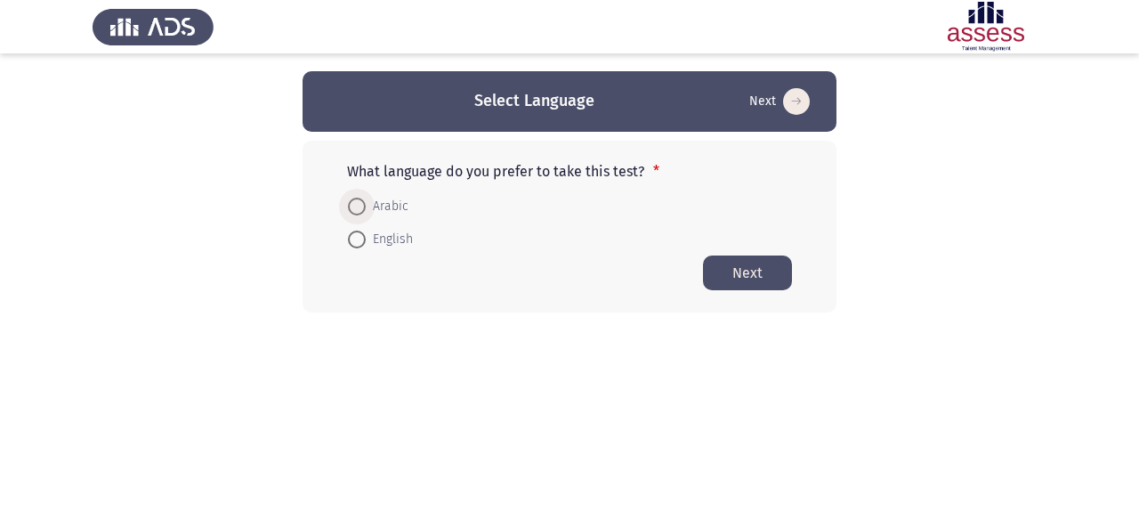
click at [355, 206] on span at bounding box center [357, 207] width 18 height 18
click at [355, 206] on input "Arabic" at bounding box center [357, 207] width 18 height 18
radio input "true"
click at [737, 265] on button "Next" at bounding box center [747, 272] width 89 height 35
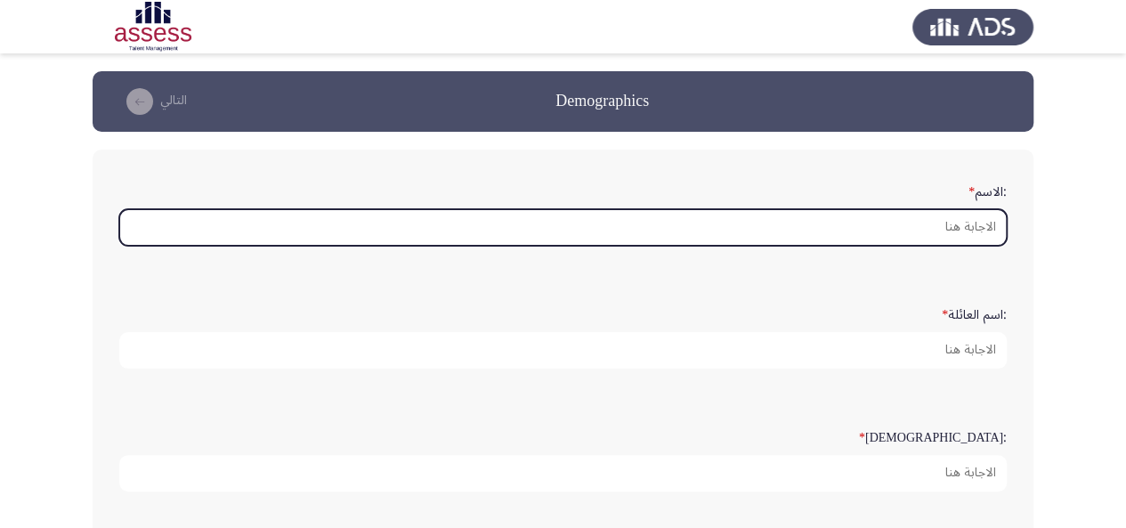
click at [915, 214] on input ":الاسم *" at bounding box center [562, 227] width 887 height 36
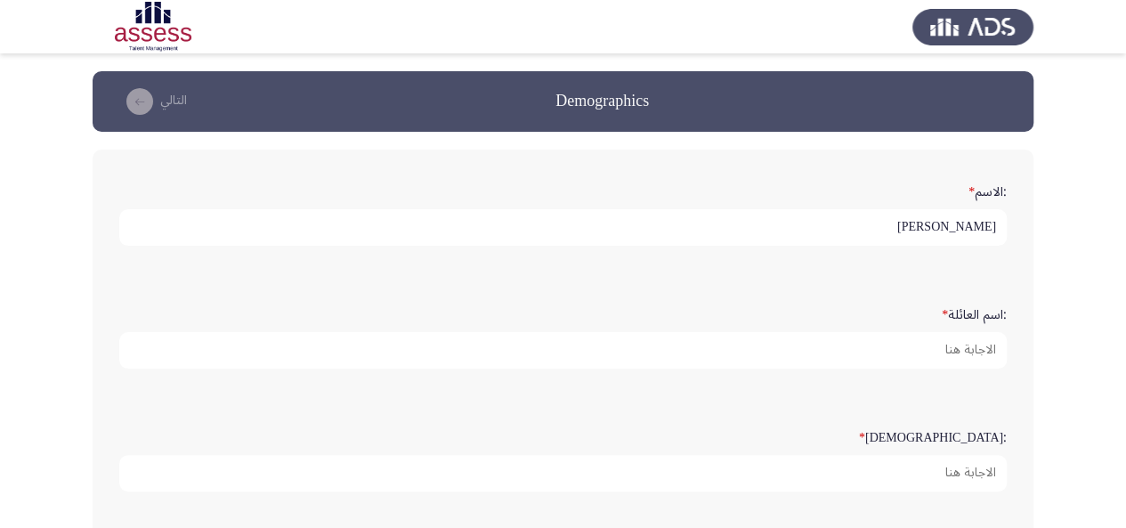
type input "[PERSON_NAME]"
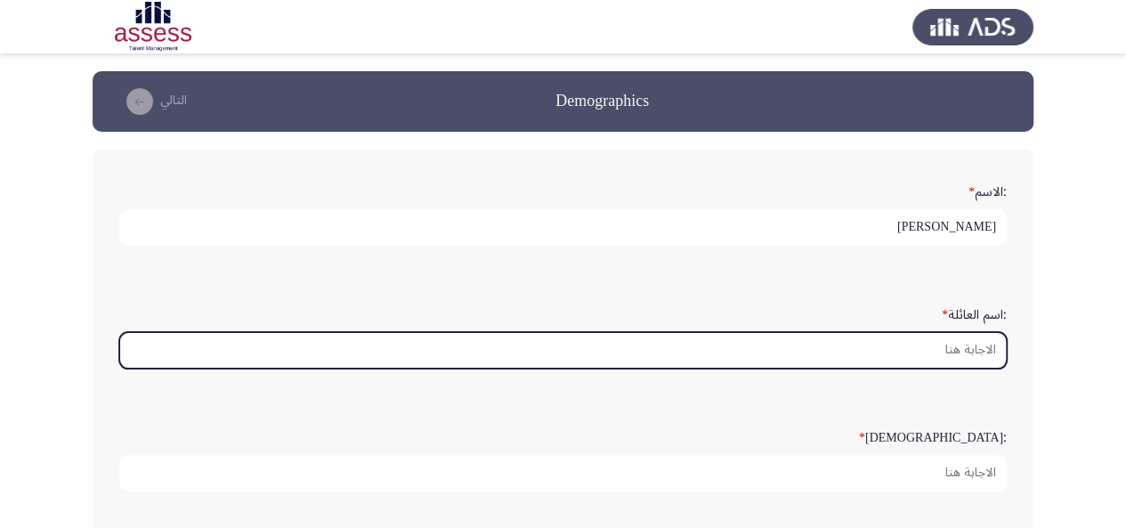
click at [897, 337] on input ":اسم العائلة *" at bounding box center [562, 350] width 887 height 36
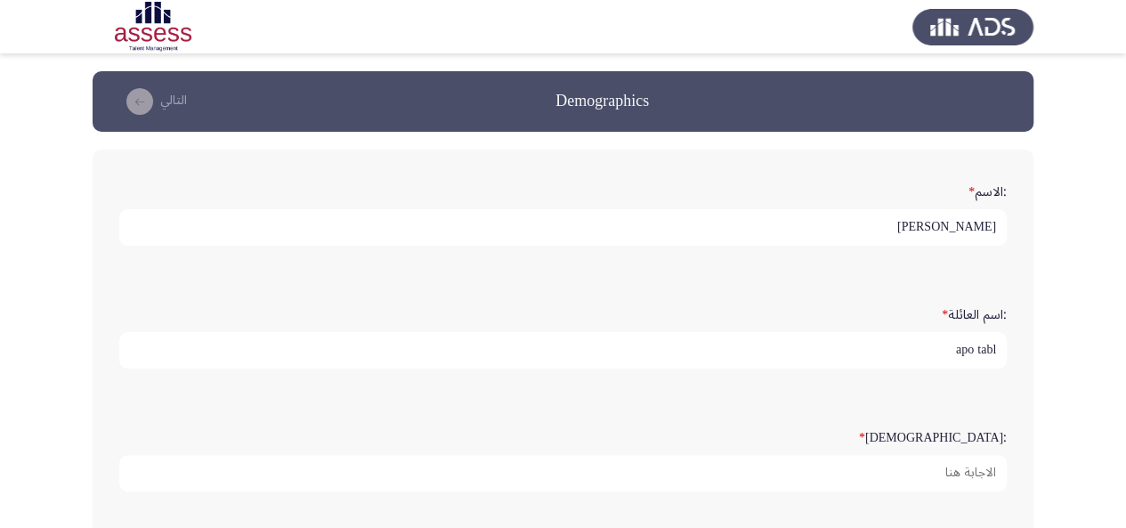
type input "apo tabl"
click at [993, 226] on input "[PERSON_NAME]" at bounding box center [562, 227] width 887 height 36
click at [998, 225] on input "[PERSON_NAME]" at bounding box center [562, 227] width 887 height 36
click at [956, 225] on input "[PERSON_NAME]" at bounding box center [562, 227] width 887 height 36
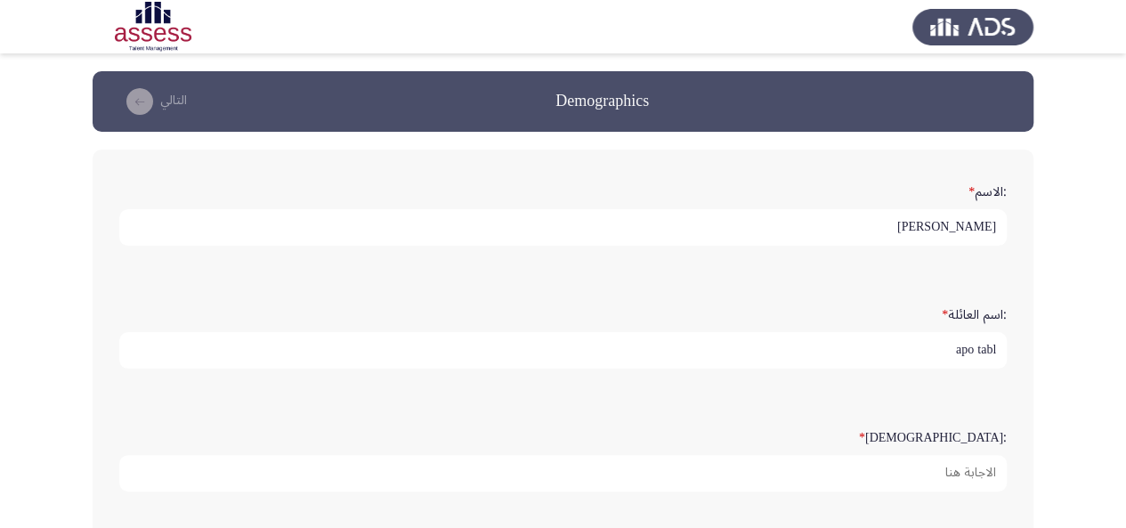
type input "[PERSON_NAME]"
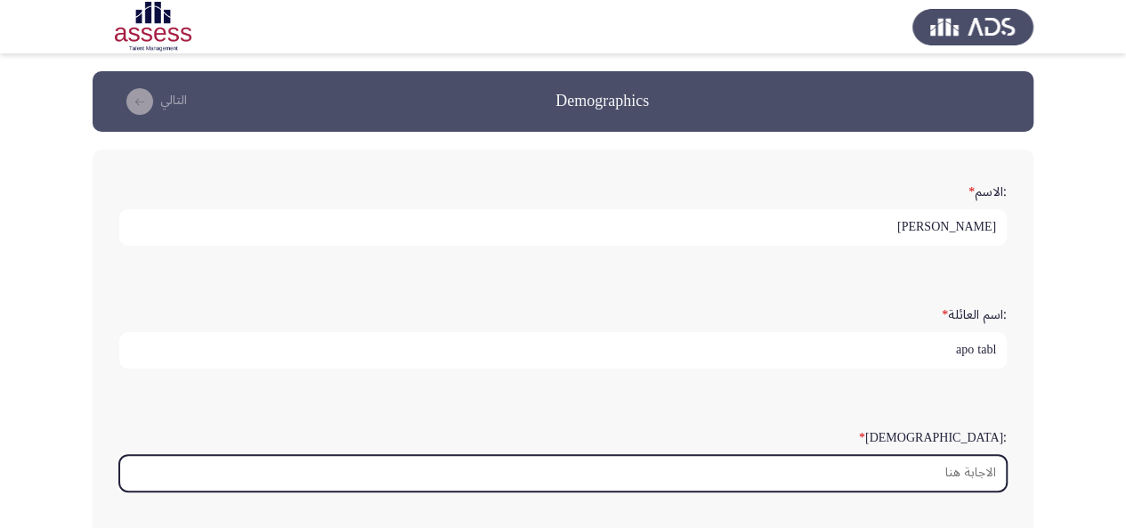
click at [949, 471] on input ":السن *" at bounding box center [562, 473] width 887 height 36
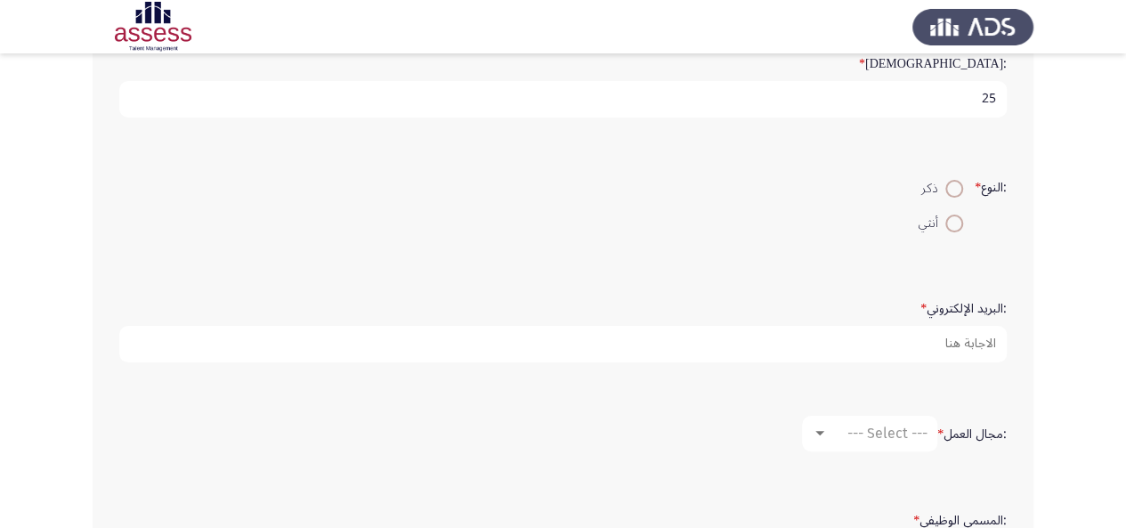
scroll to position [358, 0]
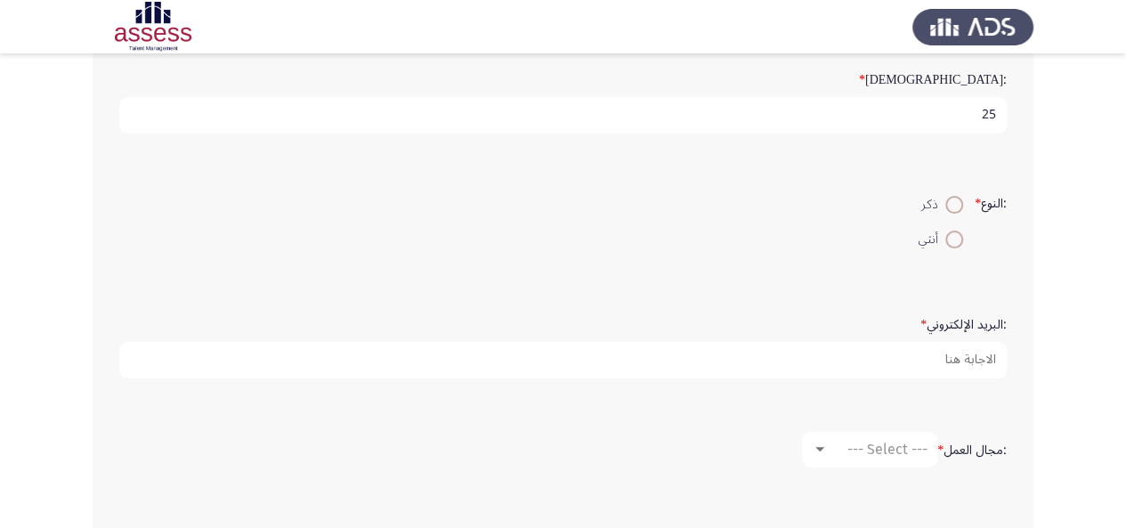
type input "25"
click at [945, 211] on span at bounding box center [954, 205] width 18 height 18
click at [945, 211] on input "ذكر" at bounding box center [954, 205] width 18 height 18
radio input "true"
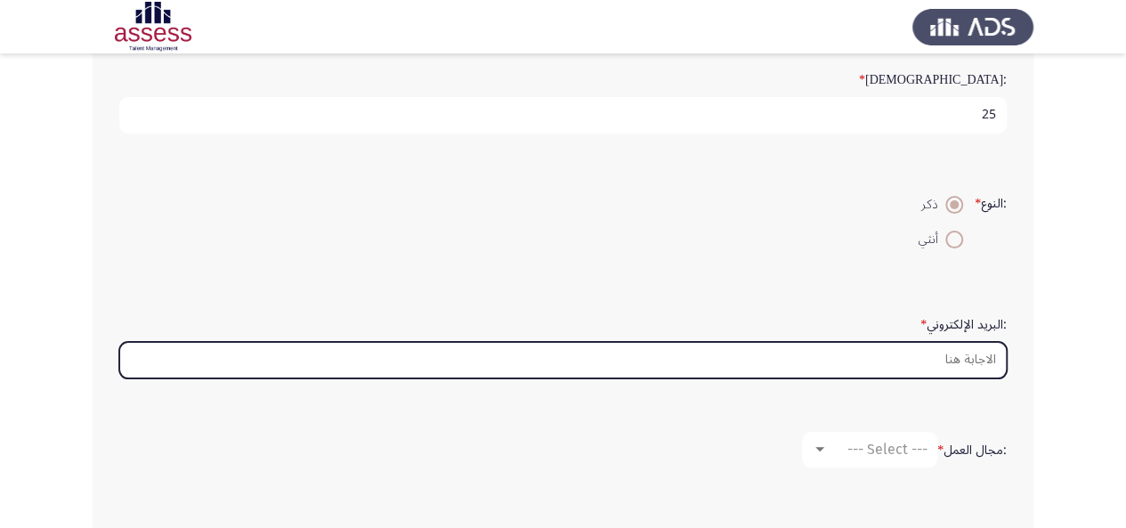
click at [952, 356] on input ":البريد الإلكتروني *" at bounding box center [562, 360] width 887 height 36
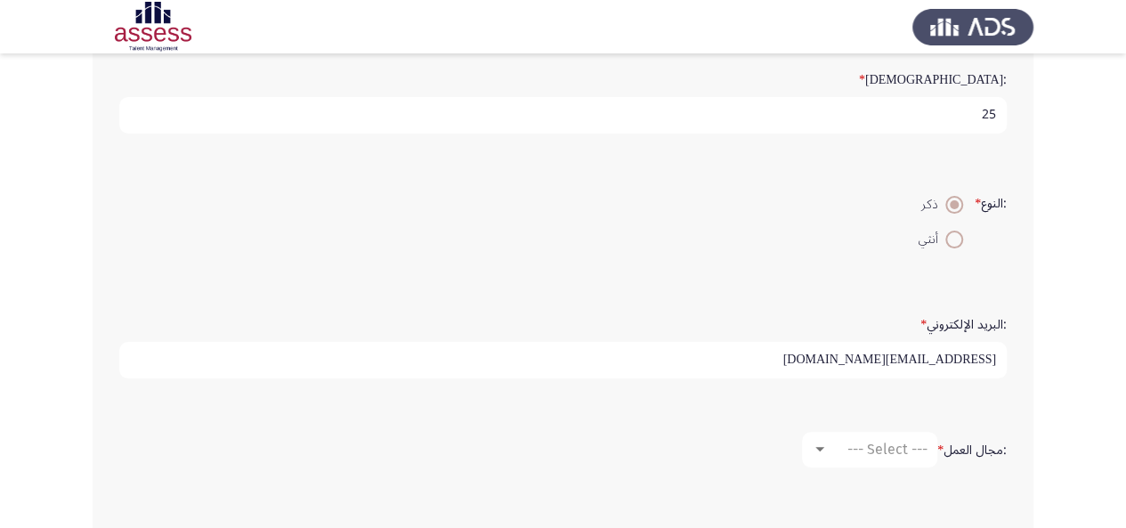
type input "[EMAIL_ADDRESS][DOMAIN_NAME]"
click at [897, 457] on mat-select "--- Select ---" at bounding box center [869, 450] width 135 height 36
click at [895, 440] on span "--- Select ---" at bounding box center [887, 448] width 80 height 17
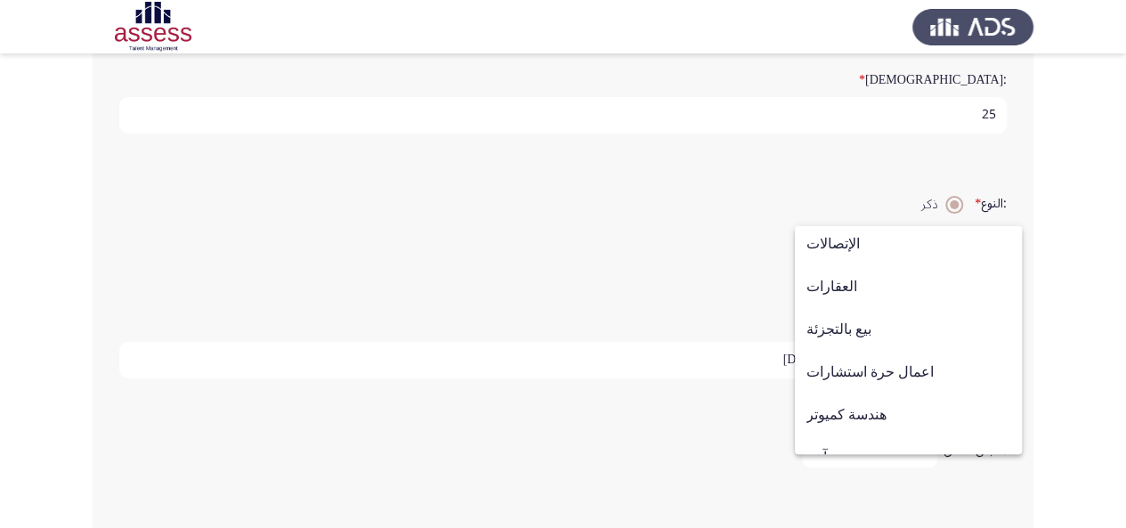
scroll to position [584, 0]
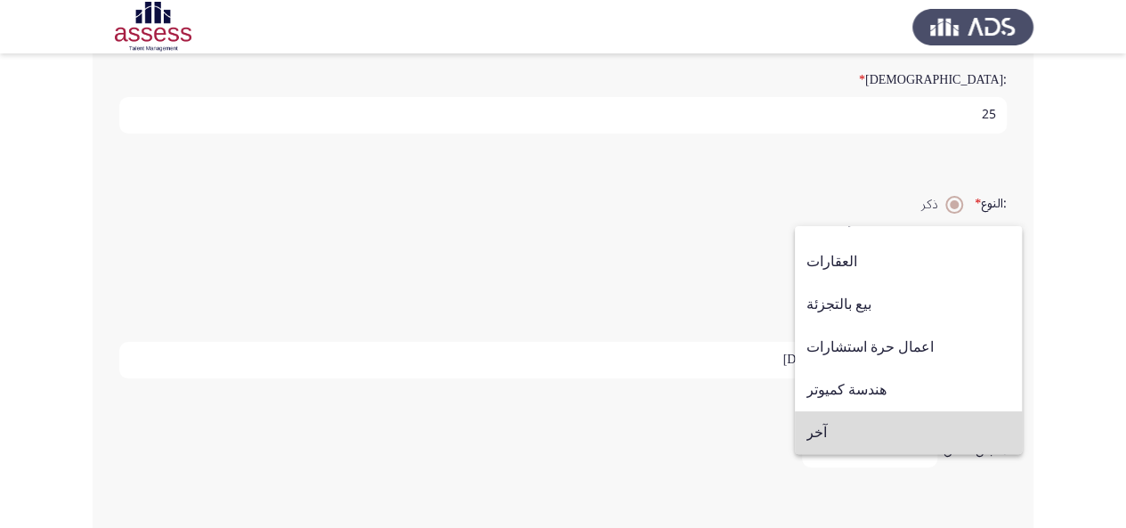
click at [945, 438] on span "آخر" at bounding box center [908, 432] width 204 height 43
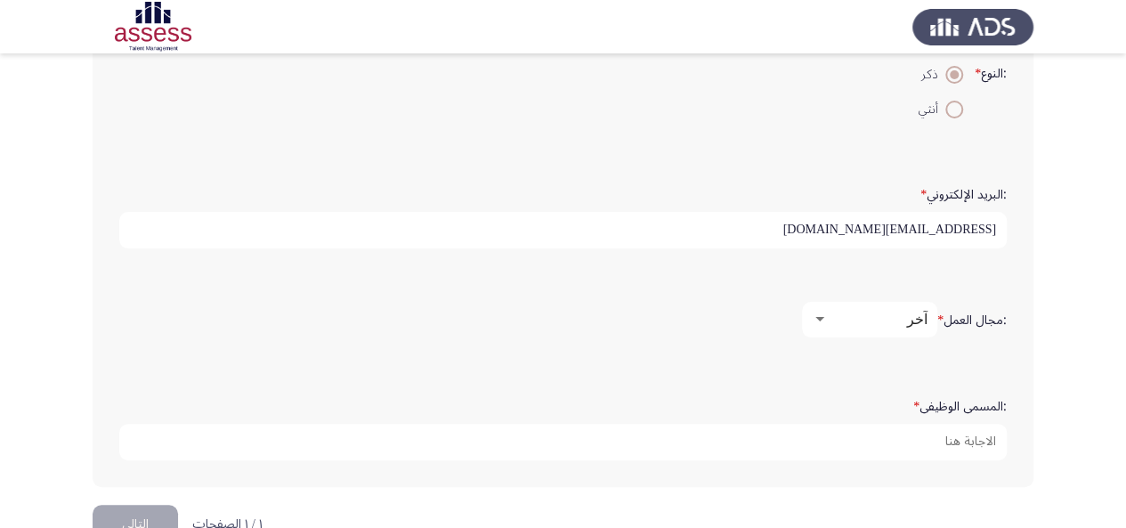
scroll to position [531, 0]
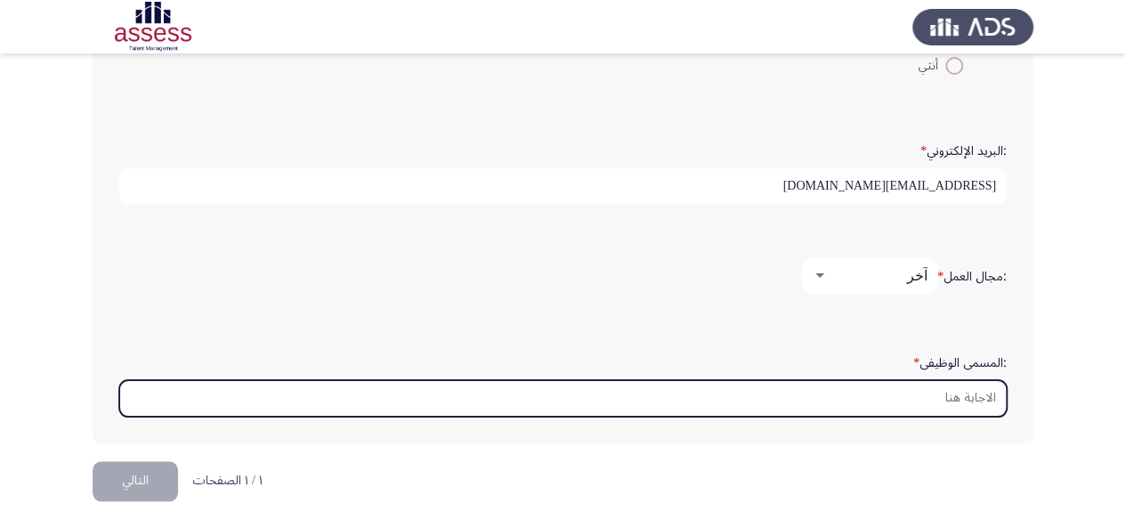
click at [969, 394] on input ":المسمى الوظيفى *" at bounding box center [562, 398] width 887 height 36
type input "h"
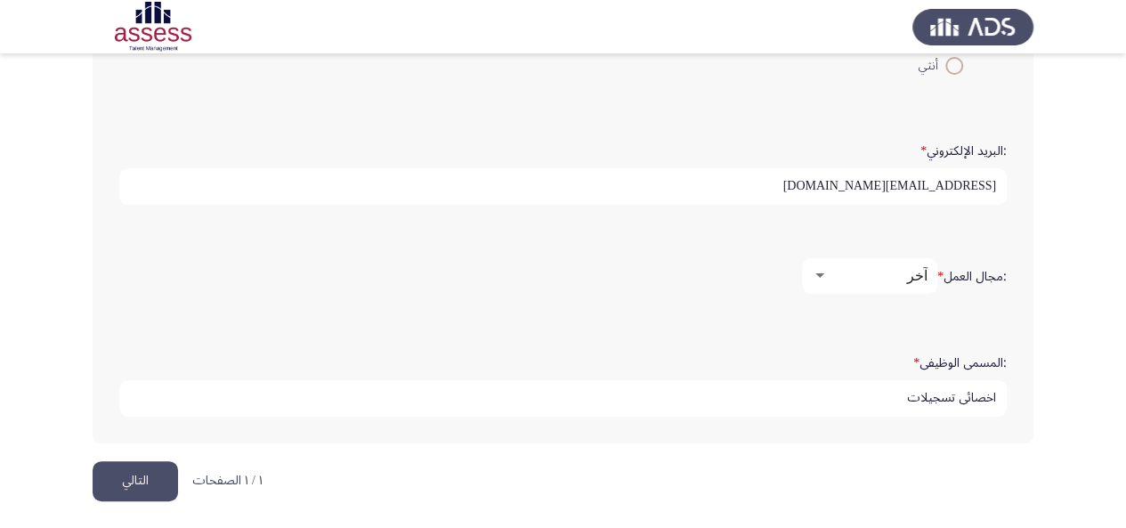
type input "اخصائي تسجيلات"
click at [150, 476] on button "التالي" at bounding box center [135, 481] width 85 height 40
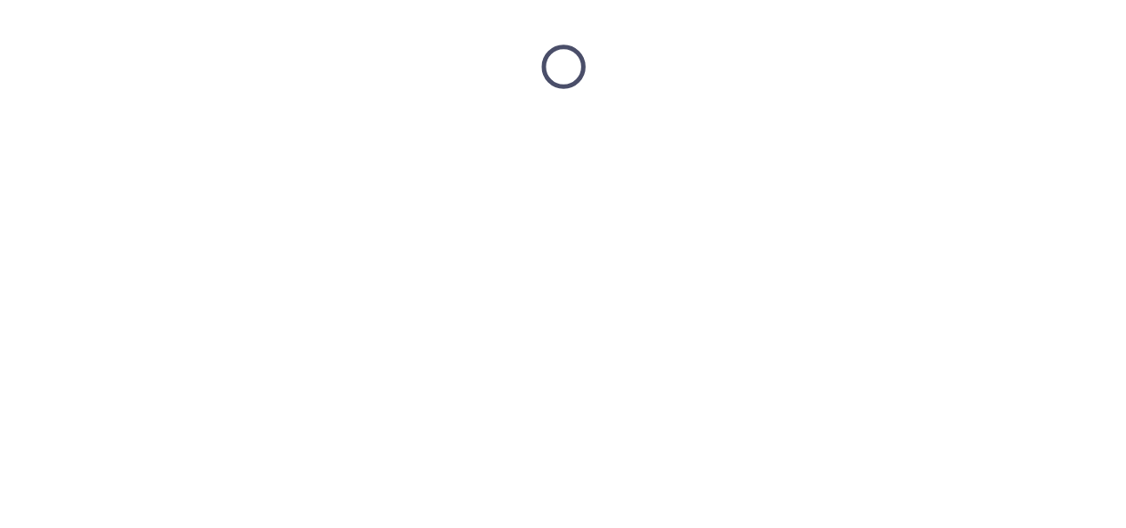
scroll to position [0, 0]
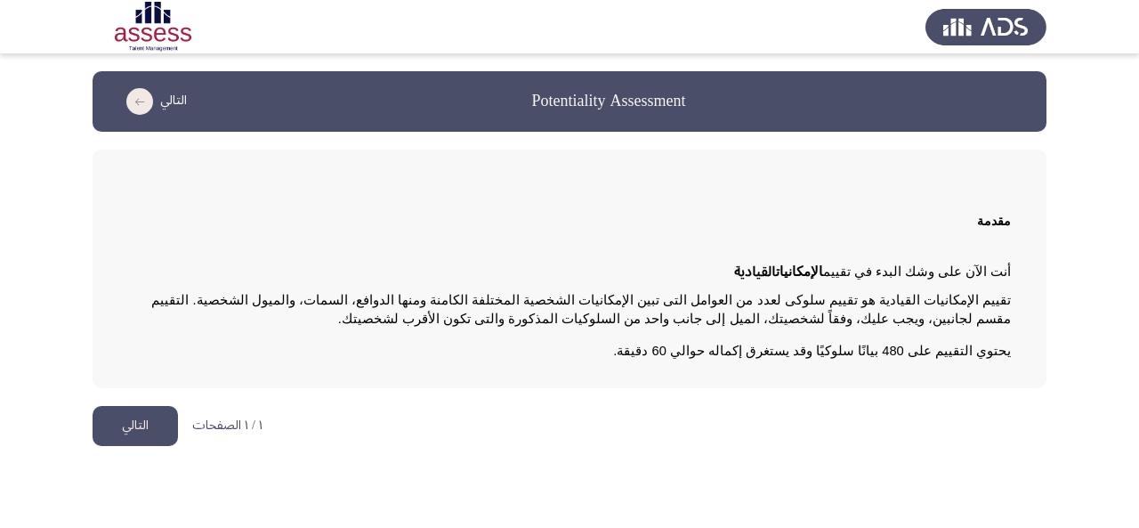
click at [126, 424] on button "التالي" at bounding box center [135, 426] width 85 height 40
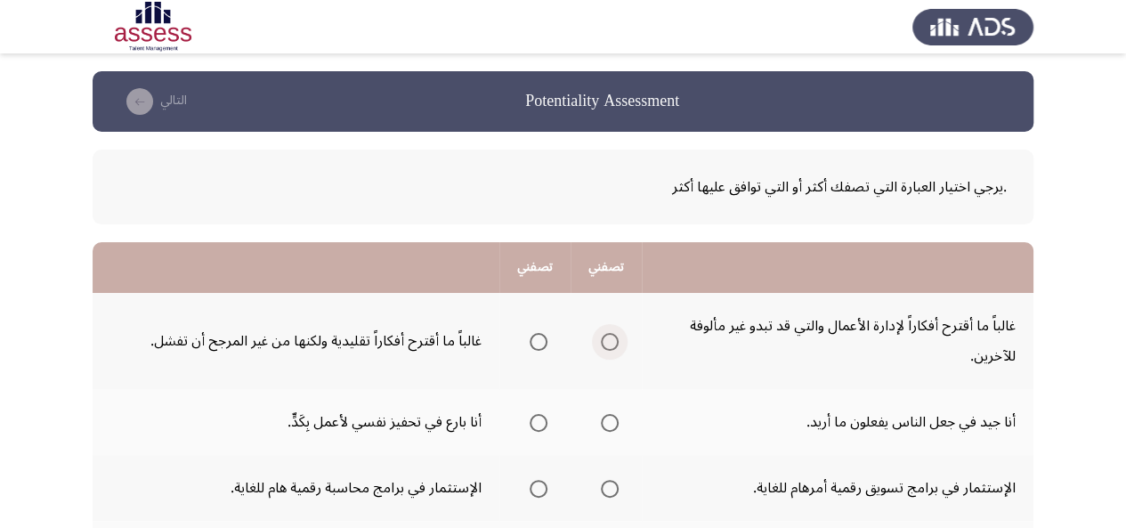
click at [608, 346] on span "Select an option" at bounding box center [610, 342] width 18 height 18
click at [608, 346] on input "Select an option" at bounding box center [610, 342] width 18 height 18
click at [544, 421] on span "Select an option" at bounding box center [538, 423] width 18 height 18
click at [544, 421] on input "Select an option" at bounding box center [538, 423] width 18 height 18
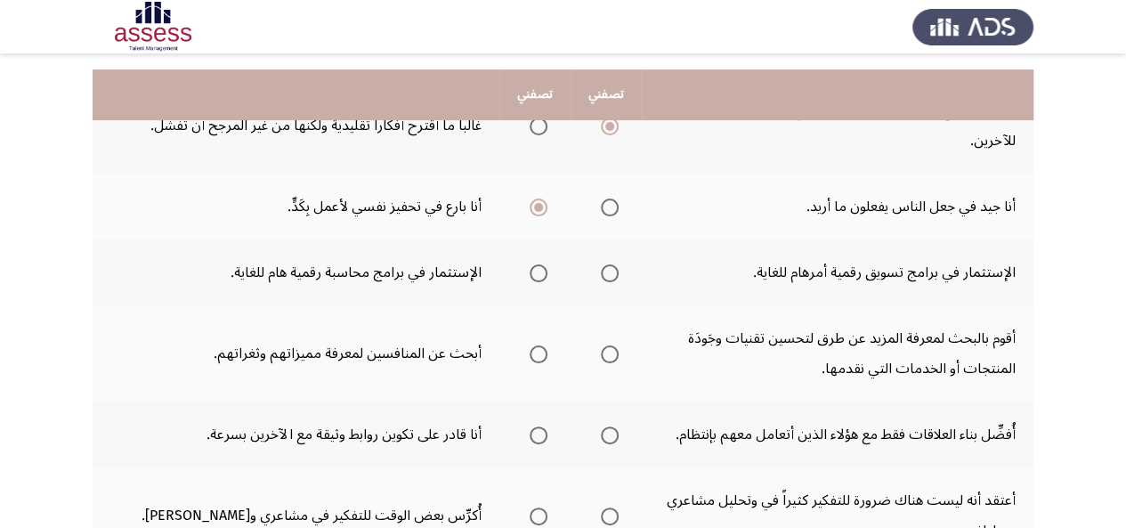
scroll to position [237, 0]
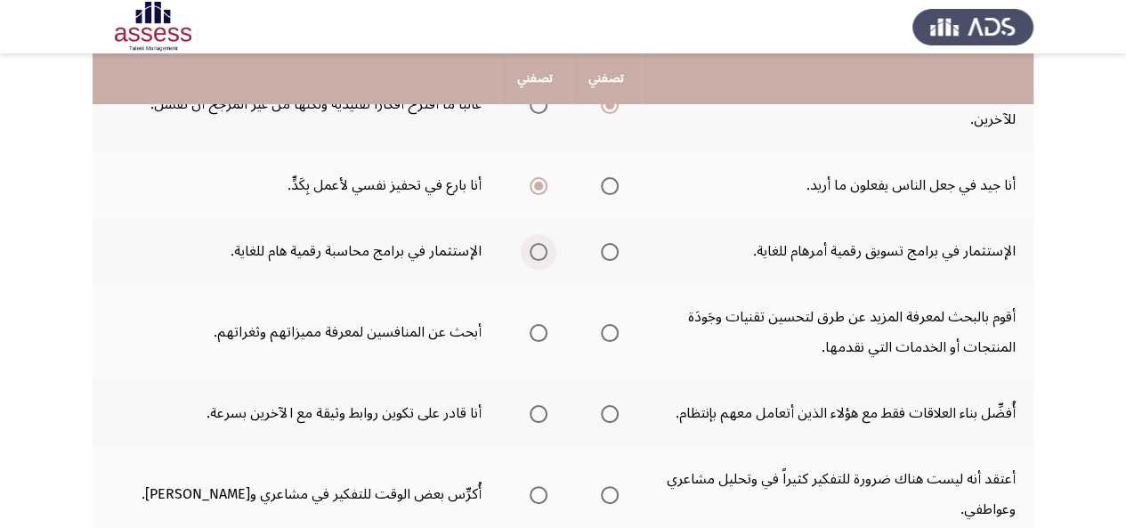
click at [539, 248] on span "Select an option" at bounding box center [538, 252] width 18 height 18
click at [539, 248] on input "Select an option" at bounding box center [538, 252] width 18 height 18
click at [540, 330] on span "Select an option" at bounding box center [538, 333] width 18 height 18
click at [540, 330] on input "Select an option" at bounding box center [538, 333] width 18 height 18
click at [533, 410] on span "Select an option" at bounding box center [538, 414] width 18 height 18
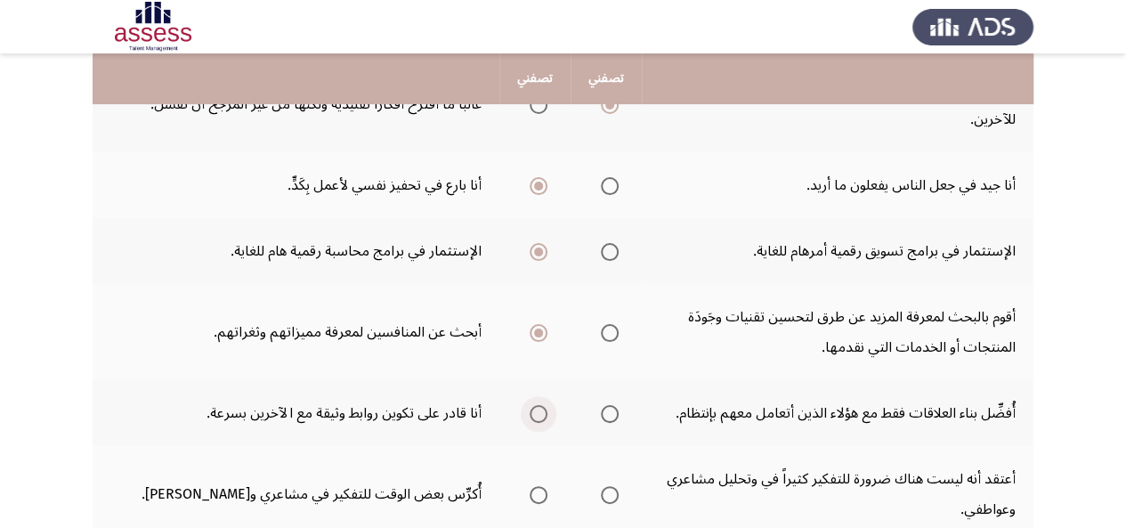
click at [533, 410] on input "Select an option" at bounding box center [538, 414] width 18 height 18
click at [536, 492] on span "Select an option" at bounding box center [538, 495] width 18 height 18
click at [536, 492] on input "Select an option" at bounding box center [538, 495] width 18 height 18
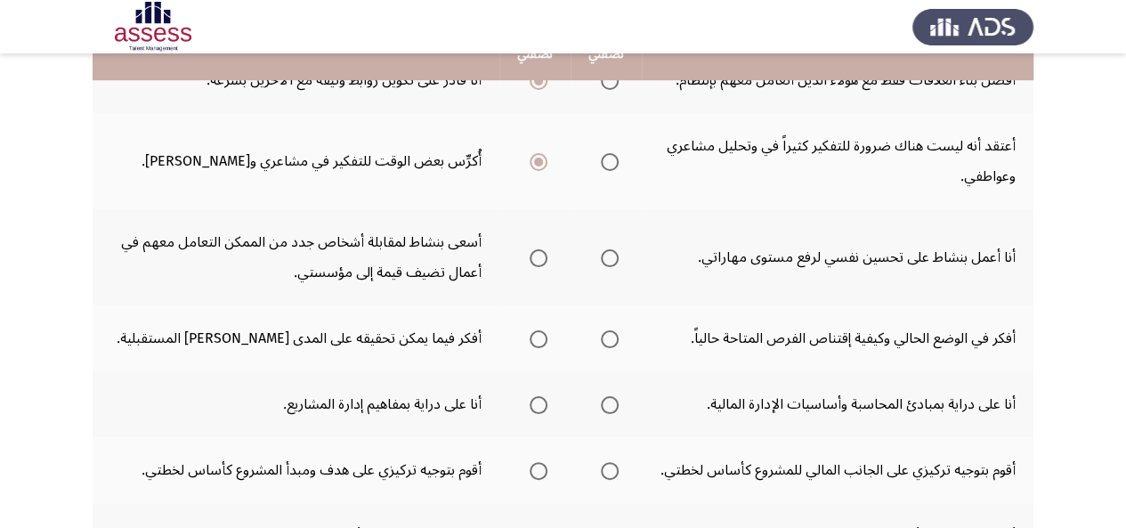
scroll to position [576, 0]
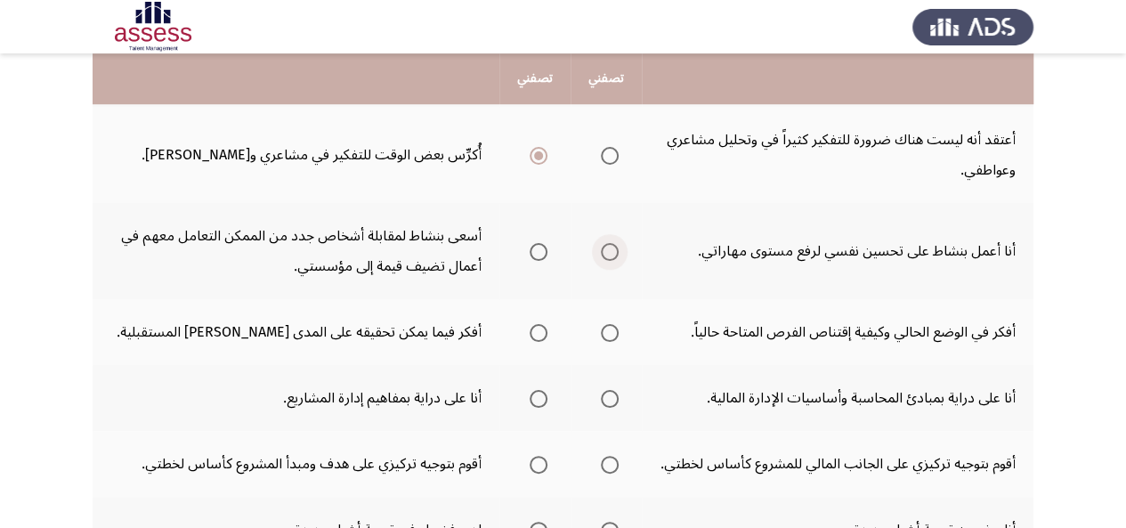
click at [602, 246] on span "Select an option" at bounding box center [610, 252] width 18 height 18
click at [602, 246] on input "Select an option" at bounding box center [610, 252] width 18 height 18
click at [533, 335] on span "Select an option" at bounding box center [538, 333] width 18 height 18
click at [533, 335] on input "Select an option" at bounding box center [538, 333] width 18 height 18
click at [536, 400] on span "Select an option" at bounding box center [538, 399] width 18 height 18
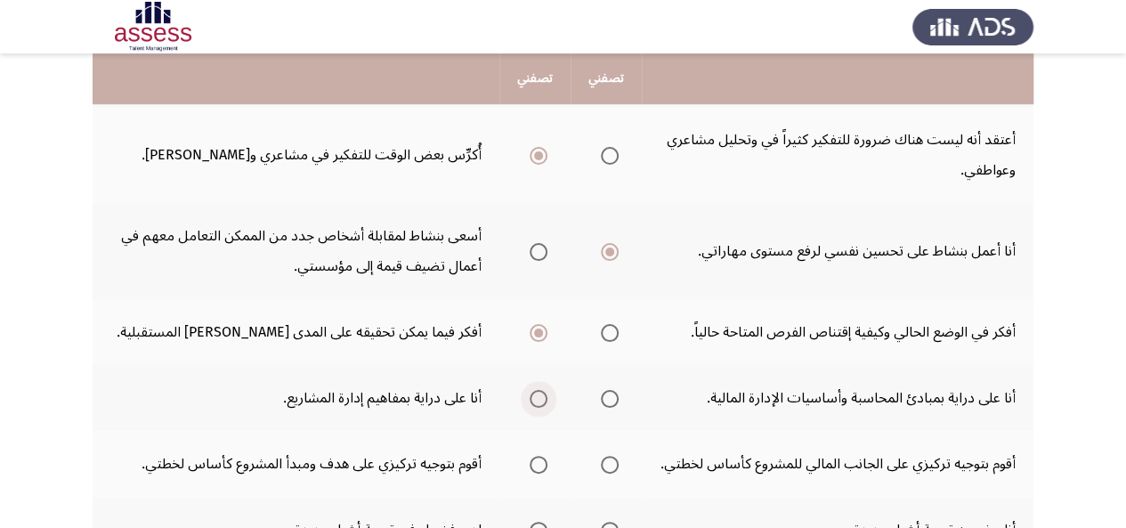
click at [536, 400] on input "Select an option" at bounding box center [538, 399] width 18 height 18
click at [536, 464] on span "Select an option" at bounding box center [538, 465] width 18 height 18
click at [536, 464] on input "Select an option" at bounding box center [538, 465] width 18 height 18
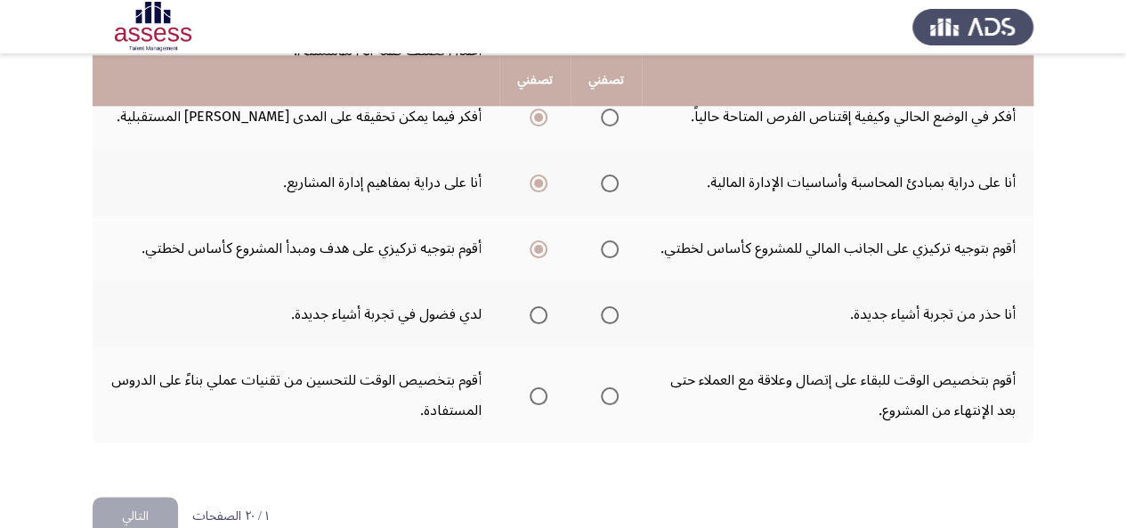
scroll to position [806, 0]
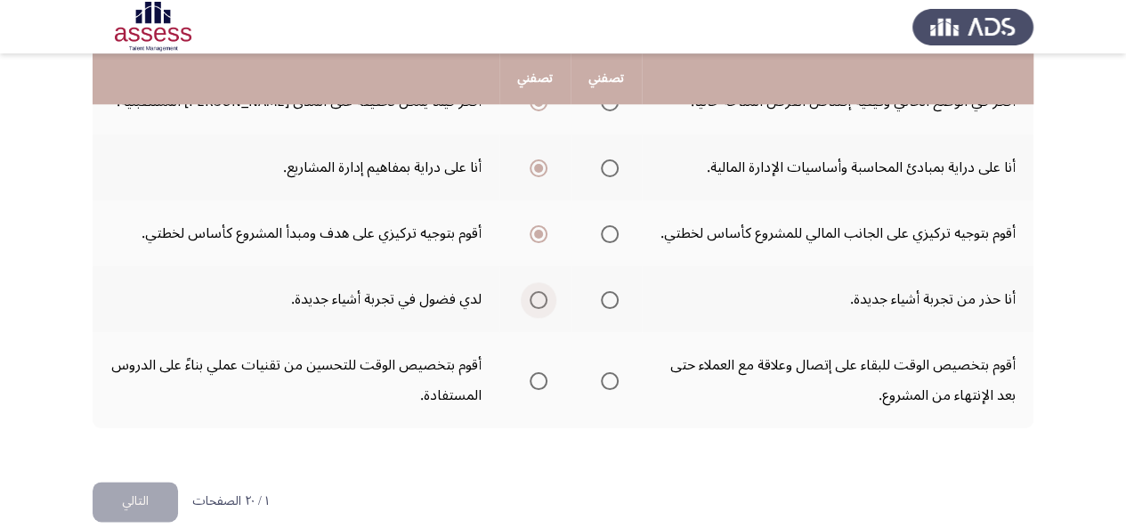
click at [541, 299] on span "Select an option" at bounding box center [538, 300] width 18 height 18
click at [541, 299] on input "Select an option" at bounding box center [538, 300] width 18 height 18
click at [529, 384] on span "Select an option" at bounding box center [538, 381] width 18 height 18
click at [529, 384] on input "Select an option" at bounding box center [538, 381] width 18 height 18
click at [151, 499] on button "التالي" at bounding box center [135, 501] width 85 height 40
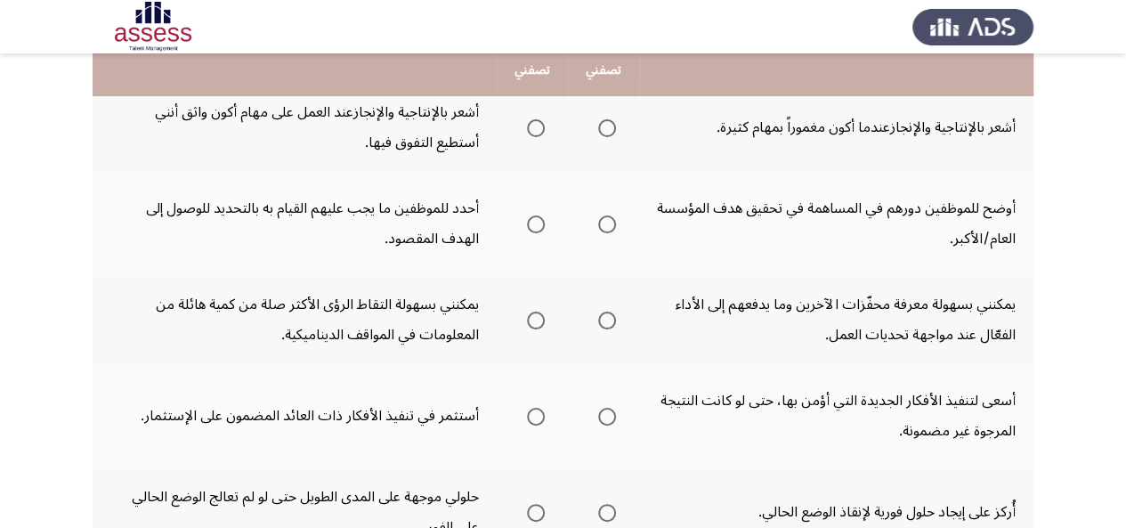
scroll to position [206, 0]
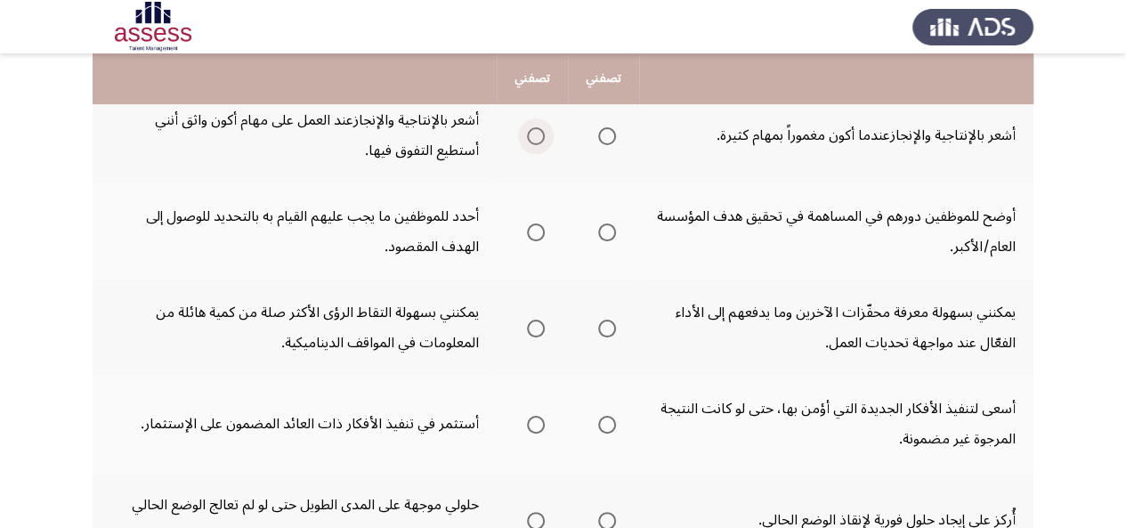
click at [539, 134] on span "Select an option" at bounding box center [536, 136] width 18 height 18
click at [539, 134] on input "Select an option" at bounding box center [536, 136] width 18 height 18
click at [612, 229] on span "Select an option" at bounding box center [607, 232] width 18 height 18
click at [612, 229] on input "Select an option" at bounding box center [607, 232] width 18 height 18
click at [605, 325] on span "Select an option" at bounding box center [607, 328] width 18 height 18
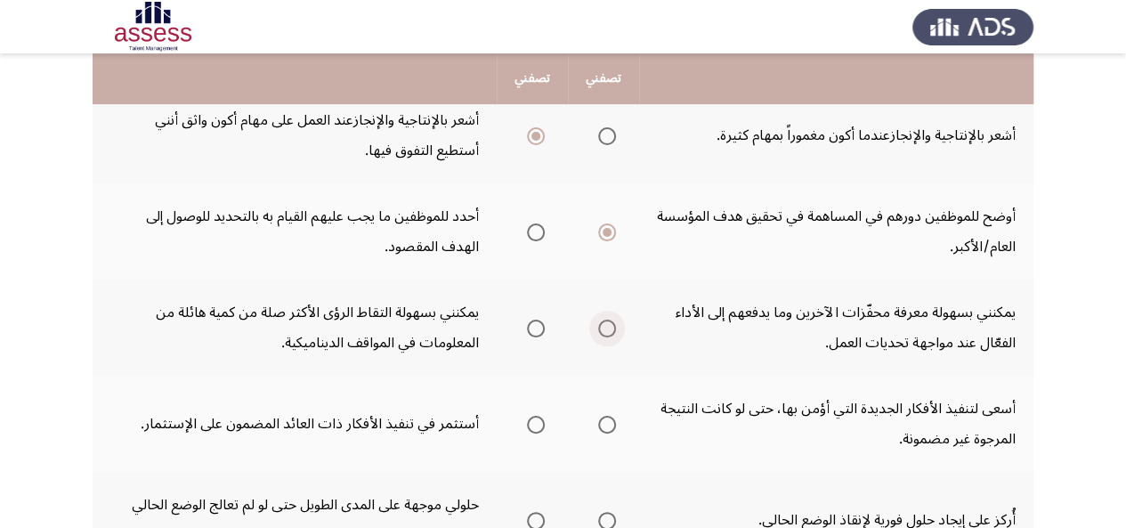
click at [605, 325] on input "Select an option" at bounding box center [607, 328] width 18 height 18
click at [536, 426] on span "Select an option" at bounding box center [536, 425] width 18 height 18
click at [536, 426] on input "Select an option" at bounding box center [536, 425] width 18 height 18
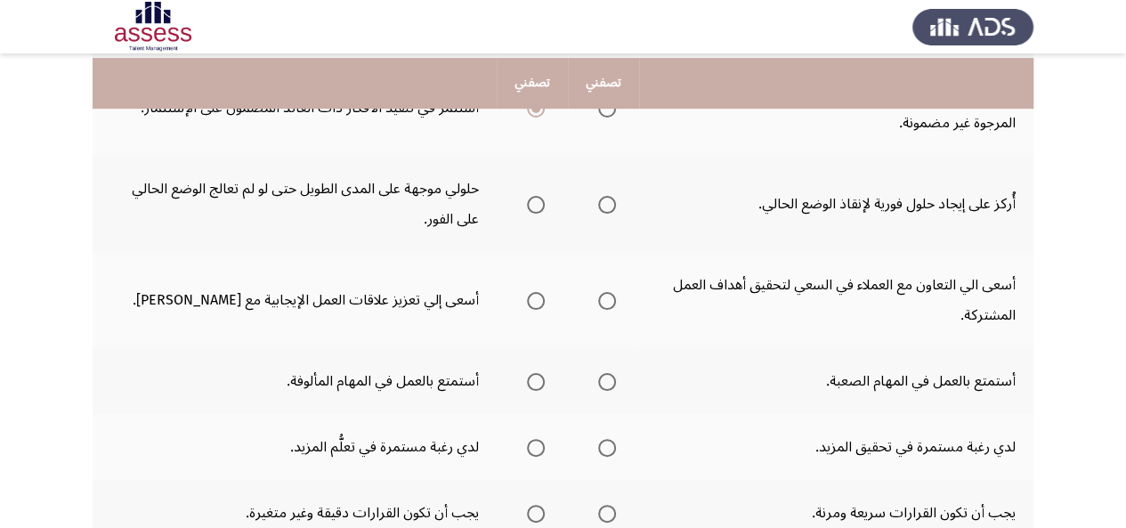
scroll to position [529, 0]
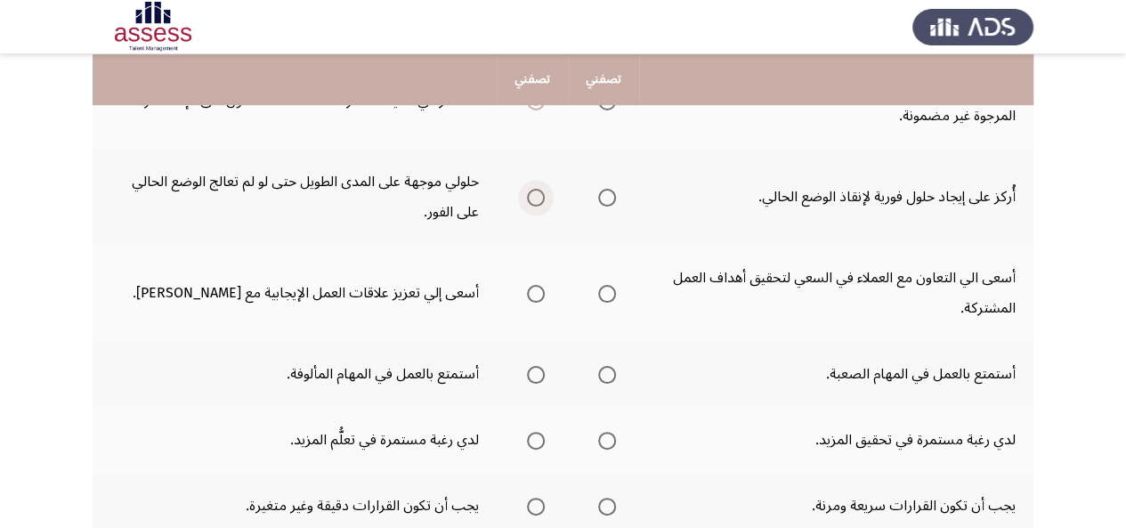
click at [537, 196] on span "Select an option" at bounding box center [536, 198] width 18 height 18
click at [537, 196] on input "Select an option" at bounding box center [536, 198] width 18 height 18
click at [536, 292] on span "Select an option" at bounding box center [536, 294] width 18 height 18
click at [536, 292] on input "Select an option" at bounding box center [536, 294] width 18 height 18
click at [603, 372] on span "Select an option" at bounding box center [607, 375] width 18 height 18
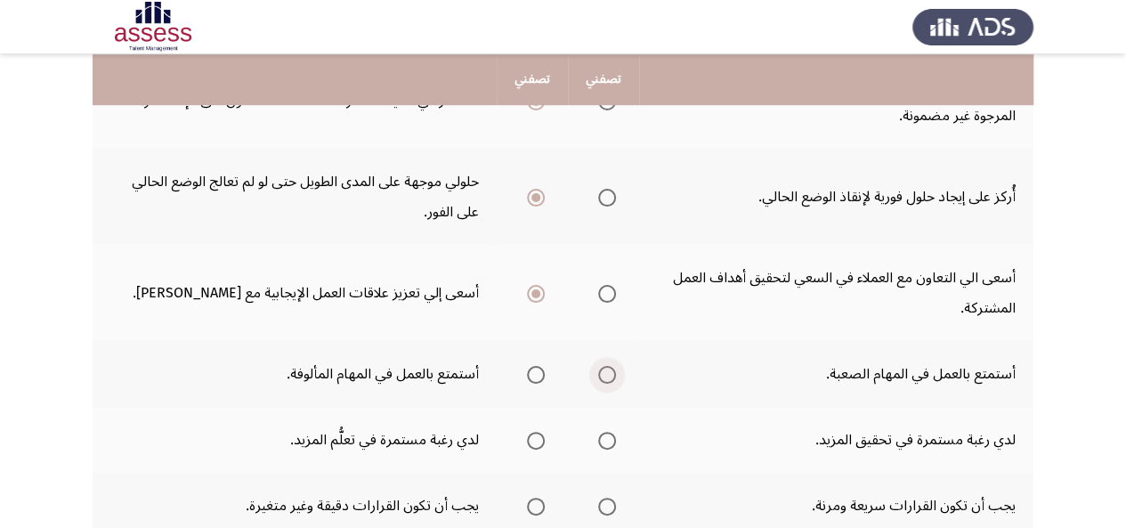
click at [603, 372] on input "Select an option" at bounding box center [607, 375] width 18 height 18
click at [538, 439] on span "Select an option" at bounding box center [536, 441] width 18 height 18
click at [538, 439] on input "Select an option" at bounding box center [536, 441] width 18 height 18
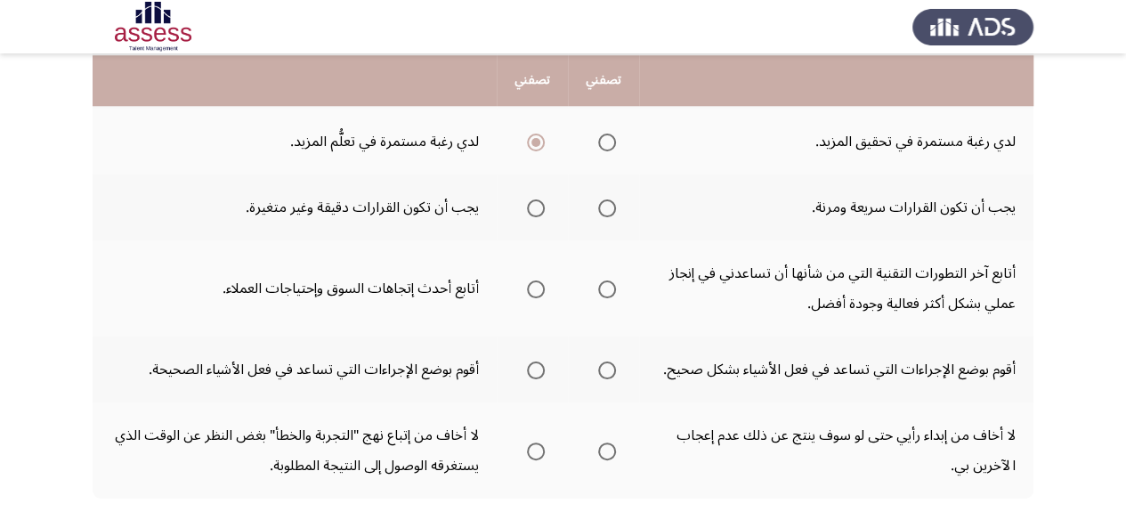
scroll to position [828, 0]
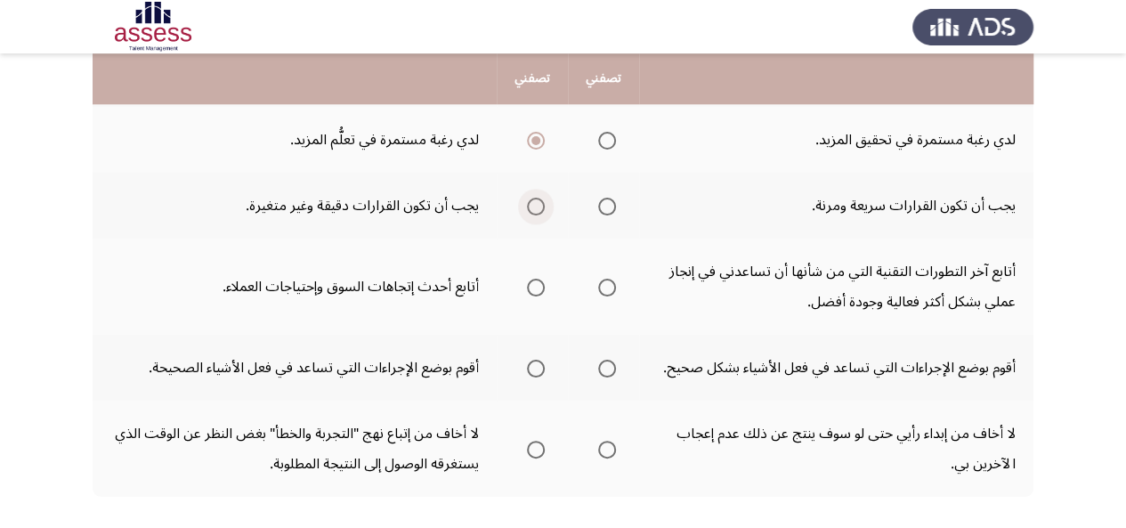
click at [536, 208] on span "Select an option" at bounding box center [536, 207] width 18 height 18
click at [536, 208] on input "Select an option" at bounding box center [536, 207] width 18 height 18
click at [533, 289] on span "Select an option" at bounding box center [536, 288] width 18 height 18
click at [533, 289] on input "Select an option" at bounding box center [536, 288] width 18 height 18
click at [605, 368] on span "Select an option" at bounding box center [607, 369] width 18 height 18
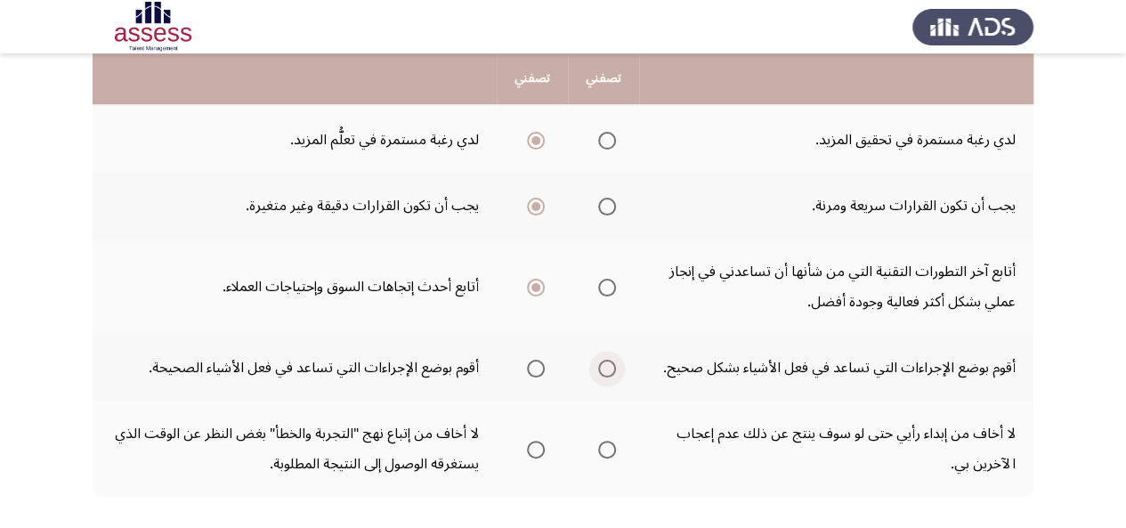
click at [605, 368] on input "Select an option" at bounding box center [607, 369] width 18 height 18
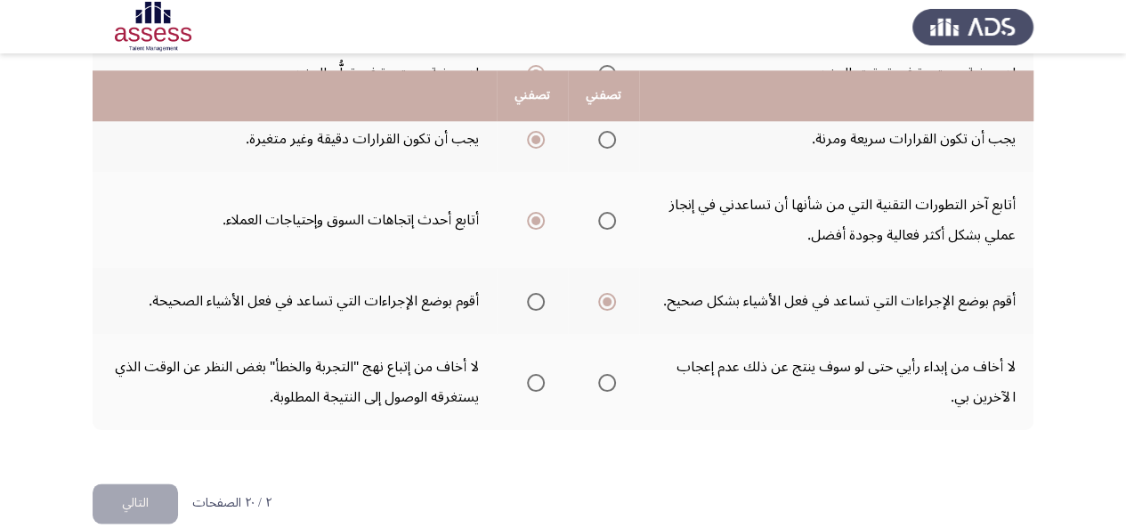
scroll to position [921, 0]
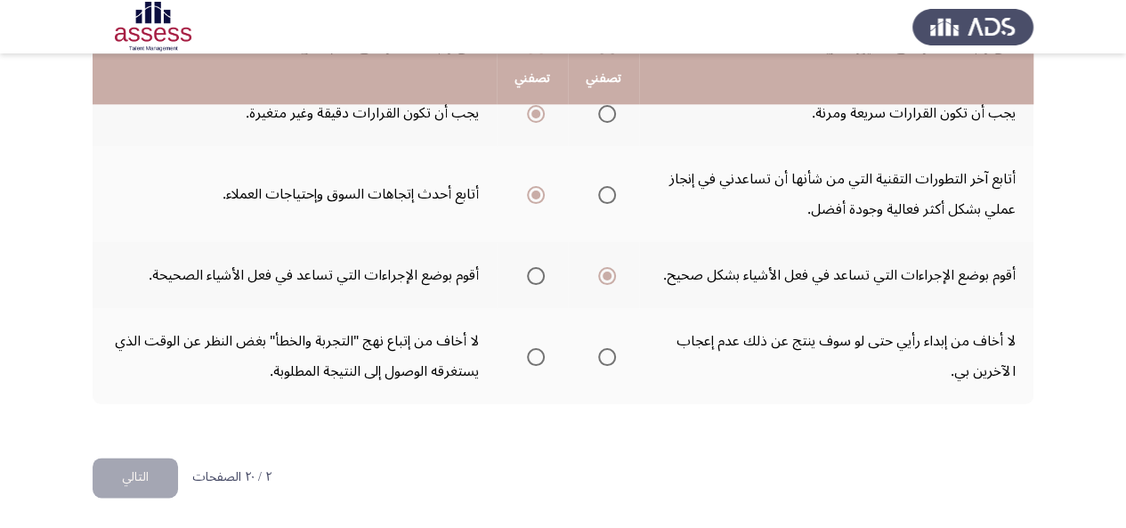
click at [537, 351] on span "Select an option" at bounding box center [536, 357] width 18 height 18
click at [537, 351] on input "Select an option" at bounding box center [536, 357] width 18 height 18
click at [170, 464] on button "التالي" at bounding box center [135, 477] width 85 height 40
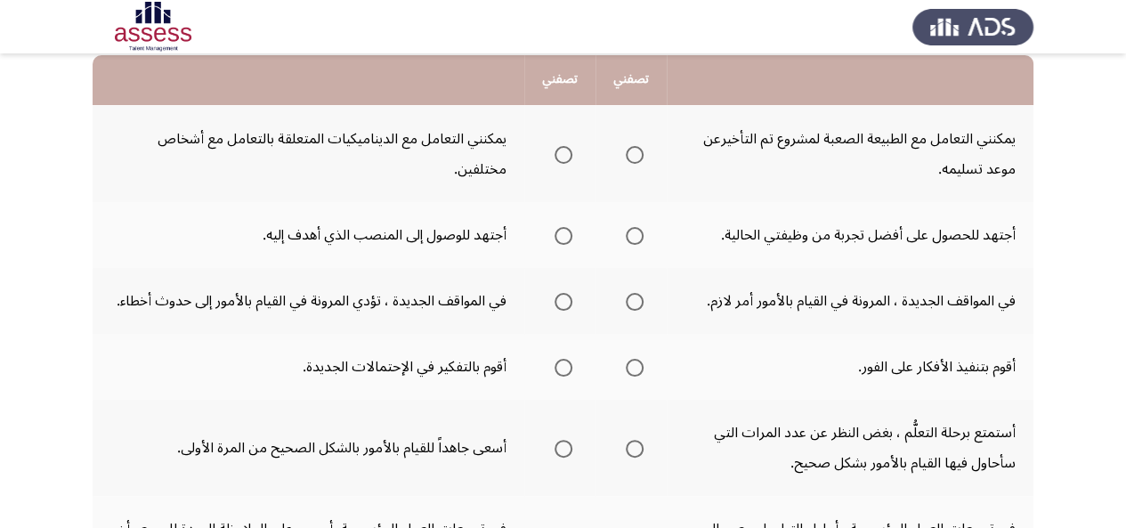
scroll to position [181, 0]
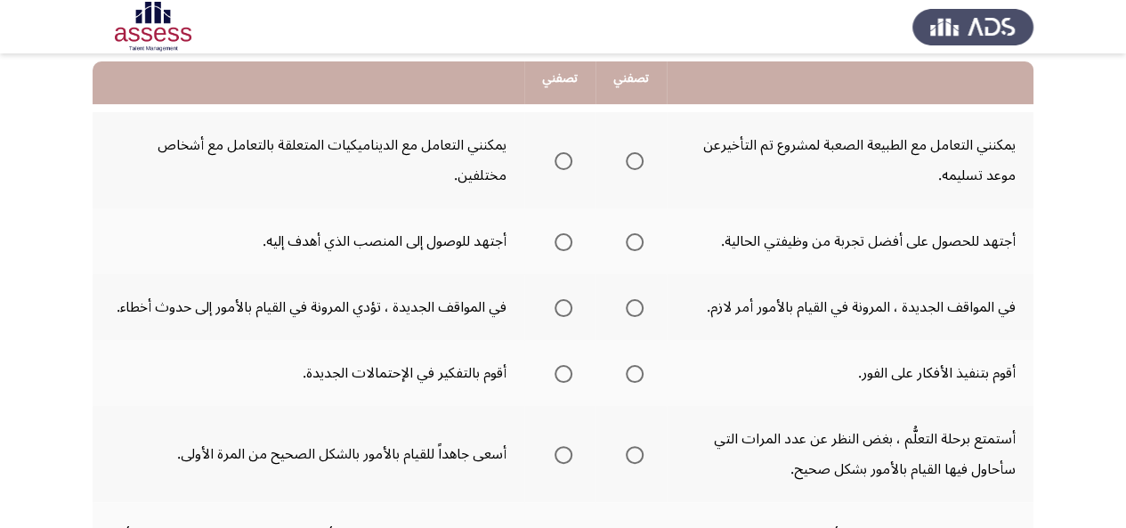
click at [562, 166] on span "Select an option" at bounding box center [563, 161] width 18 height 18
click at [562, 166] on input "Select an option" at bounding box center [563, 161] width 18 height 18
click at [634, 241] on span "Select an option" at bounding box center [635, 242] width 18 height 18
click at [634, 241] on input "Select an option" at bounding box center [635, 242] width 18 height 18
click at [632, 299] on span "Select an option" at bounding box center [635, 308] width 18 height 18
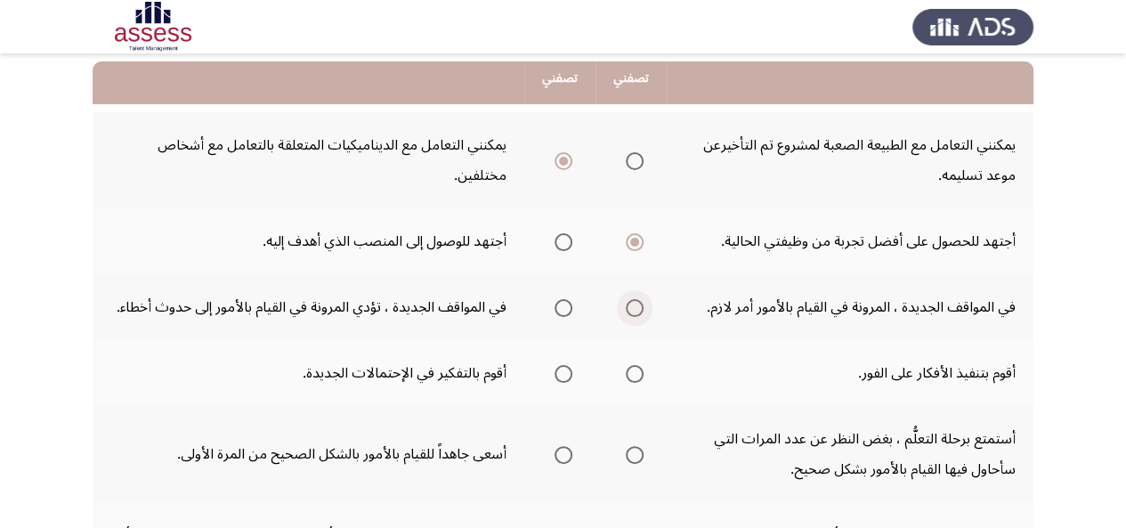
click at [632, 299] on input "Select an option" at bounding box center [635, 308] width 18 height 18
click at [555, 382] on span "Select an option" at bounding box center [563, 374] width 18 height 18
click at [555, 382] on input "Select an option" at bounding box center [563, 374] width 18 height 18
click at [634, 451] on span "Select an option" at bounding box center [635, 455] width 18 height 18
click at [634, 451] on input "Select an option" at bounding box center [635, 455] width 18 height 18
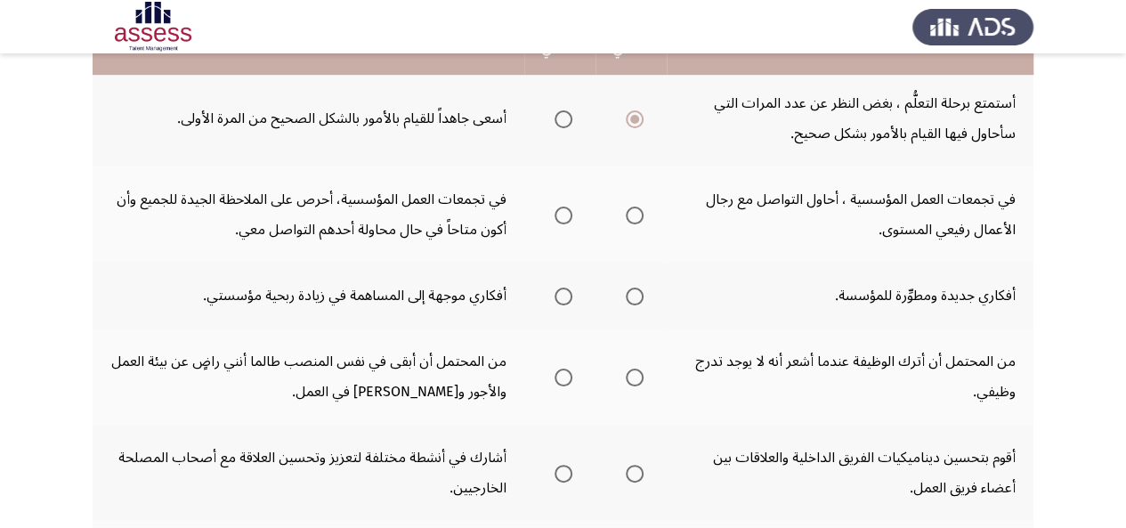
scroll to position [536, 0]
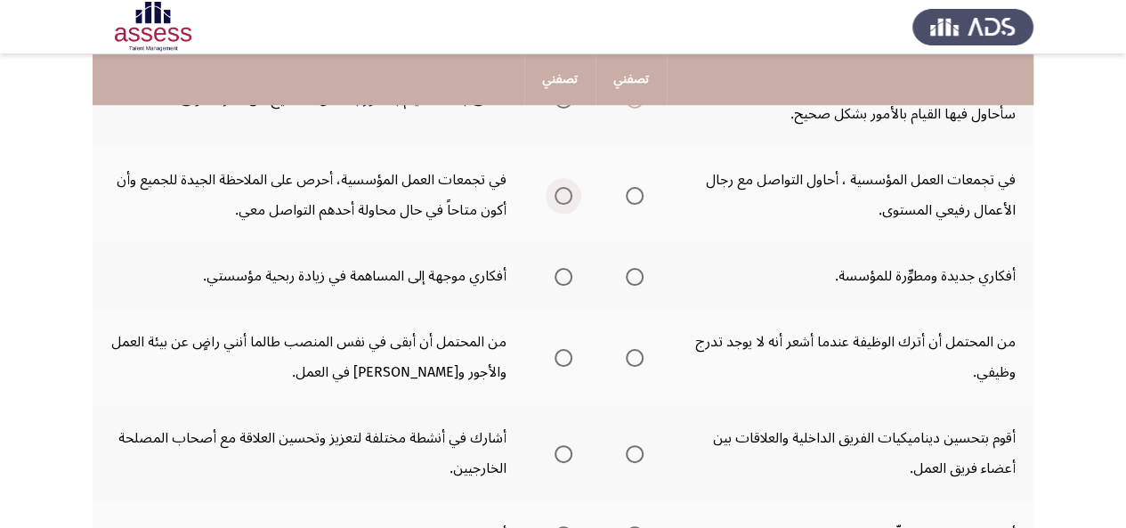
click at [558, 194] on span "Select an option" at bounding box center [563, 196] width 18 height 18
click at [558, 194] on input "Select an option" at bounding box center [563, 196] width 18 height 18
click at [628, 270] on span "Select an option" at bounding box center [635, 277] width 18 height 18
click at [628, 270] on input "Select an option" at bounding box center [635, 277] width 18 height 18
click at [637, 356] on span "Select an option" at bounding box center [635, 358] width 18 height 18
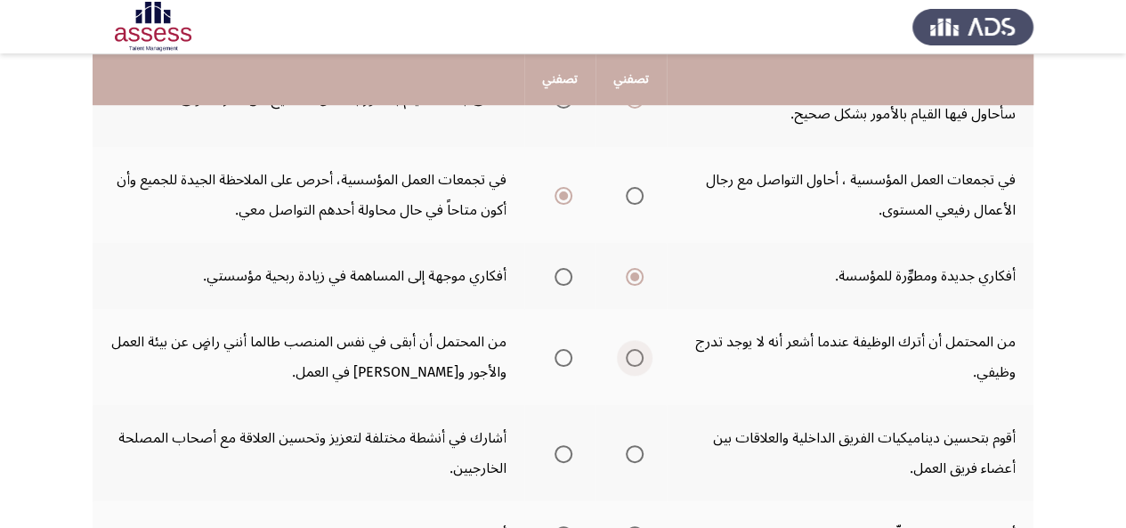
click at [637, 356] on input "Select an option" at bounding box center [635, 358] width 18 height 18
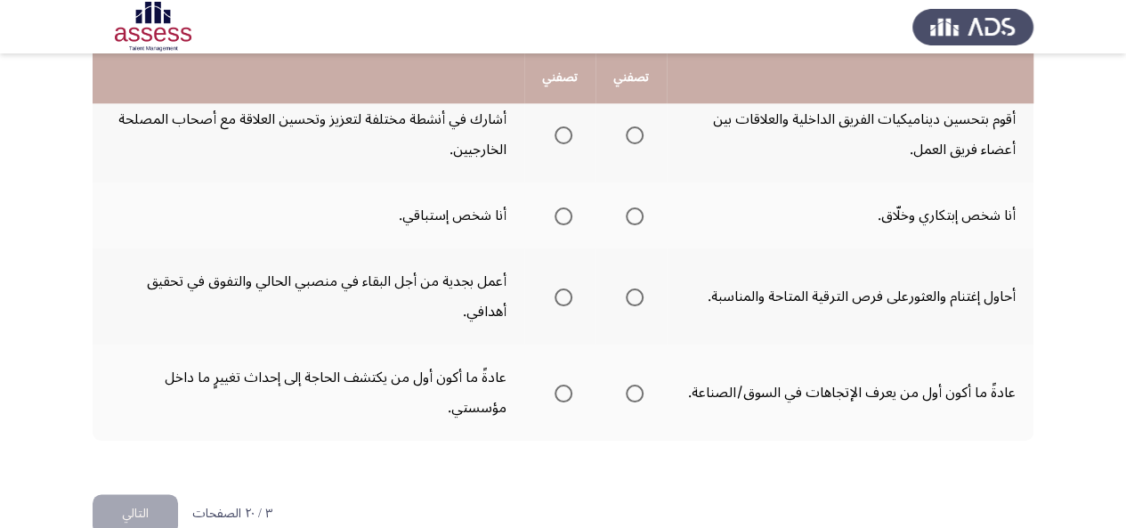
scroll to position [847, 0]
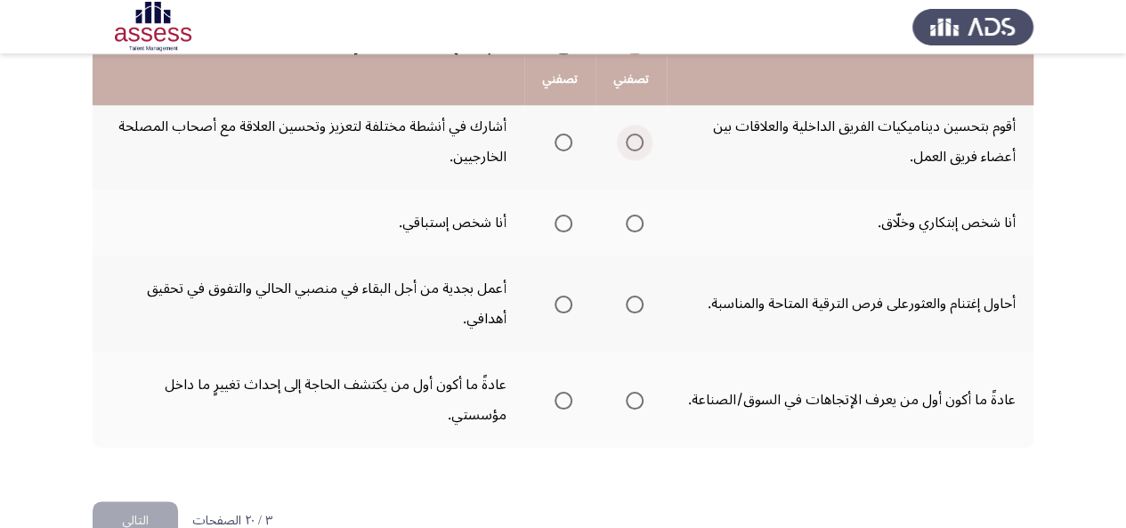
click at [632, 141] on span "Select an option" at bounding box center [635, 142] width 18 height 18
click at [632, 141] on input "Select an option" at bounding box center [635, 142] width 18 height 18
click at [632, 215] on span "Select an option" at bounding box center [635, 223] width 18 height 18
click at [632, 215] on input "Select an option" at bounding box center [635, 223] width 18 height 18
click at [626, 307] on span "Select an option" at bounding box center [635, 304] width 18 height 18
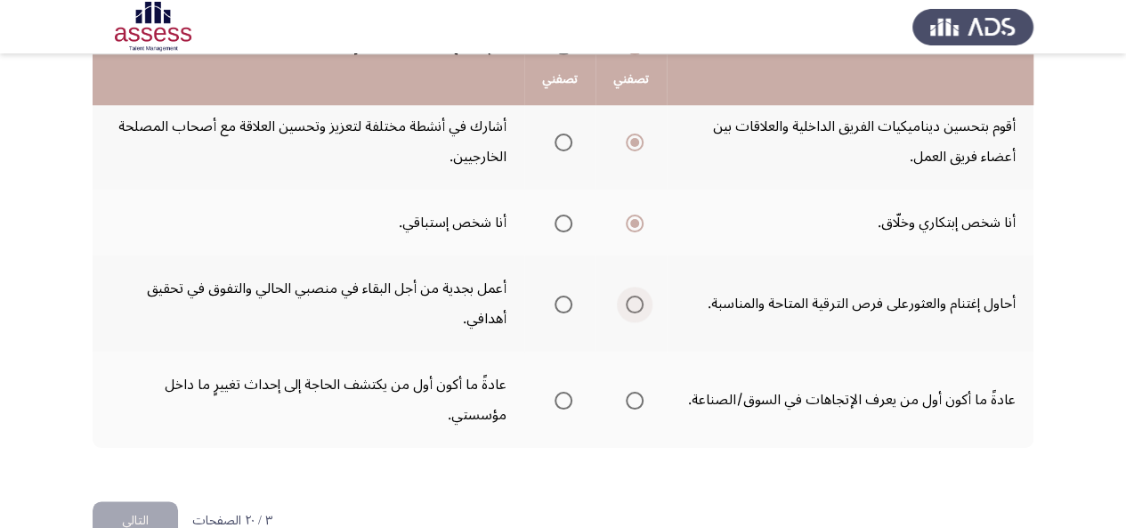
click at [626, 307] on input "Select an option" at bounding box center [635, 304] width 18 height 18
click at [633, 392] on span "Select an option" at bounding box center [635, 401] width 18 height 18
click at [633, 392] on input "Select an option" at bounding box center [635, 401] width 18 height 18
click at [143, 505] on button "التالي" at bounding box center [135, 521] width 85 height 40
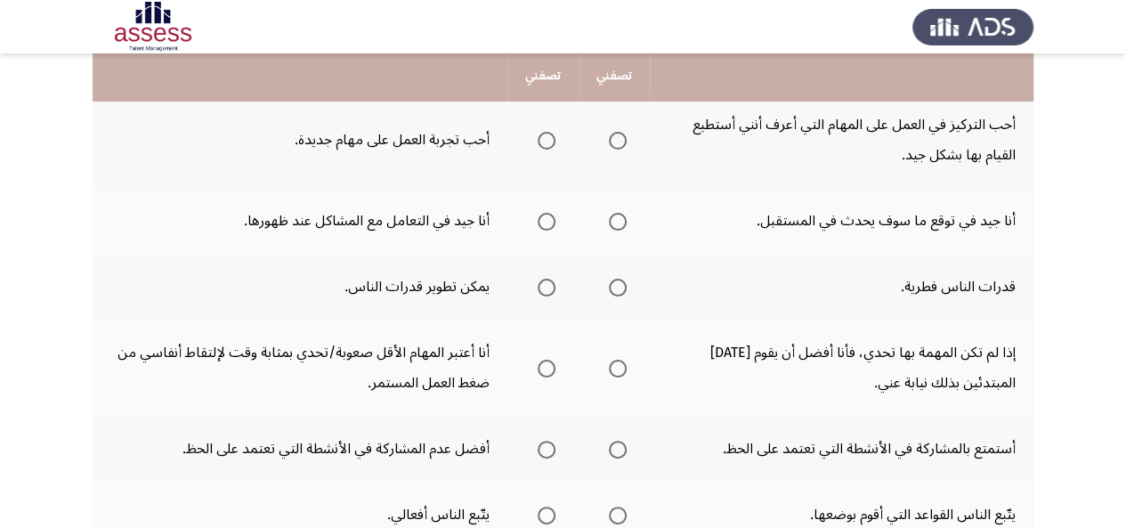
scroll to position [206, 0]
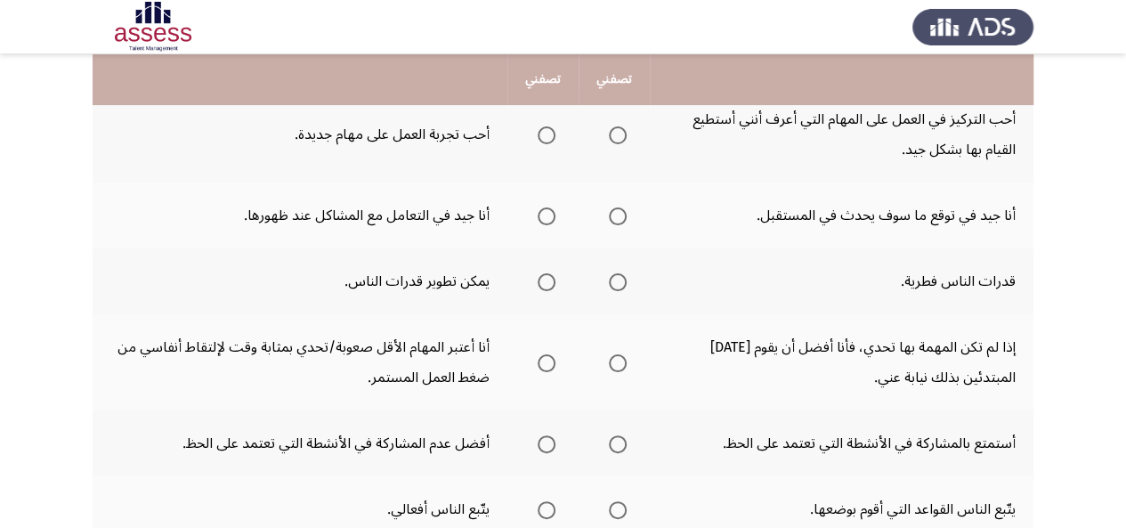
click at [548, 134] on span "Select an option" at bounding box center [546, 135] width 18 height 18
click at [548, 134] on input "Select an option" at bounding box center [546, 135] width 18 height 18
click at [535, 214] on label "Select an option" at bounding box center [542, 216] width 25 height 18
click at [537, 214] on input "Select an option" at bounding box center [546, 216] width 18 height 18
click at [545, 285] on span "Select an option" at bounding box center [546, 282] width 18 height 18
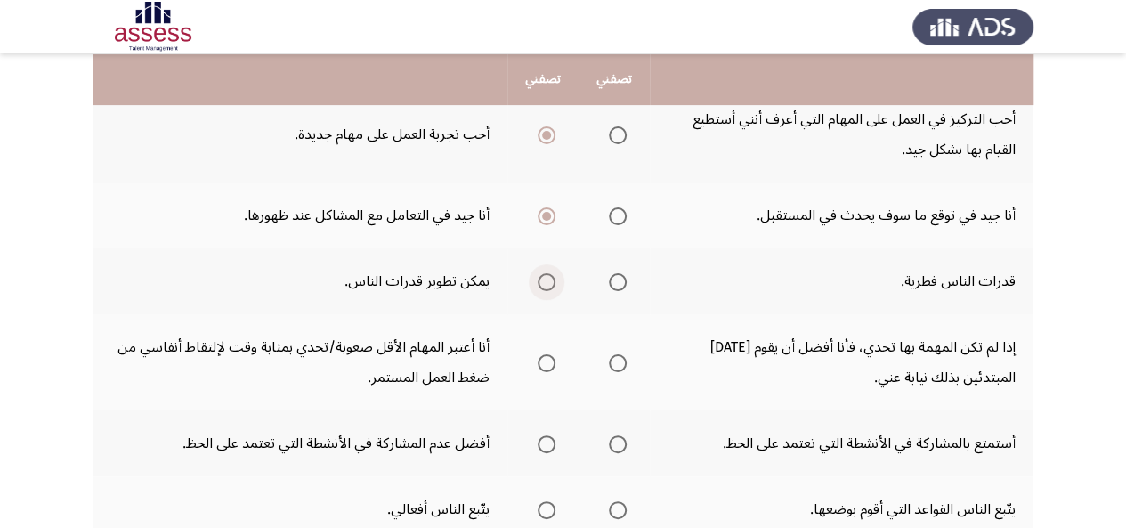
click at [545, 285] on input "Select an option" at bounding box center [546, 282] width 18 height 18
click at [543, 362] on span "Select an option" at bounding box center [546, 363] width 18 height 18
click at [543, 362] on input "Select an option" at bounding box center [546, 363] width 18 height 18
click at [549, 442] on span "Select an option" at bounding box center [546, 444] width 18 height 18
click at [549, 442] on input "Select an option" at bounding box center [546, 444] width 18 height 18
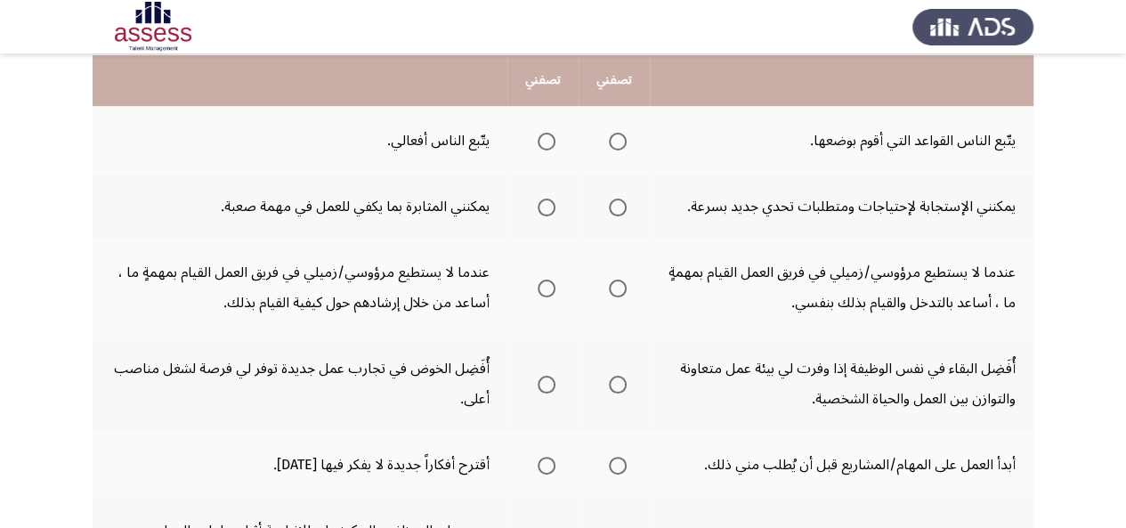
scroll to position [577, 0]
click at [549, 140] on span "Select an option" at bounding box center [546, 140] width 18 height 18
click at [549, 140] on input "Select an option" at bounding box center [546, 140] width 18 height 18
click at [610, 197] on span "Select an option" at bounding box center [618, 206] width 18 height 18
click at [610, 197] on input "Select an option" at bounding box center [618, 206] width 18 height 18
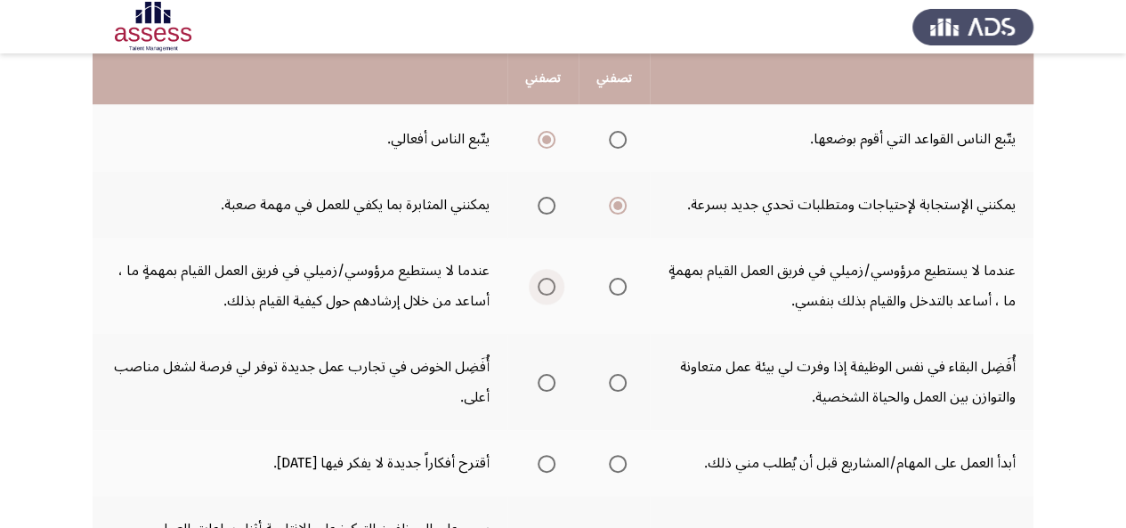
click at [545, 287] on span "Select an option" at bounding box center [546, 287] width 18 height 18
click at [545, 287] on input "Select an option" at bounding box center [546, 287] width 18 height 18
click at [545, 389] on span "Select an option" at bounding box center [546, 383] width 18 height 18
click at [545, 389] on input "Select an option" at bounding box center [546, 383] width 18 height 18
click at [543, 457] on span "Select an option" at bounding box center [546, 464] width 18 height 18
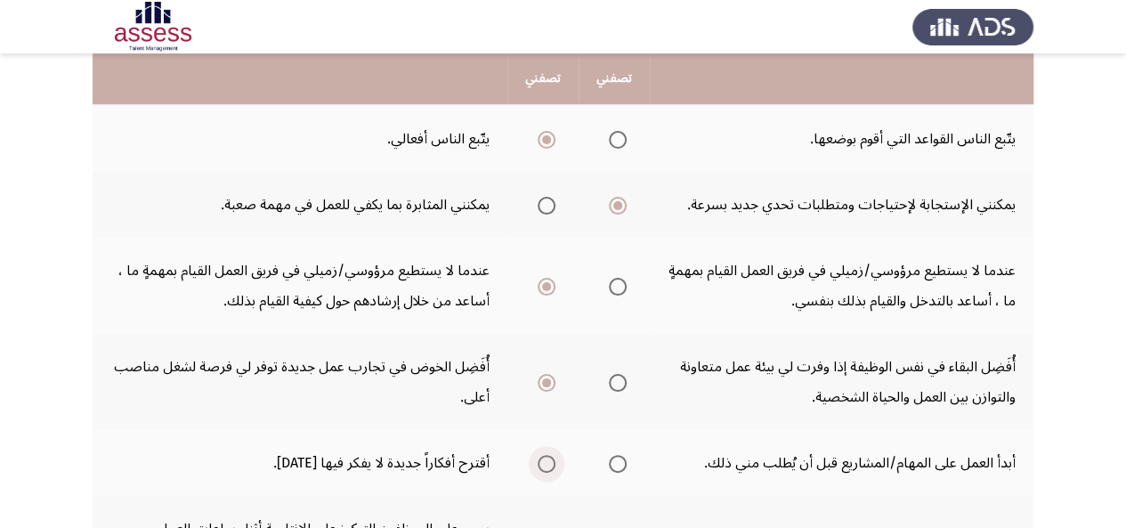
click at [543, 457] on input "Select an option" at bounding box center [546, 464] width 18 height 18
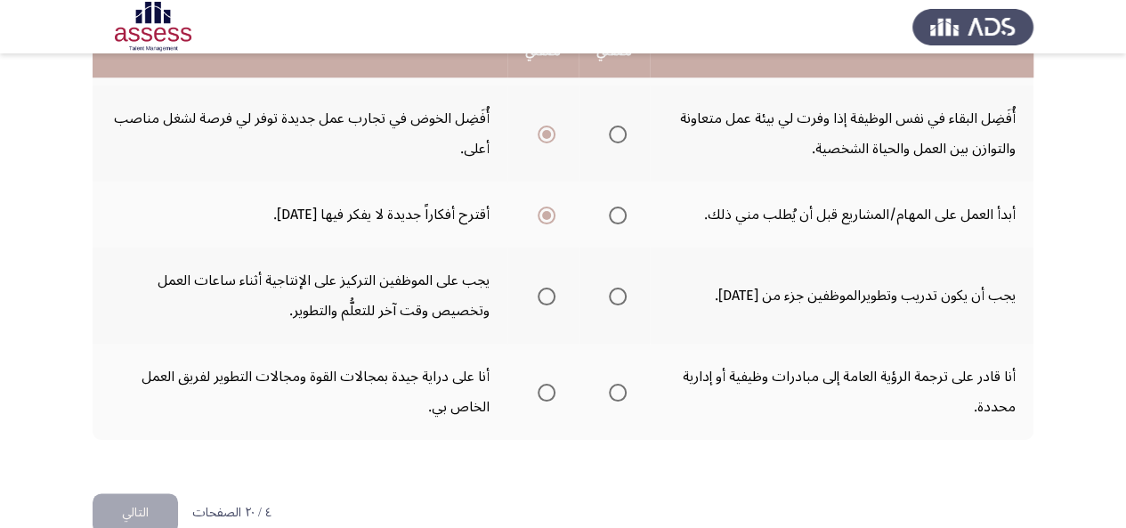
scroll to position [861, 0]
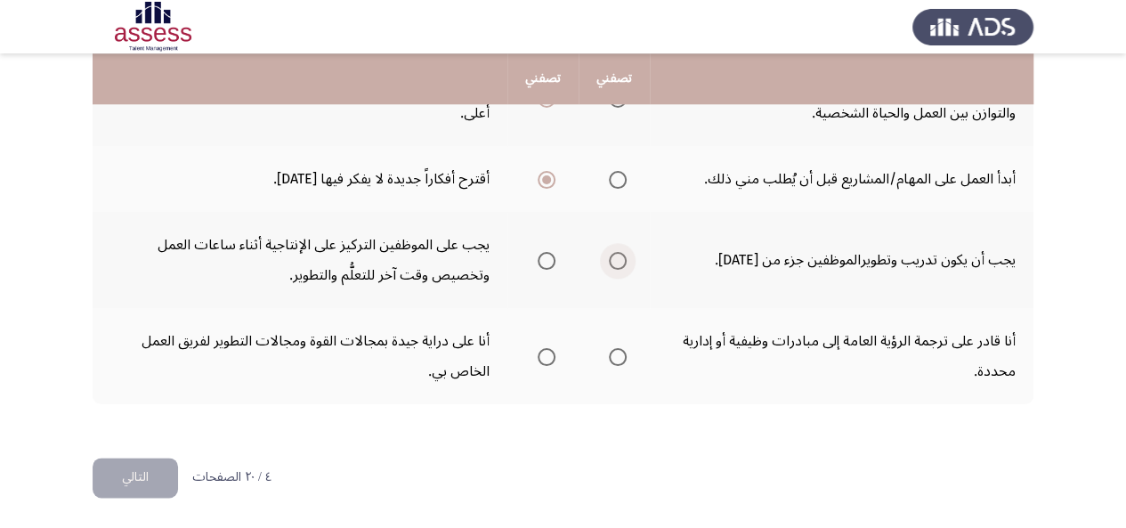
click at [620, 259] on span "Select an option" at bounding box center [618, 261] width 18 height 18
click at [620, 259] on input "Select an option" at bounding box center [618, 261] width 18 height 18
click at [617, 352] on span "Select an option" at bounding box center [618, 357] width 18 height 18
click at [617, 352] on input "Select an option" at bounding box center [618, 357] width 18 height 18
click at [158, 480] on button "التالي" at bounding box center [135, 477] width 85 height 40
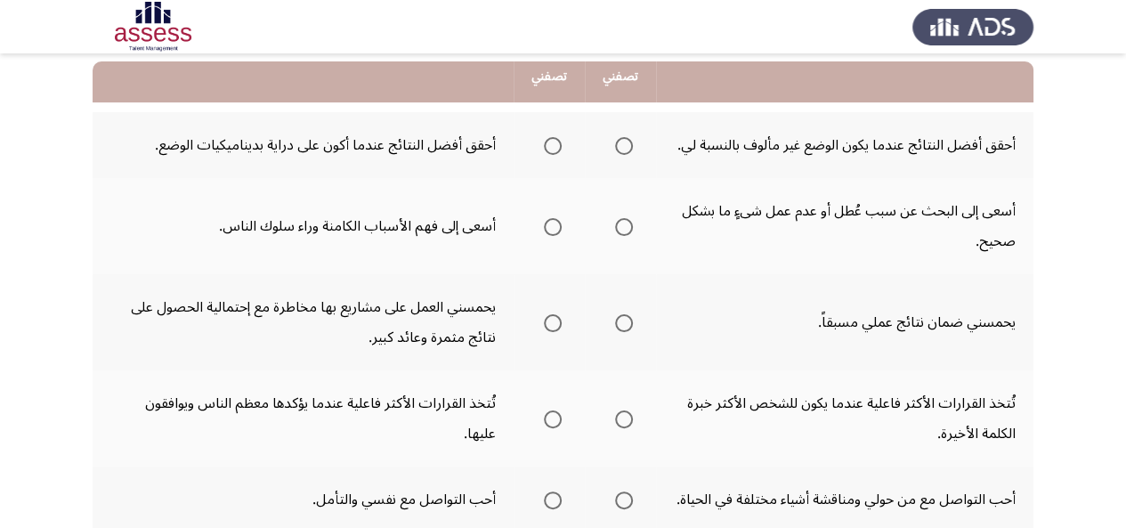
scroll to position [179, 0]
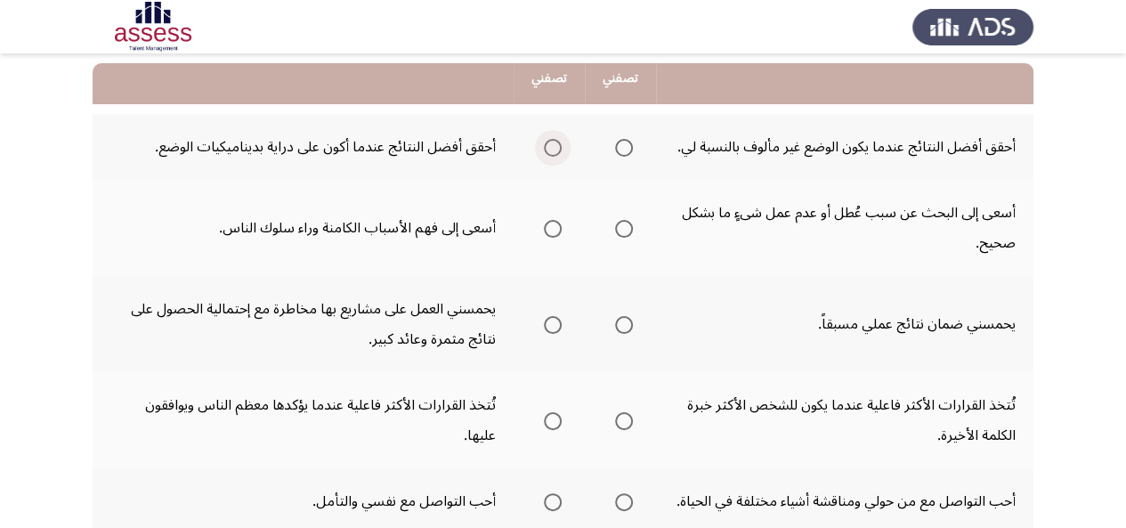
click at [545, 143] on span "Select an option" at bounding box center [553, 148] width 18 height 18
click at [545, 143] on input "Select an option" at bounding box center [553, 148] width 18 height 18
click at [621, 223] on span "Select an option" at bounding box center [624, 229] width 18 height 18
click at [621, 223] on input "Select an option" at bounding box center [624, 229] width 18 height 18
click at [539, 324] on label "Select an option" at bounding box center [549, 325] width 25 height 18
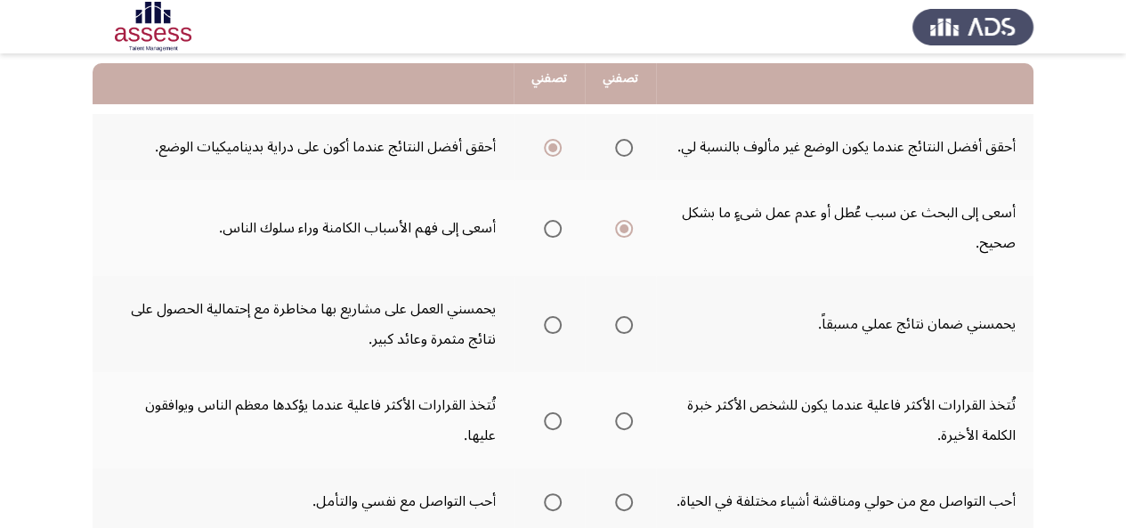
click at [544, 324] on input "Select an option" at bounding box center [553, 325] width 18 height 18
click at [623, 419] on span "Select an option" at bounding box center [624, 421] width 18 height 18
click at [623, 419] on input "Select an option" at bounding box center [624, 421] width 18 height 18
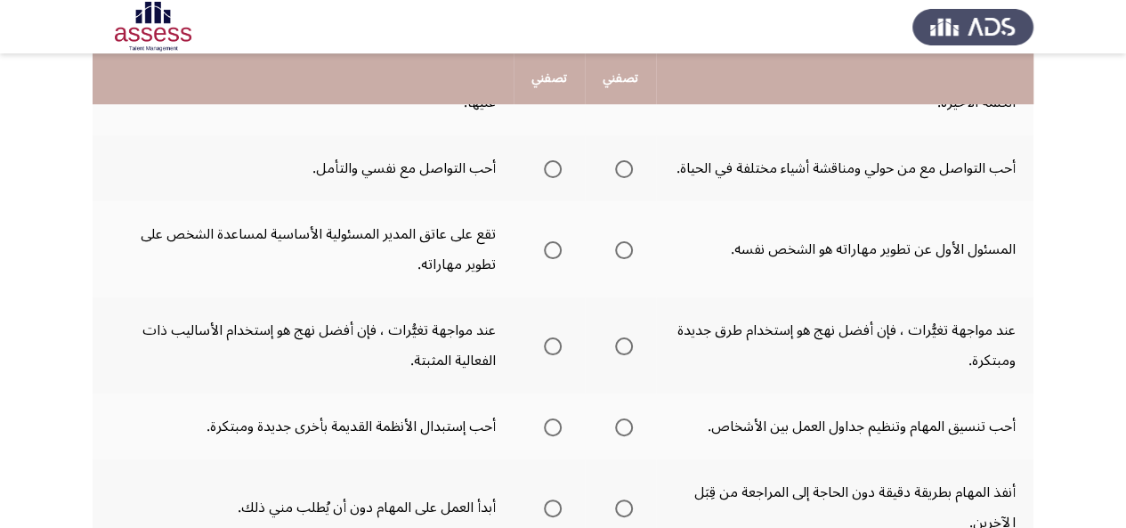
scroll to position [516, 0]
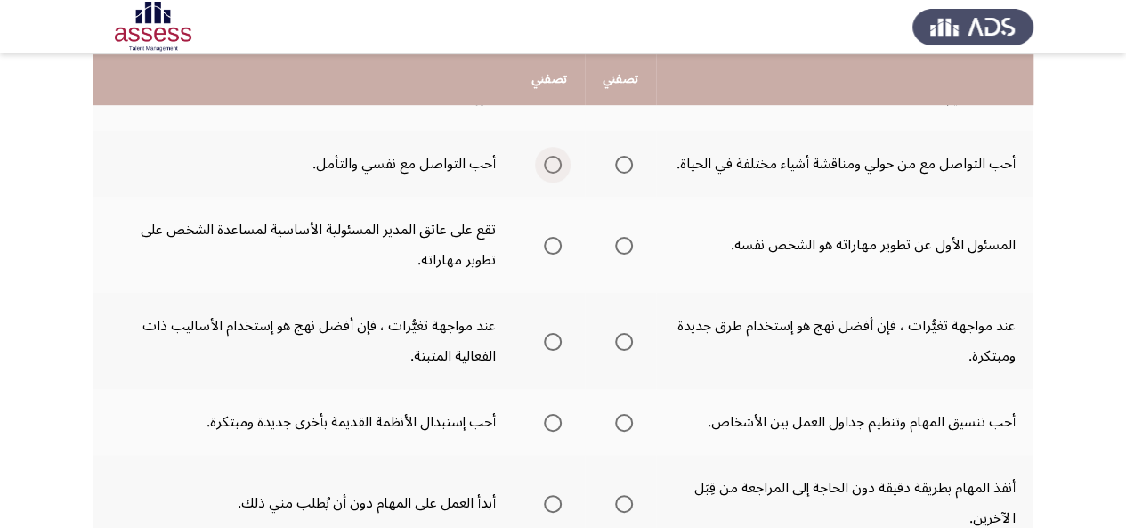
click at [554, 159] on span "Select an option" at bounding box center [553, 165] width 18 height 18
click at [554, 159] on input "Select an option" at bounding box center [553, 165] width 18 height 18
click at [626, 250] on span "Select an option" at bounding box center [624, 246] width 18 height 18
click at [626, 250] on input "Select an option" at bounding box center [624, 246] width 18 height 18
click at [625, 343] on span "Select an option" at bounding box center [624, 342] width 18 height 18
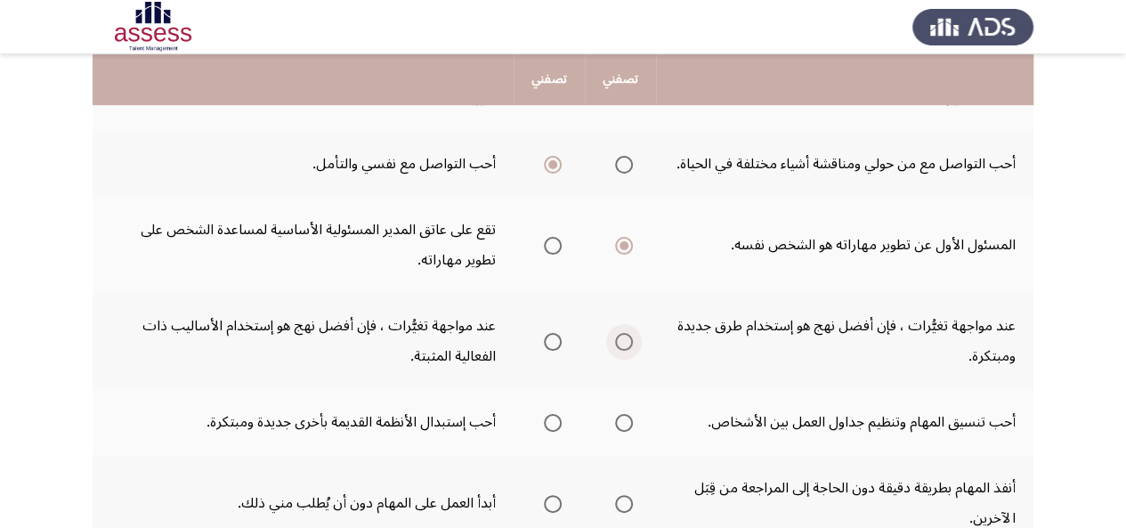
click at [625, 343] on input "Select an option" at bounding box center [624, 342] width 18 height 18
click at [556, 421] on span "Select an option" at bounding box center [553, 423] width 18 height 18
click at [556, 421] on input "Select an option" at bounding box center [553, 423] width 18 height 18
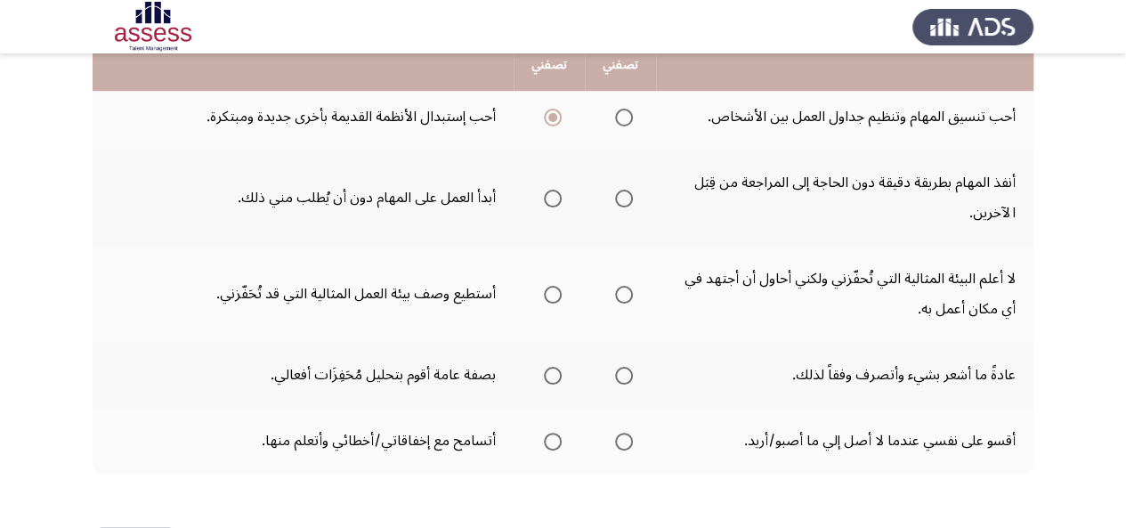
scroll to position [833, 0]
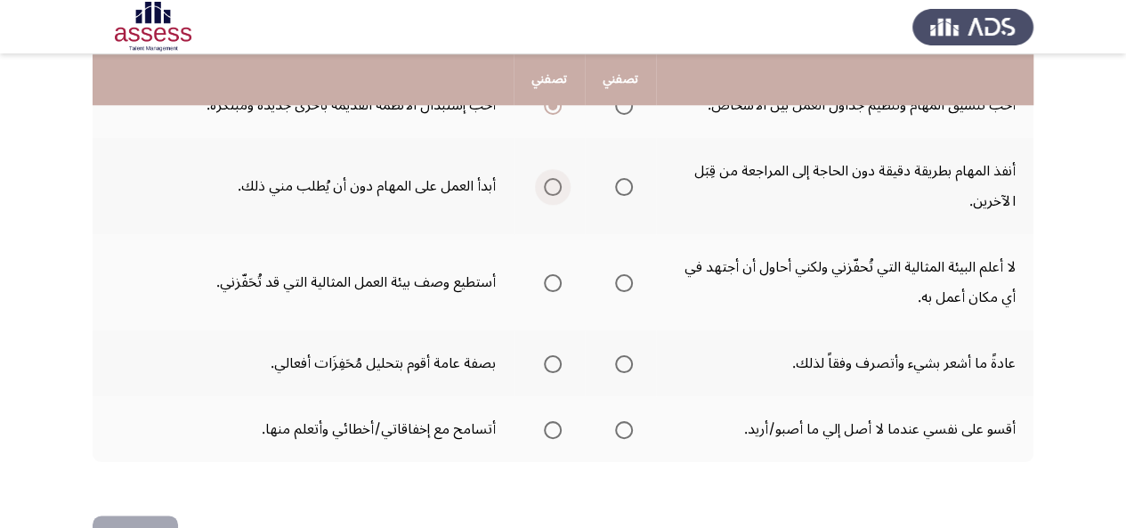
click at [546, 182] on span "Select an option" at bounding box center [553, 187] width 18 height 18
click at [546, 182] on input "Select an option" at bounding box center [553, 187] width 18 height 18
click at [549, 280] on span "Select an option" at bounding box center [553, 283] width 18 height 18
click at [549, 280] on input "Select an option" at bounding box center [553, 283] width 18 height 18
click at [550, 358] on span "Select an option" at bounding box center [553, 364] width 18 height 18
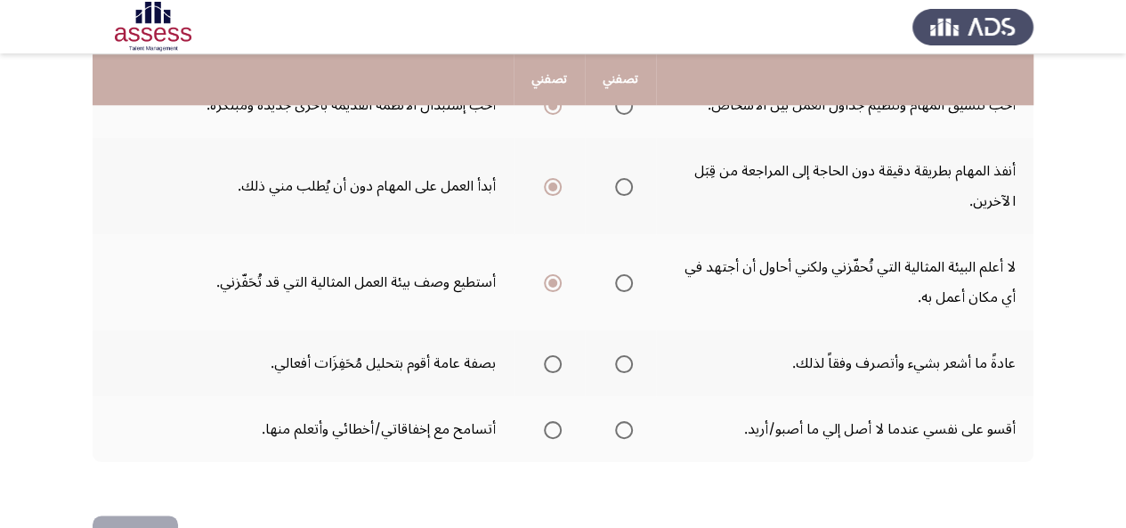
click at [550, 358] on input "Select an option" at bounding box center [553, 364] width 18 height 18
click at [554, 417] on mat-radio-group "Select an option" at bounding box center [549, 429] width 25 height 30
click at [552, 430] on span "Select an option" at bounding box center [553, 430] width 18 height 18
click at [552, 430] on input "Select an option" at bounding box center [553, 430] width 18 height 18
click at [144, 515] on button "التالي" at bounding box center [135, 535] width 85 height 40
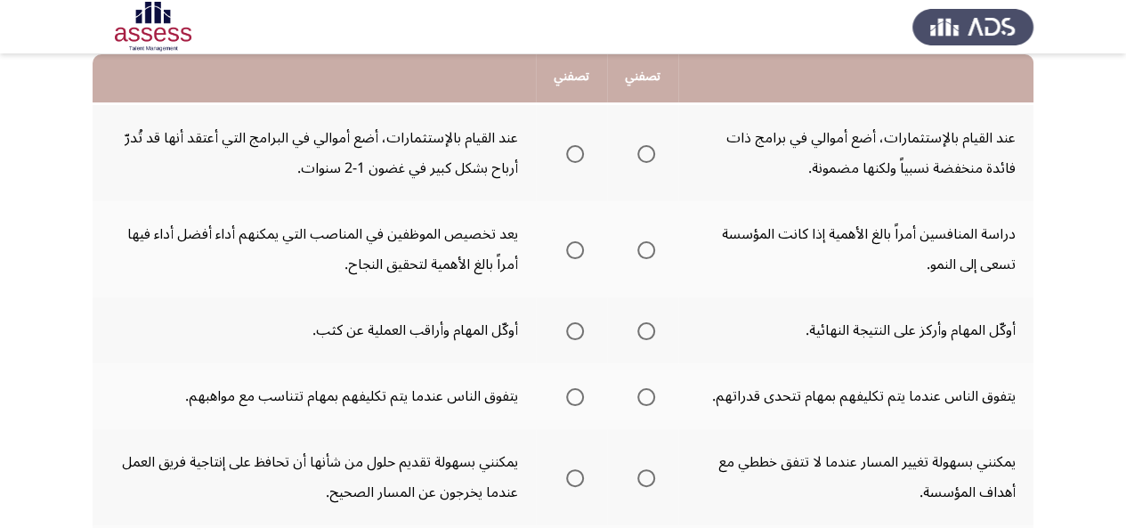
scroll to position [186, 0]
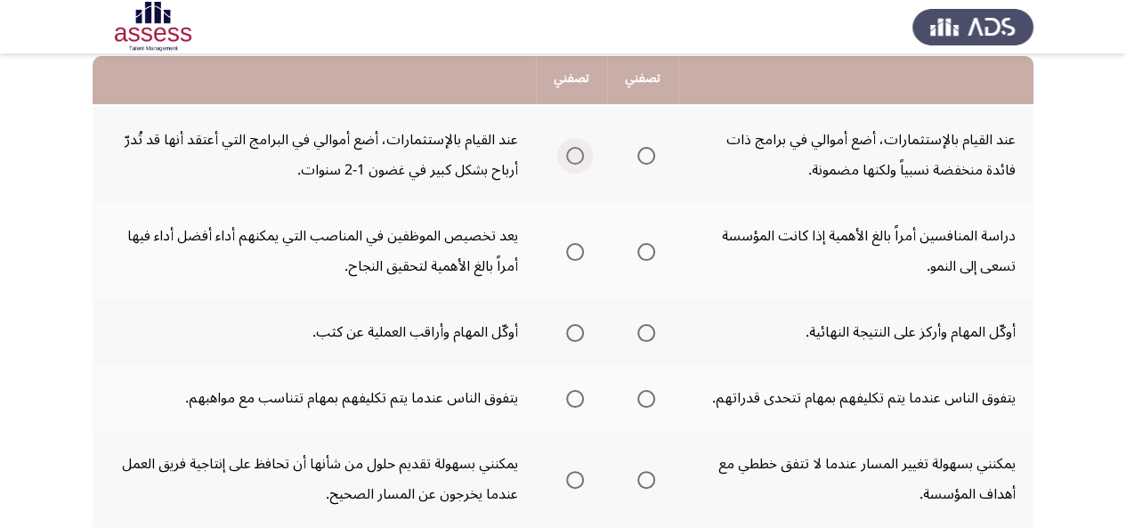
click at [571, 158] on span "Select an option" at bounding box center [575, 156] width 18 height 18
click at [571, 158] on input "Select an option" at bounding box center [575, 156] width 18 height 18
click at [642, 250] on span "Select an option" at bounding box center [646, 252] width 18 height 18
click at [642, 250] on input "Select an option" at bounding box center [646, 252] width 18 height 18
click at [575, 331] on span "Select an option" at bounding box center [575, 333] width 18 height 18
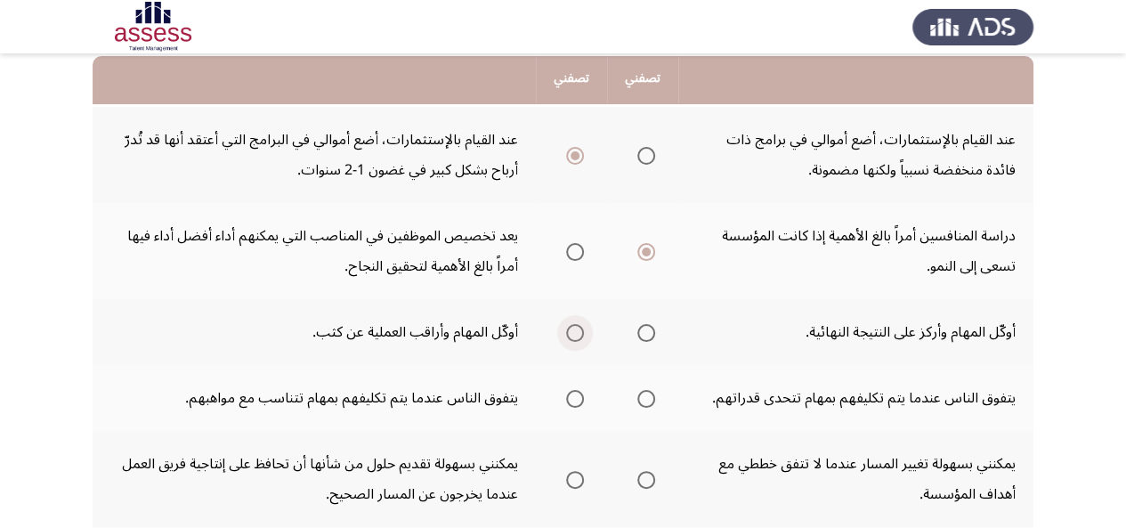
click at [575, 331] on input "Select an option" at bounding box center [575, 333] width 18 height 18
click at [646, 394] on span "Select an option" at bounding box center [646, 399] width 18 height 18
click at [646, 394] on input "Select an option" at bounding box center [646, 399] width 18 height 18
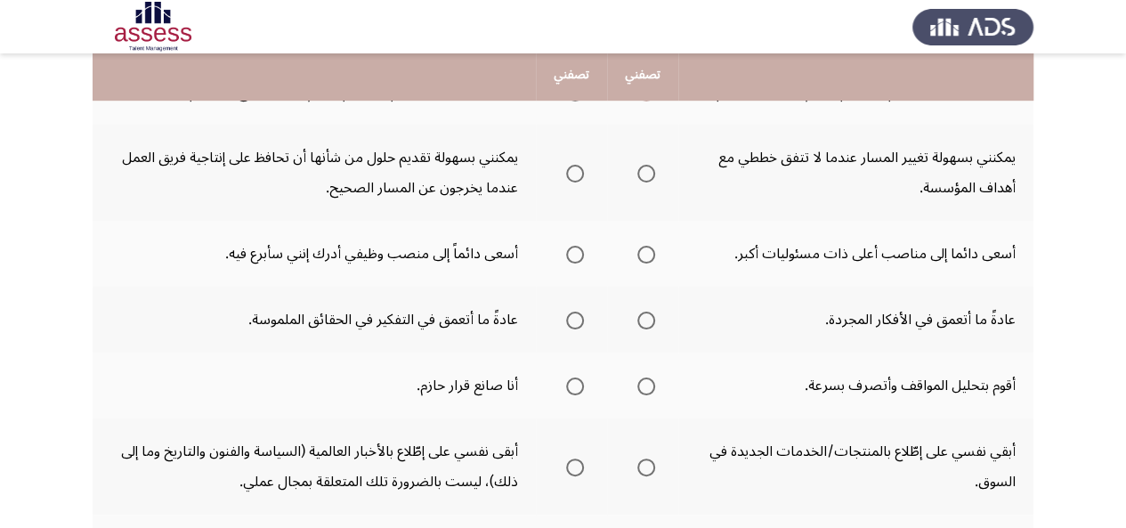
scroll to position [502, 0]
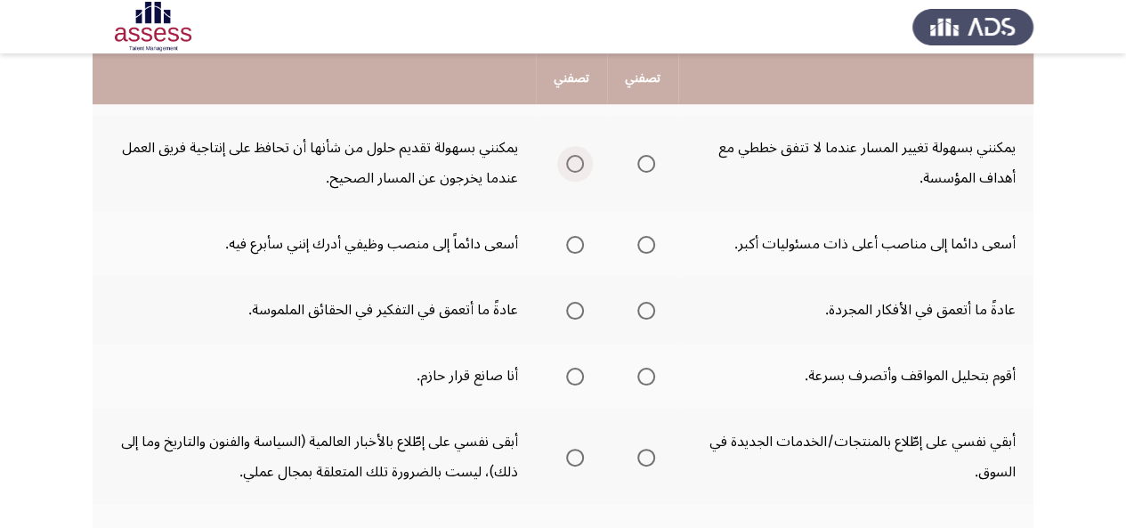
click at [575, 164] on span "Select an option" at bounding box center [575, 164] width 18 height 18
click at [575, 164] on input "Select an option" at bounding box center [575, 164] width 18 height 18
click at [646, 241] on span "Select an option" at bounding box center [646, 245] width 18 height 18
click at [646, 241] on input "Select an option" at bounding box center [646, 245] width 18 height 18
click at [575, 307] on span "Select an option" at bounding box center [575, 311] width 18 height 18
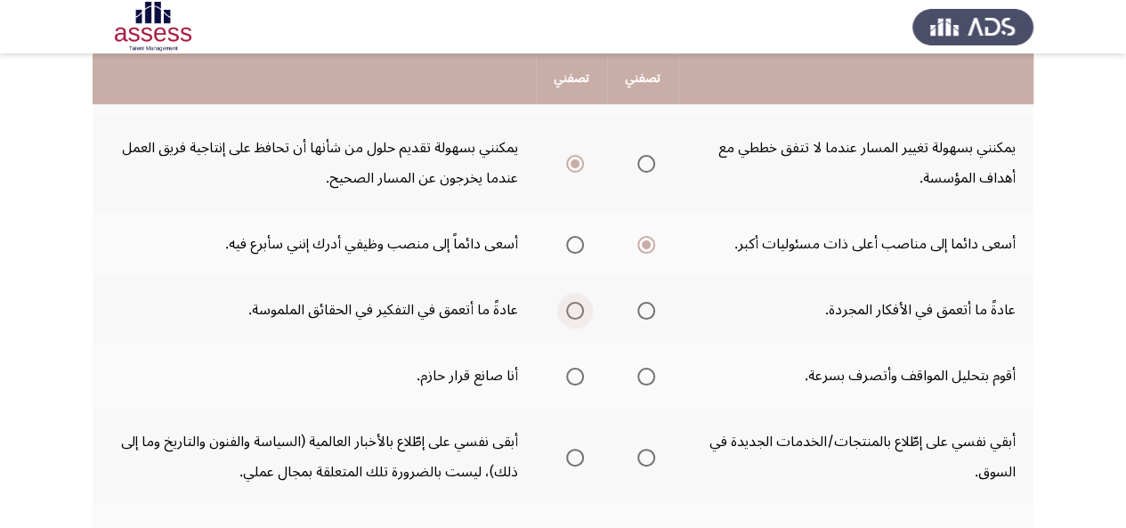
click at [575, 307] on input "Select an option" at bounding box center [575, 311] width 18 height 18
click at [639, 370] on span "Select an option" at bounding box center [646, 377] width 18 height 18
click at [639, 370] on input "Select an option" at bounding box center [646, 377] width 18 height 18
click at [645, 458] on span "Select an option" at bounding box center [646, 457] width 18 height 18
click at [645, 458] on input "Select an option" at bounding box center [646, 457] width 18 height 18
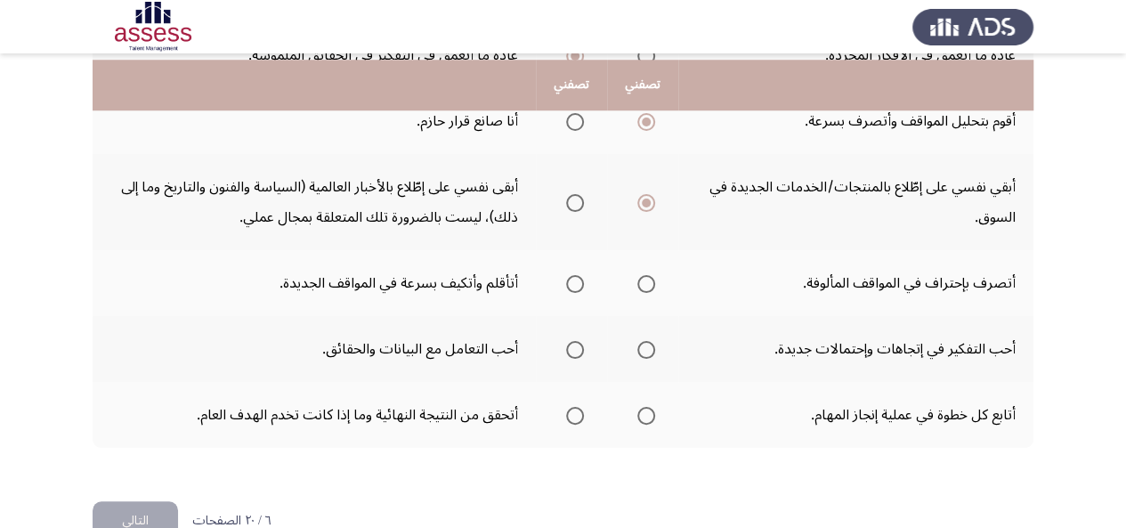
scroll to position [781, 0]
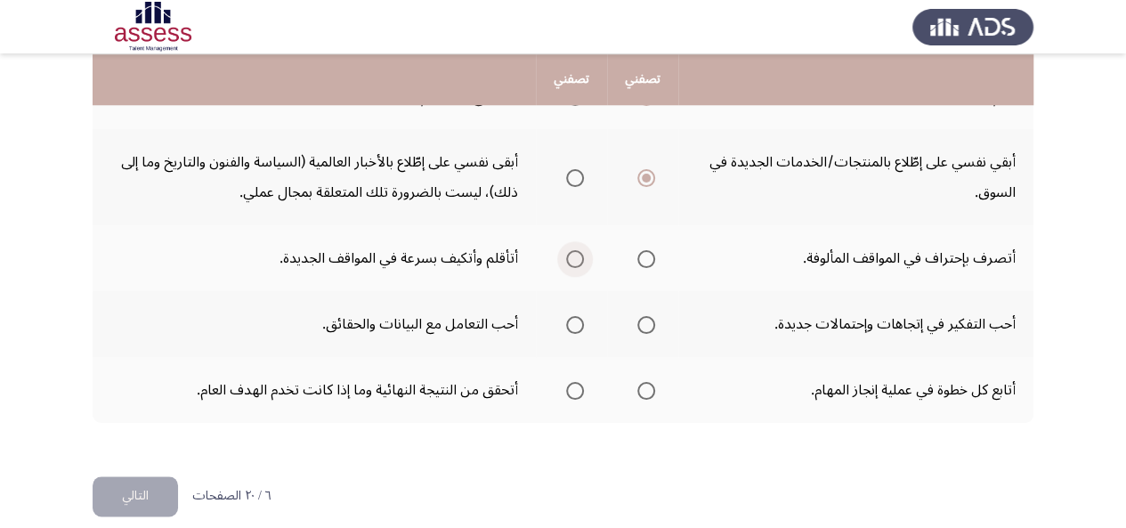
click at [570, 261] on span "Select an option" at bounding box center [575, 259] width 18 height 18
click at [570, 261] on input "Select an option" at bounding box center [575, 259] width 18 height 18
click at [651, 321] on span "Select an option" at bounding box center [646, 325] width 18 height 18
click at [651, 321] on input "Select an option" at bounding box center [646, 325] width 18 height 18
click at [642, 382] on span "Select an option" at bounding box center [646, 391] width 18 height 18
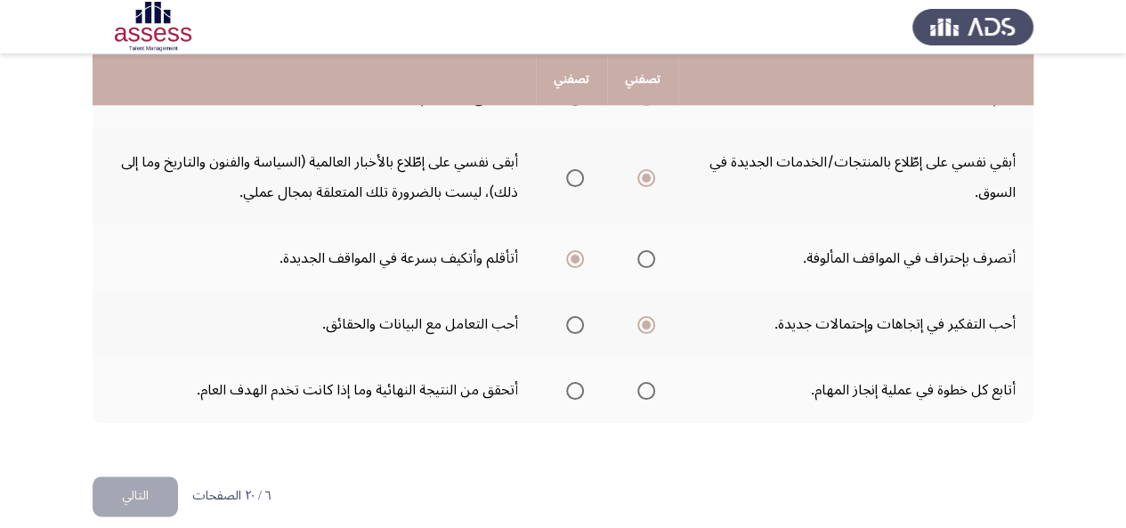
click at [642, 382] on input "Select an option" at bounding box center [646, 391] width 18 height 18
click at [160, 489] on button "التالي" at bounding box center [135, 496] width 85 height 40
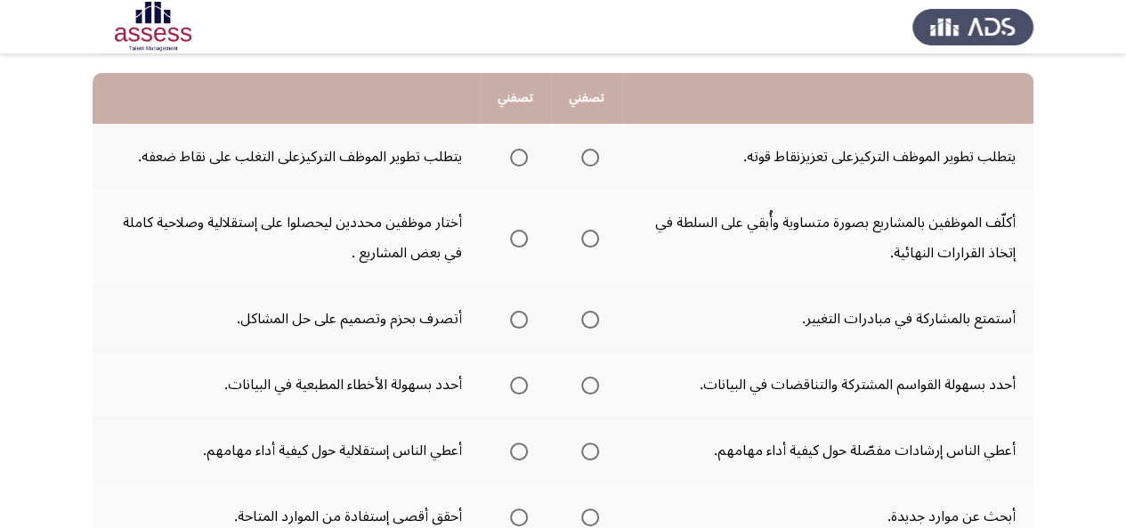
scroll to position [212, 0]
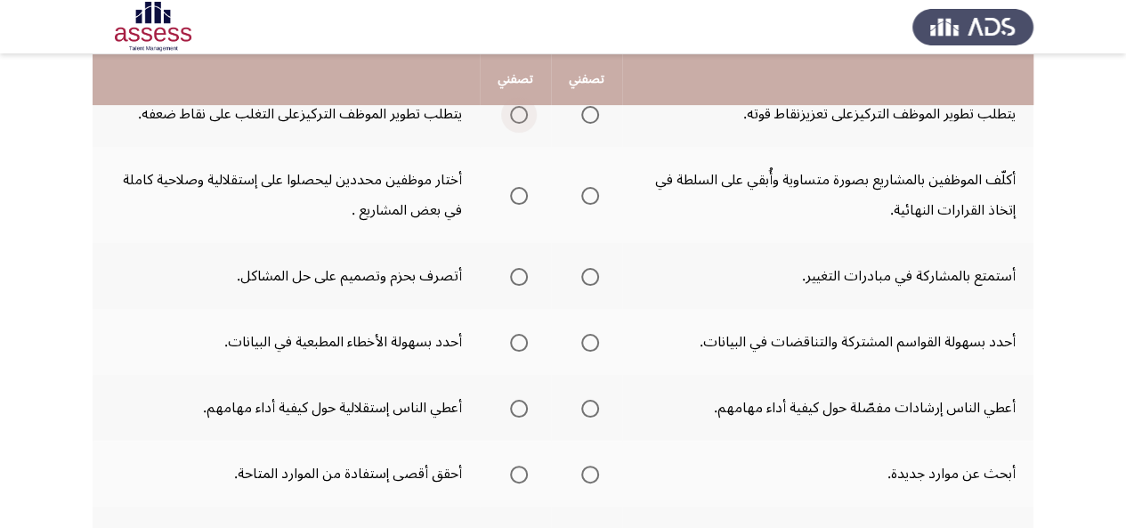
click at [522, 116] on span "Select an option" at bounding box center [519, 115] width 18 height 18
click at [522, 116] on input "Select an option" at bounding box center [519, 115] width 18 height 18
click at [596, 193] on span "Select an option" at bounding box center [590, 196] width 18 height 18
click at [596, 193] on input "Select an option" at bounding box center [590, 196] width 18 height 18
click at [587, 275] on span "Select an option" at bounding box center [590, 277] width 18 height 18
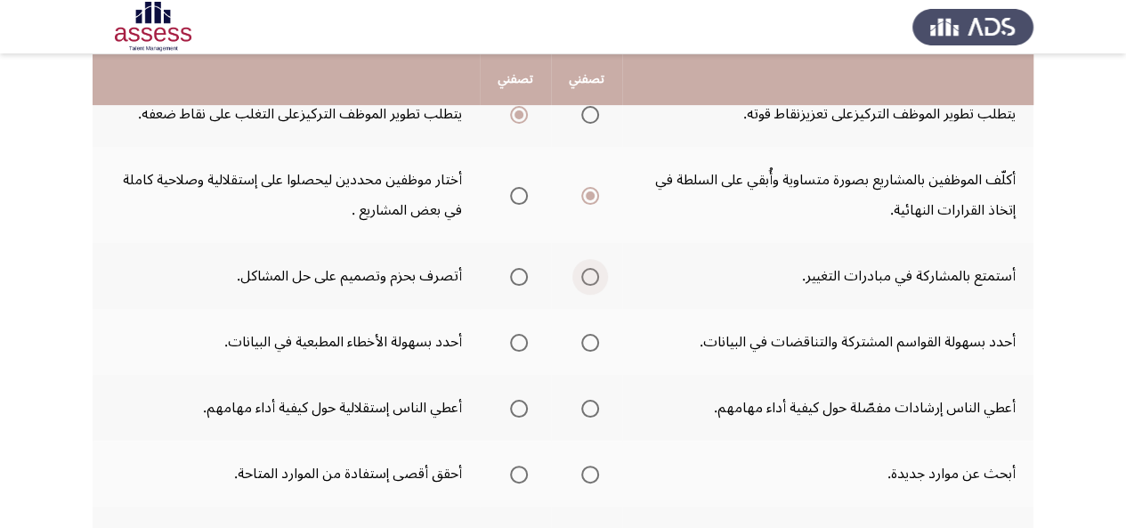
click at [587, 275] on input "Select an option" at bounding box center [590, 277] width 18 height 18
click at [518, 341] on span "Select an option" at bounding box center [519, 343] width 18 height 18
click at [518, 341] on input "Select an option" at bounding box center [519, 343] width 18 height 18
click at [590, 409] on span "Select an option" at bounding box center [590, 409] width 18 height 18
click at [590, 409] on input "Select an option" at bounding box center [590, 409] width 18 height 18
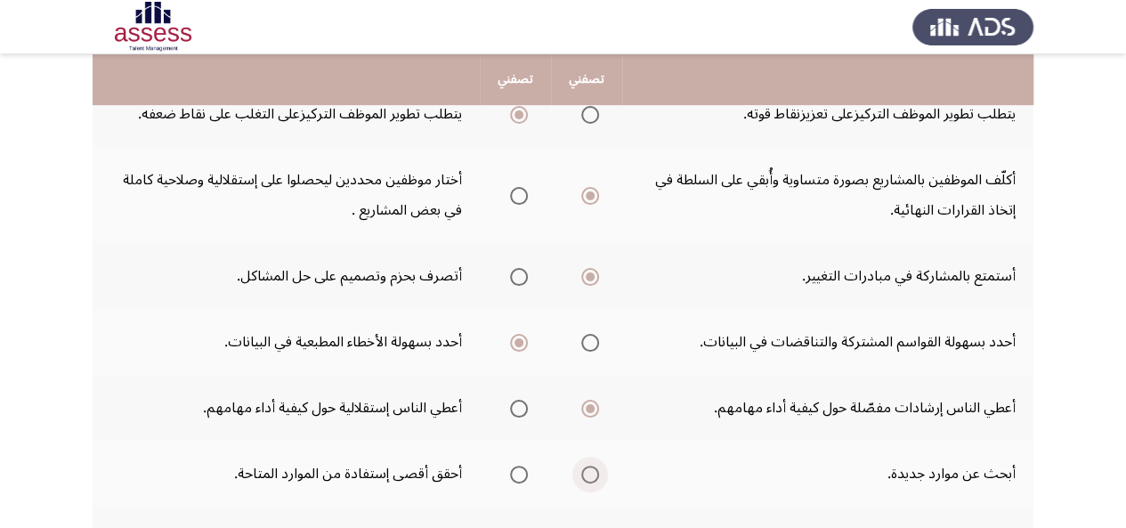
click at [590, 473] on span "Select an option" at bounding box center [590, 474] width 18 height 18
click at [590, 473] on input "Select an option" at bounding box center [590, 474] width 18 height 18
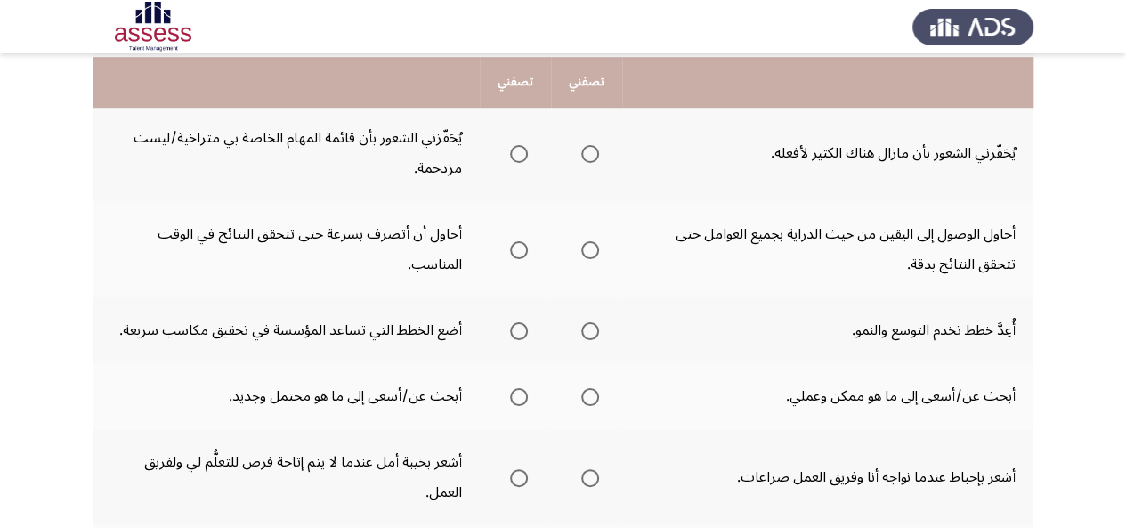
scroll to position [617, 0]
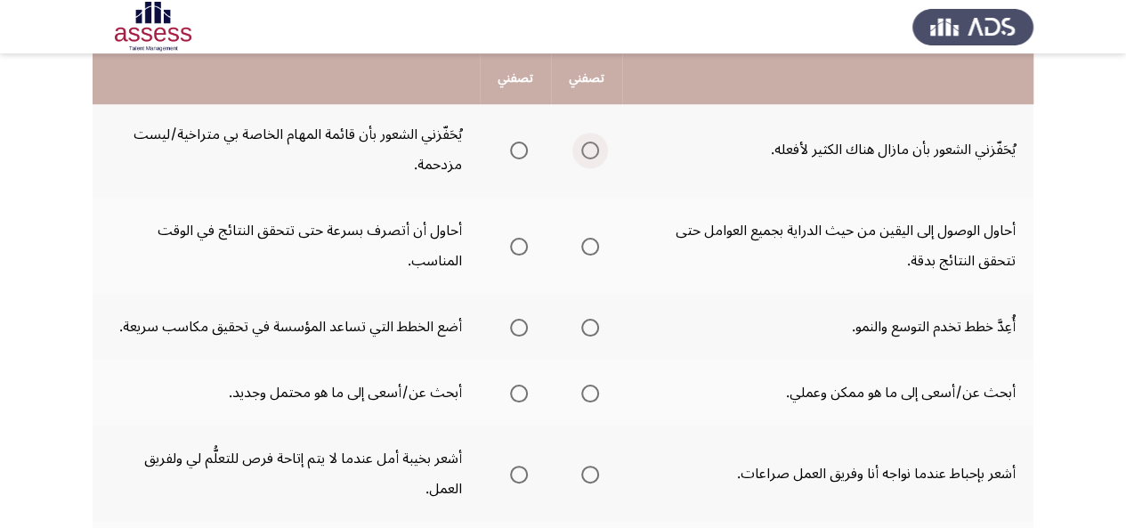
click at [598, 145] on span "Select an option" at bounding box center [590, 150] width 18 height 18
click at [598, 145] on input "Select an option" at bounding box center [590, 150] width 18 height 18
click at [589, 243] on span "Select an option" at bounding box center [590, 247] width 18 height 18
click at [589, 243] on input "Select an option" at bounding box center [590, 247] width 18 height 18
click at [590, 321] on span "Select an option" at bounding box center [590, 328] width 18 height 18
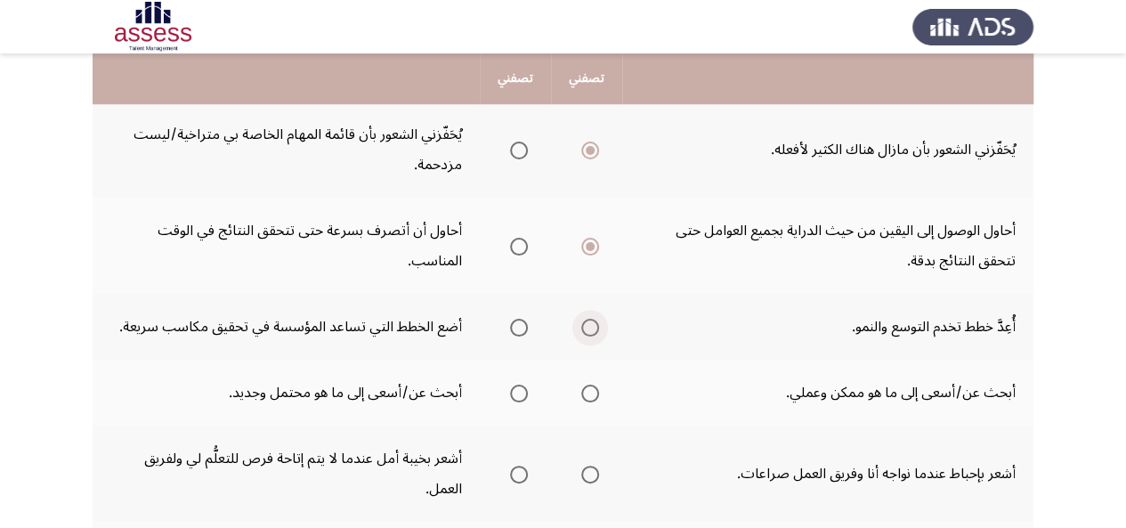
click at [590, 321] on input "Select an option" at bounding box center [590, 328] width 18 height 18
click at [518, 392] on span "Select an option" at bounding box center [519, 393] width 18 height 18
click at [518, 392] on input "Select an option" at bounding box center [519, 393] width 18 height 18
click at [521, 467] on span "Select an option" at bounding box center [519, 474] width 18 height 18
click at [521, 467] on input "Select an option" at bounding box center [519, 474] width 18 height 18
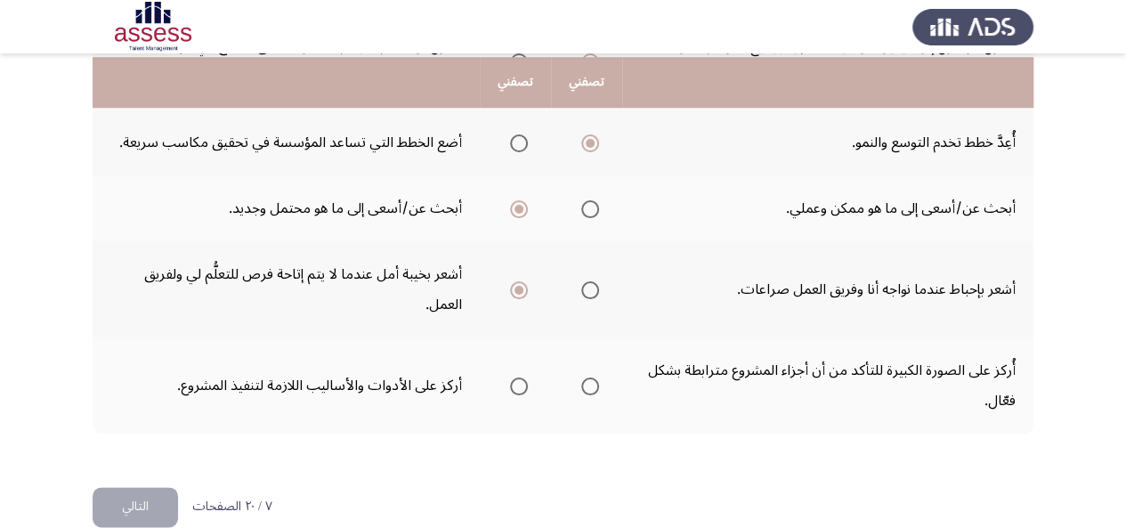
scroll to position [830, 0]
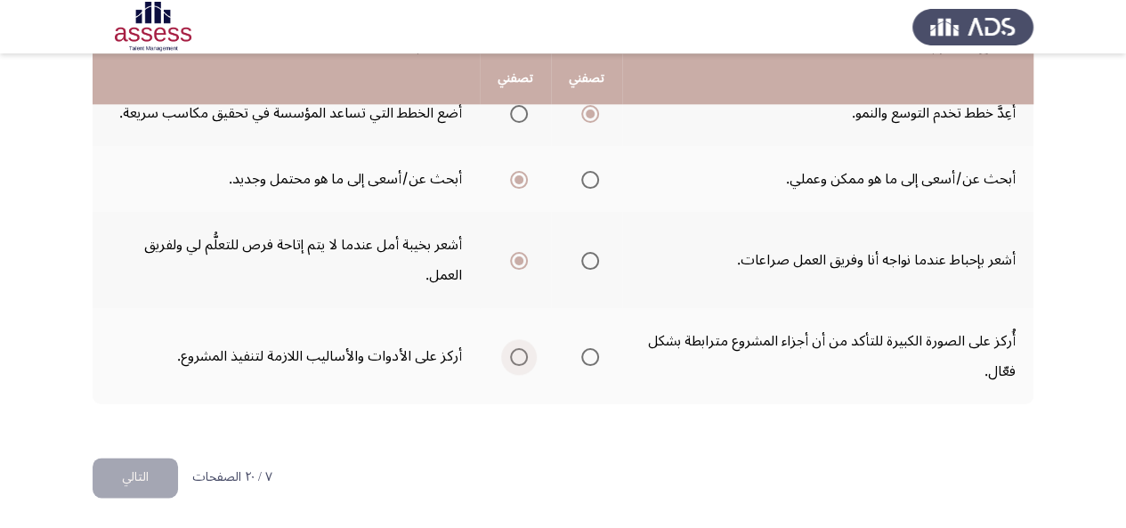
click at [518, 357] on span "Select an option" at bounding box center [519, 357] width 18 height 18
click at [518, 357] on input "Select an option" at bounding box center [519, 357] width 18 height 18
click at [141, 469] on button "التالي" at bounding box center [135, 477] width 85 height 40
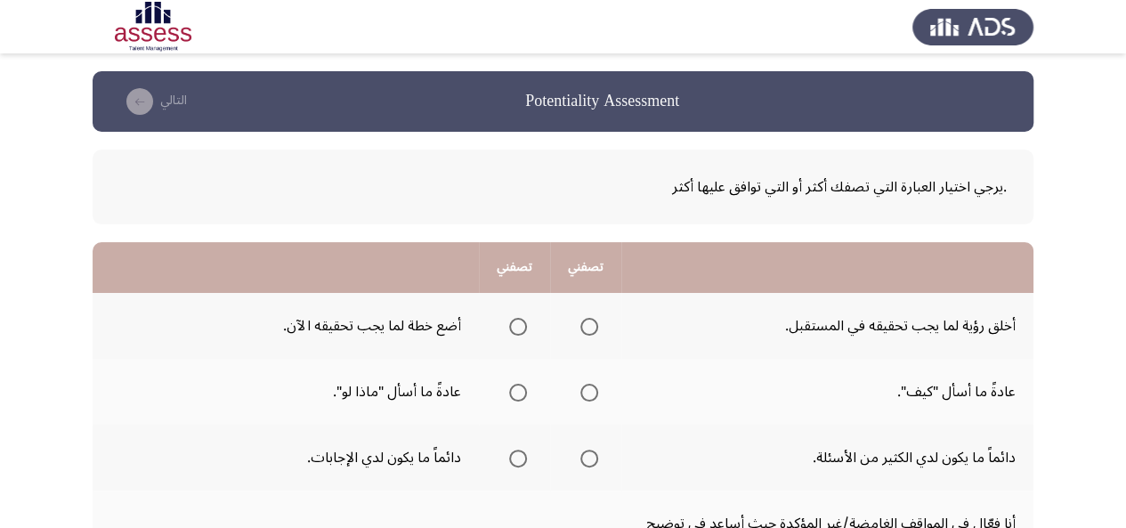
click at [584, 325] on span "Select an option" at bounding box center [589, 327] width 18 height 18
click at [584, 325] on input "Select an option" at bounding box center [589, 327] width 18 height 18
click at [511, 400] on span "Select an option" at bounding box center [518, 393] width 18 height 18
click at [511, 400] on input "Select an option" at bounding box center [518, 393] width 18 height 18
click at [584, 453] on span "Select an option" at bounding box center [589, 458] width 18 height 18
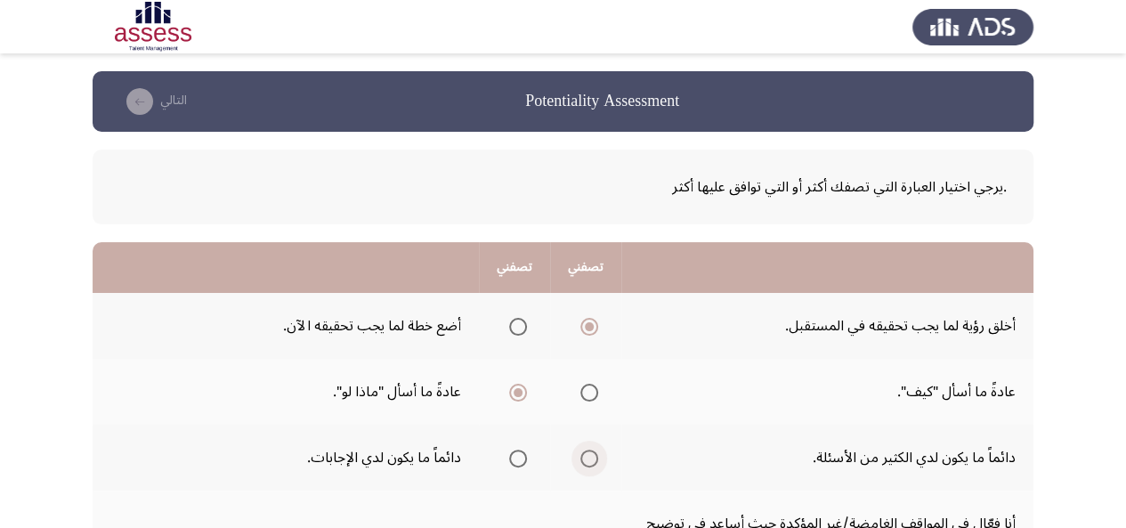
click at [584, 453] on input "Select an option" at bounding box center [589, 458] width 18 height 18
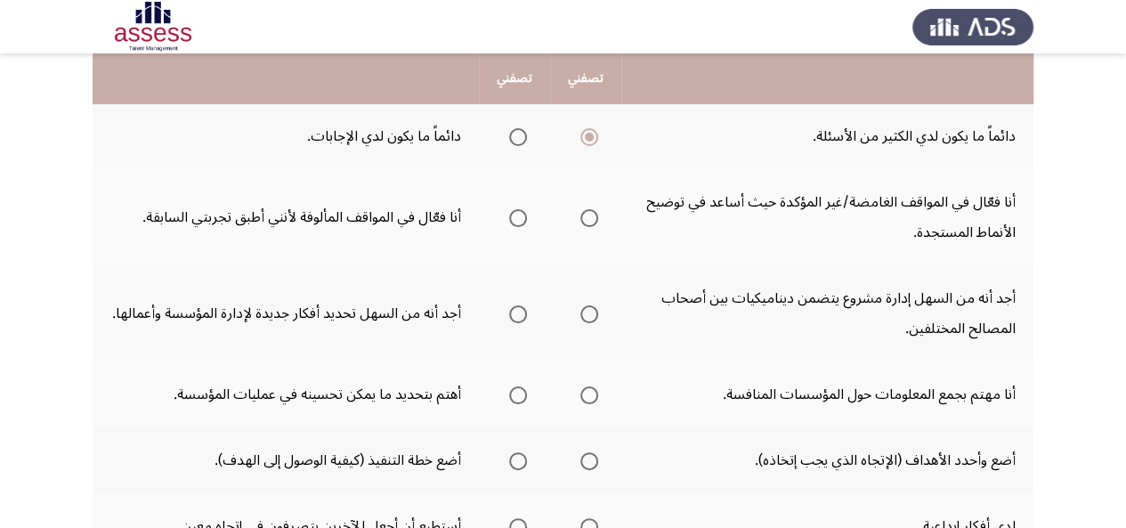
scroll to position [377, 0]
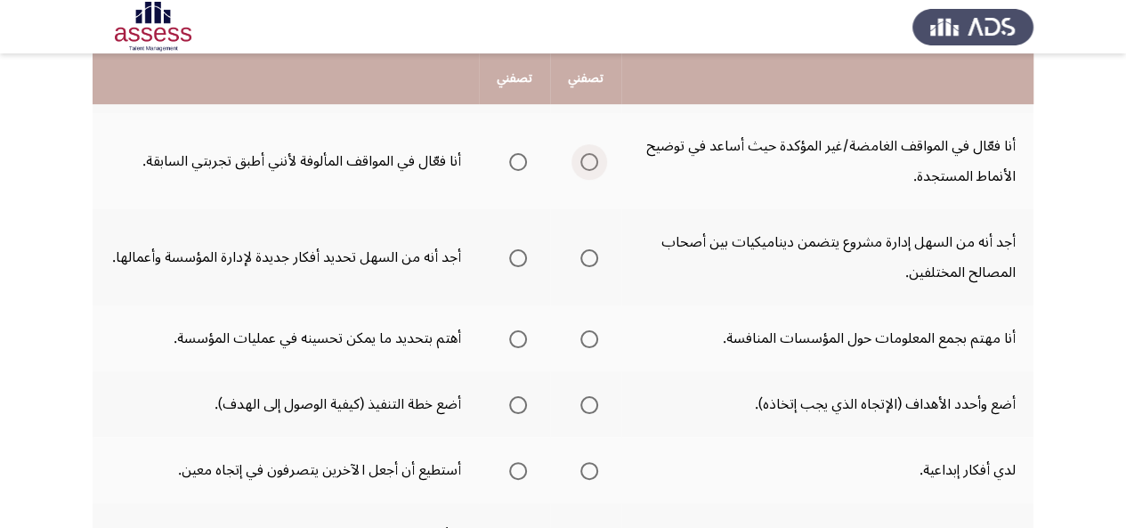
click at [591, 160] on span "Select an option" at bounding box center [589, 162] width 18 height 18
click at [591, 160] on input "Select an option" at bounding box center [589, 162] width 18 height 18
click at [513, 260] on span "Select an option" at bounding box center [518, 258] width 18 height 18
click at [513, 260] on input "Select an option" at bounding box center [518, 258] width 18 height 18
click at [587, 334] on span "Select an option" at bounding box center [589, 339] width 18 height 18
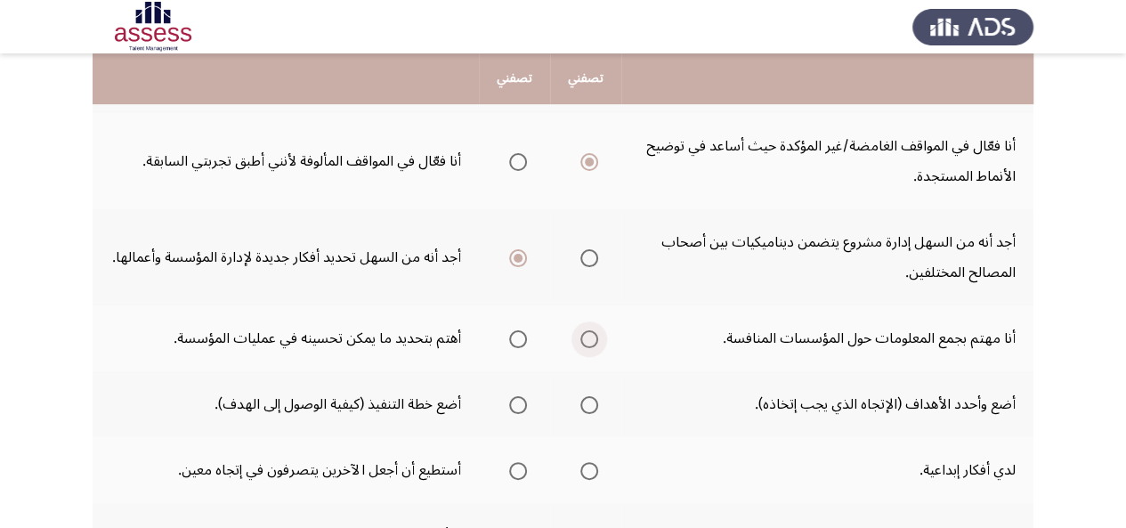
click at [587, 334] on input "Select an option" at bounding box center [589, 339] width 18 height 18
click at [588, 405] on span "Select an option" at bounding box center [589, 405] width 18 height 18
click at [588, 405] on input "Select an option" at bounding box center [589, 405] width 18 height 18
click at [518, 407] on span "Select an option" at bounding box center [518, 405] width 18 height 18
click at [518, 407] on input "Select an option" at bounding box center [518, 405] width 18 height 18
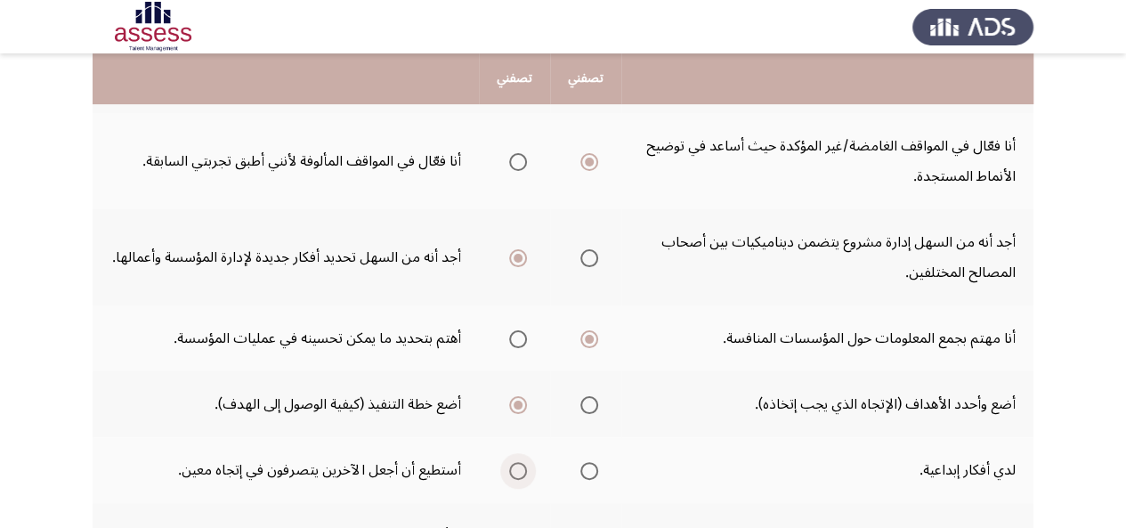
click at [520, 466] on span "Select an option" at bounding box center [518, 471] width 18 height 18
click at [520, 466] on input "Select an option" at bounding box center [518, 471] width 18 height 18
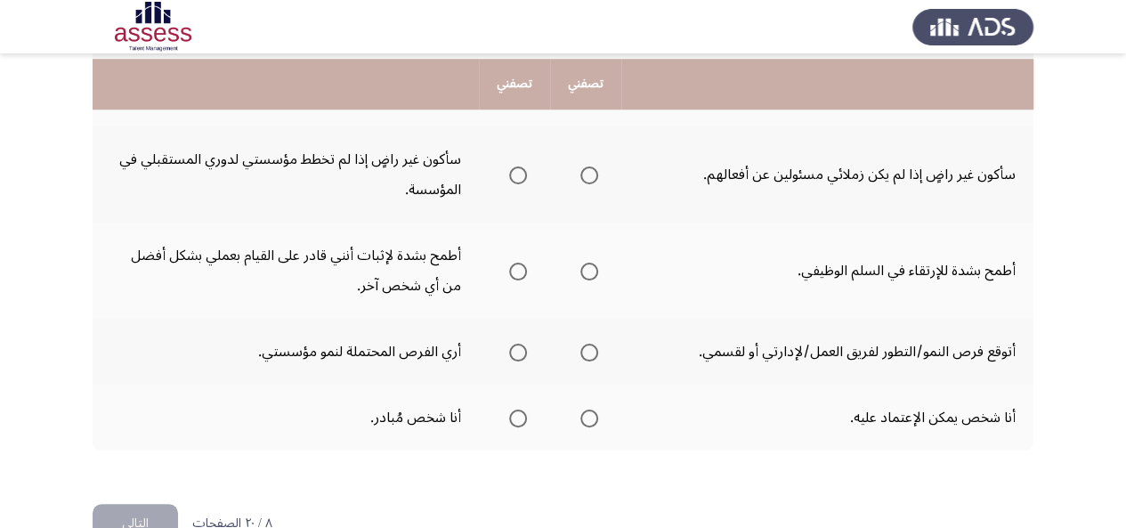
scroll to position [762, 0]
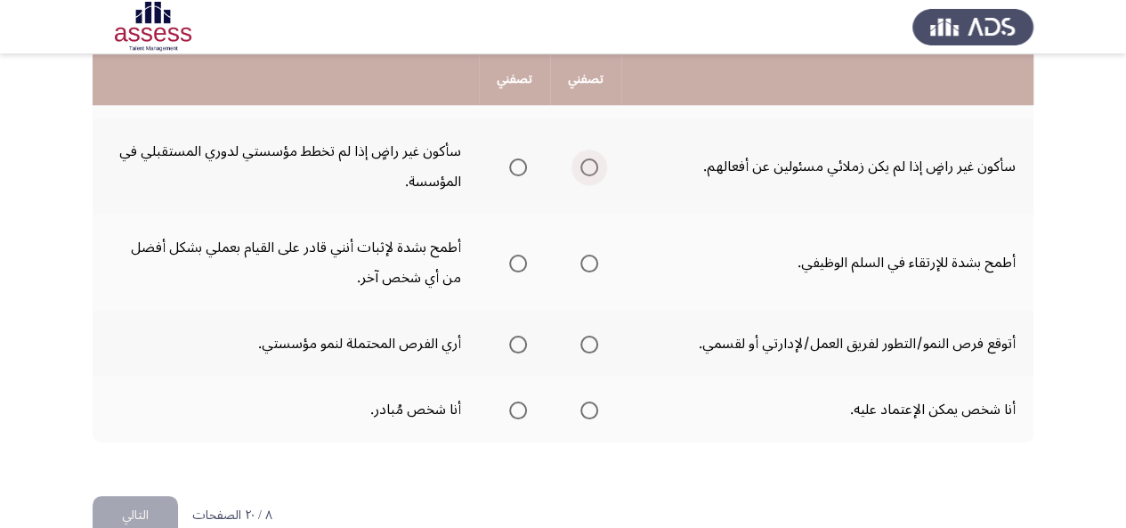
click at [588, 166] on span "Select an option" at bounding box center [589, 167] width 18 height 18
click at [588, 166] on input "Select an option" at bounding box center [589, 167] width 18 height 18
click at [586, 264] on span "Select an option" at bounding box center [589, 264] width 18 height 18
click at [586, 264] on input "Select an option" at bounding box center [589, 264] width 18 height 18
click at [584, 348] on span "Select an option" at bounding box center [589, 344] width 18 height 18
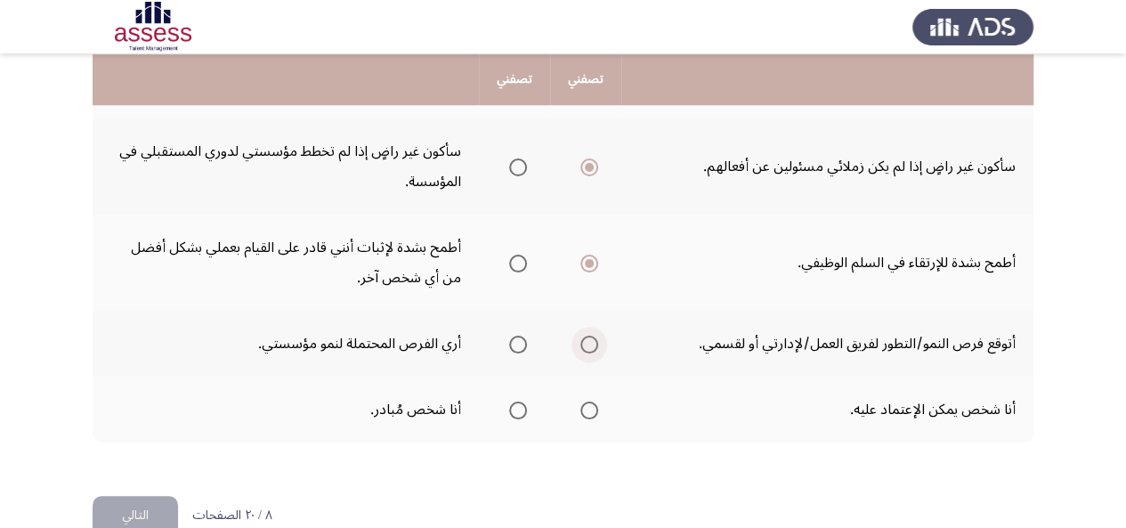
click at [584, 348] on input "Select an option" at bounding box center [589, 344] width 18 height 18
click at [586, 401] on span "Select an option" at bounding box center [589, 410] width 18 height 18
click at [586, 401] on input "Select an option" at bounding box center [589, 410] width 18 height 18
click at [515, 405] on span "Select an option" at bounding box center [518, 410] width 18 height 18
click at [515, 405] on input "Select an option" at bounding box center [518, 410] width 18 height 18
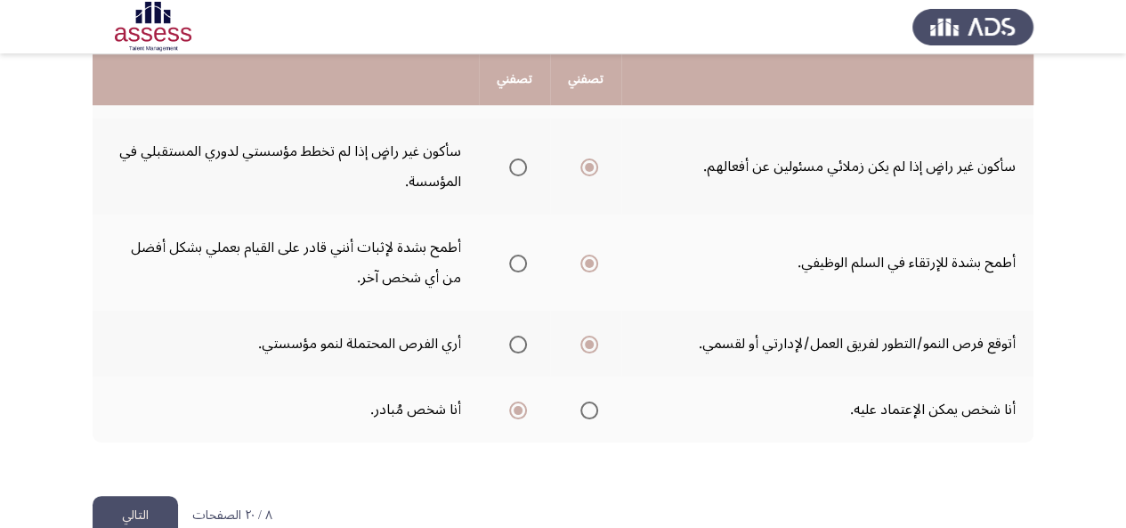
click at [153, 513] on button "التالي" at bounding box center [135, 516] width 85 height 40
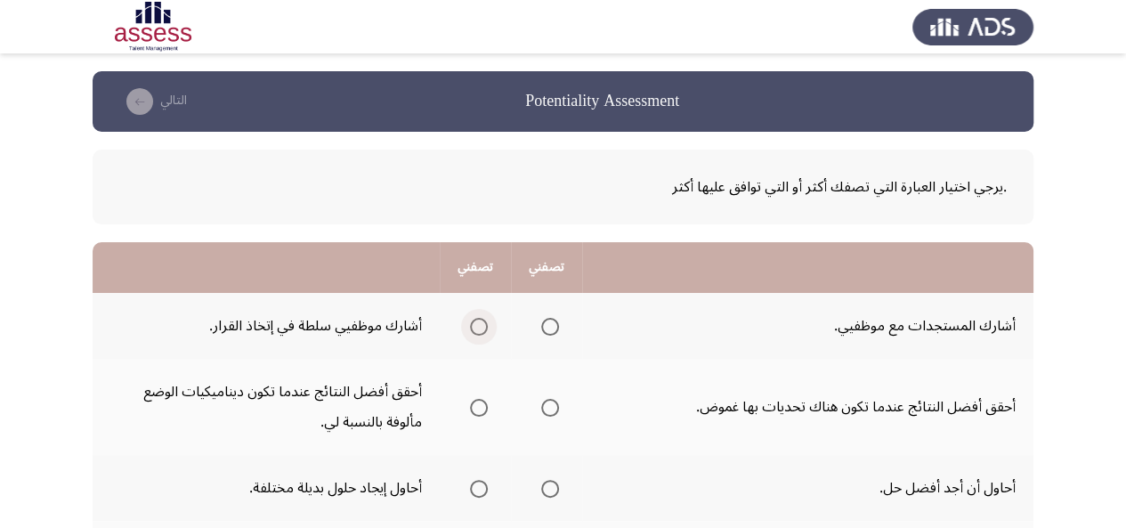
click at [482, 324] on span "Select an option" at bounding box center [479, 327] width 18 height 18
click at [482, 324] on input "Select an option" at bounding box center [479, 327] width 18 height 18
click at [551, 411] on span "Select an option" at bounding box center [550, 408] width 18 height 18
click at [551, 411] on input "Select an option" at bounding box center [550, 408] width 18 height 18
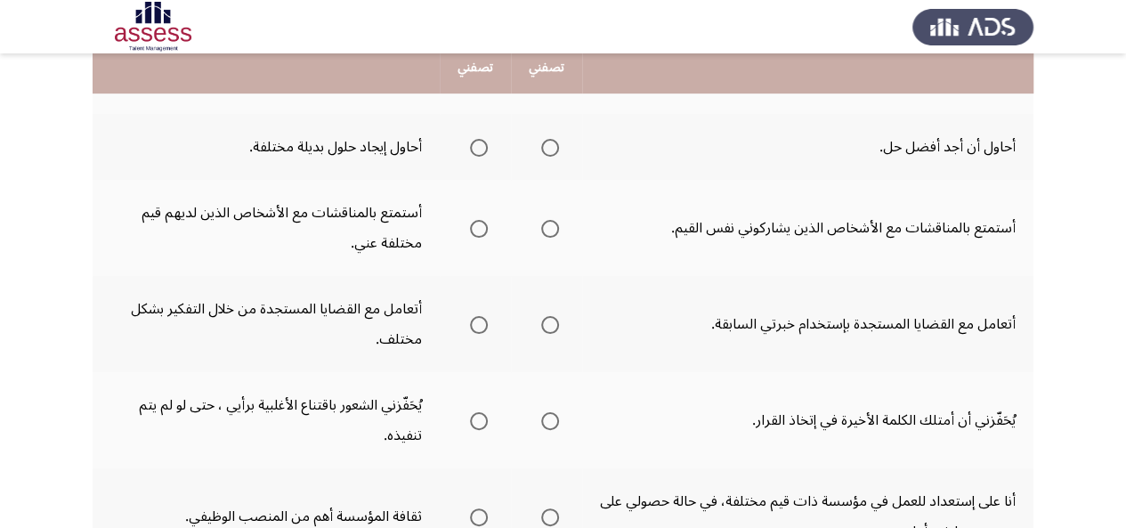
scroll to position [330, 0]
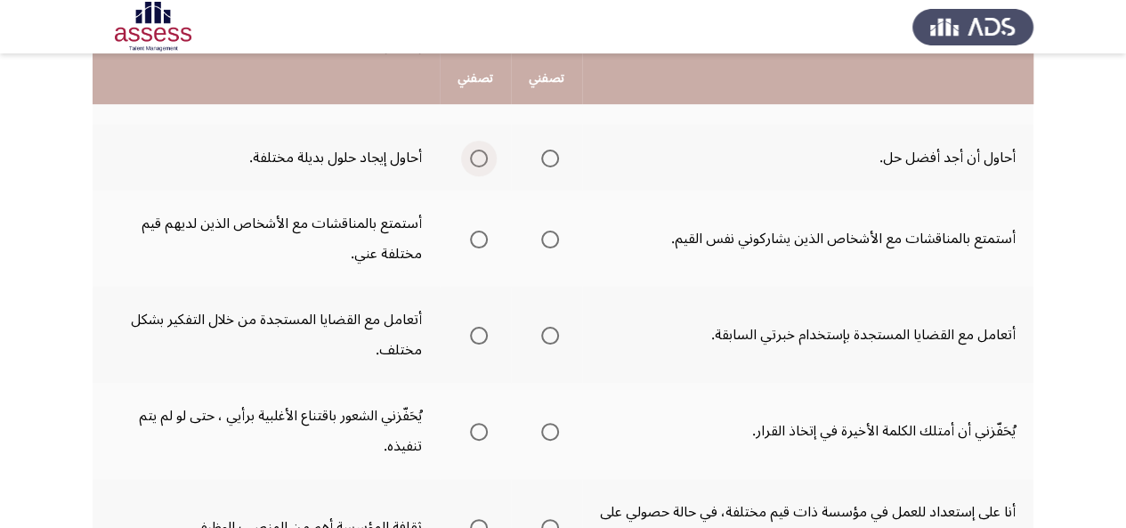
click at [478, 156] on span "Select an option" at bounding box center [479, 158] width 18 height 18
click at [478, 156] on input "Select an option" at bounding box center [479, 158] width 18 height 18
click at [488, 237] on span "Select an option" at bounding box center [479, 239] width 18 height 18
click at [488, 237] on input "Select an option" at bounding box center [479, 239] width 18 height 18
click at [546, 330] on span "Select an option" at bounding box center [550, 336] width 18 height 18
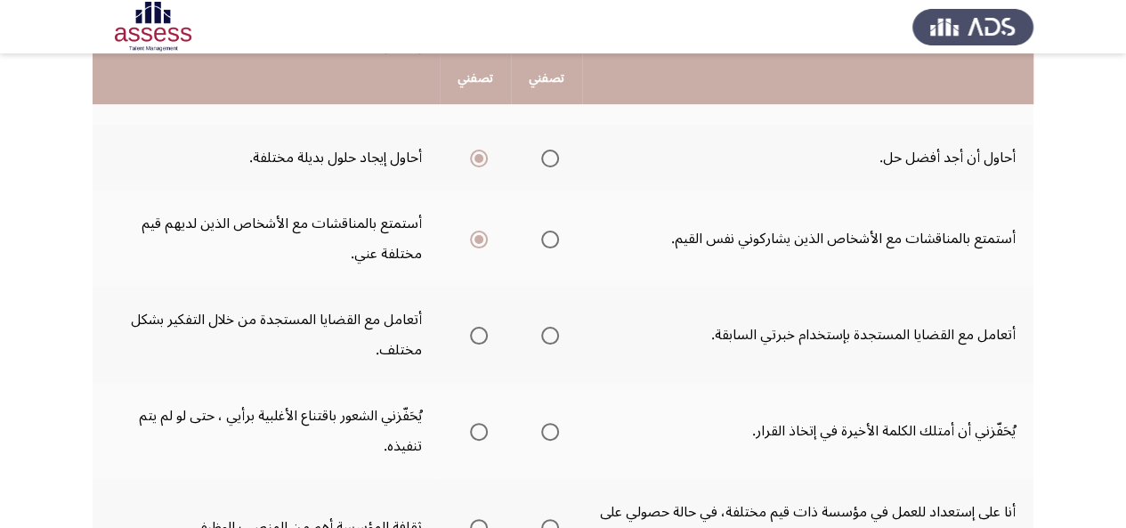
click at [546, 330] on input "Select an option" at bounding box center [550, 336] width 18 height 18
click at [547, 436] on span "Select an option" at bounding box center [550, 432] width 18 height 18
click at [547, 436] on input "Select an option" at bounding box center [550, 432] width 18 height 18
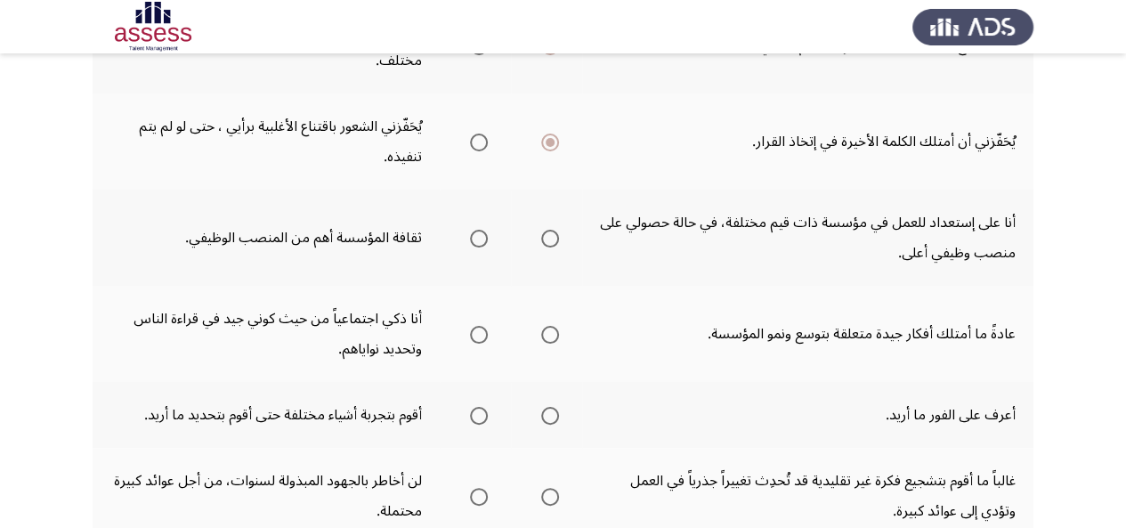
scroll to position [682, 0]
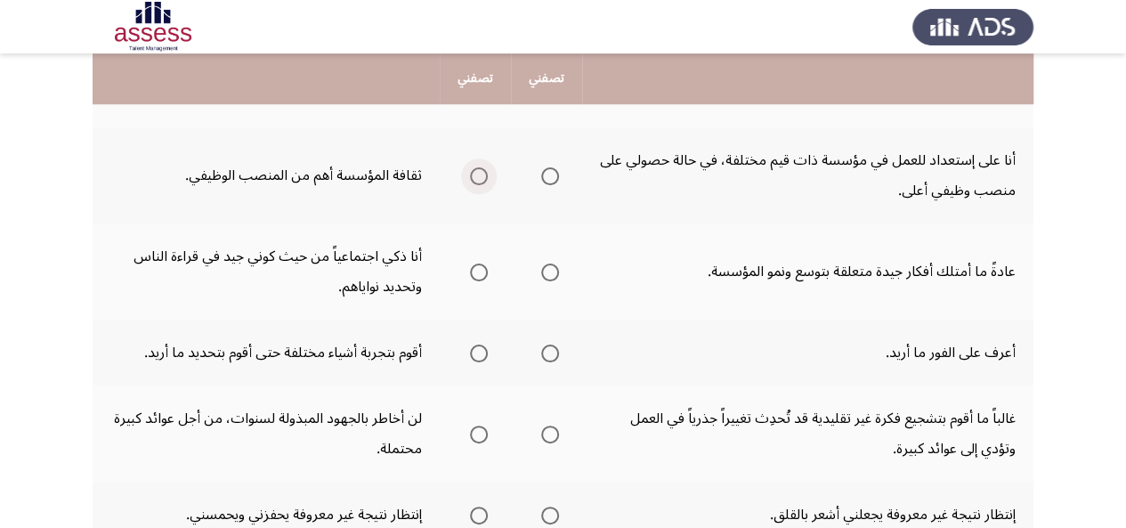
click at [481, 175] on span "Select an option" at bounding box center [479, 176] width 18 height 18
click at [481, 175] on input "Select an option" at bounding box center [479, 176] width 18 height 18
click at [544, 270] on span "Select an option" at bounding box center [550, 272] width 18 height 18
click at [544, 270] on input "Select an option" at bounding box center [550, 272] width 18 height 18
click at [478, 279] on span "Select an option" at bounding box center [479, 272] width 18 height 18
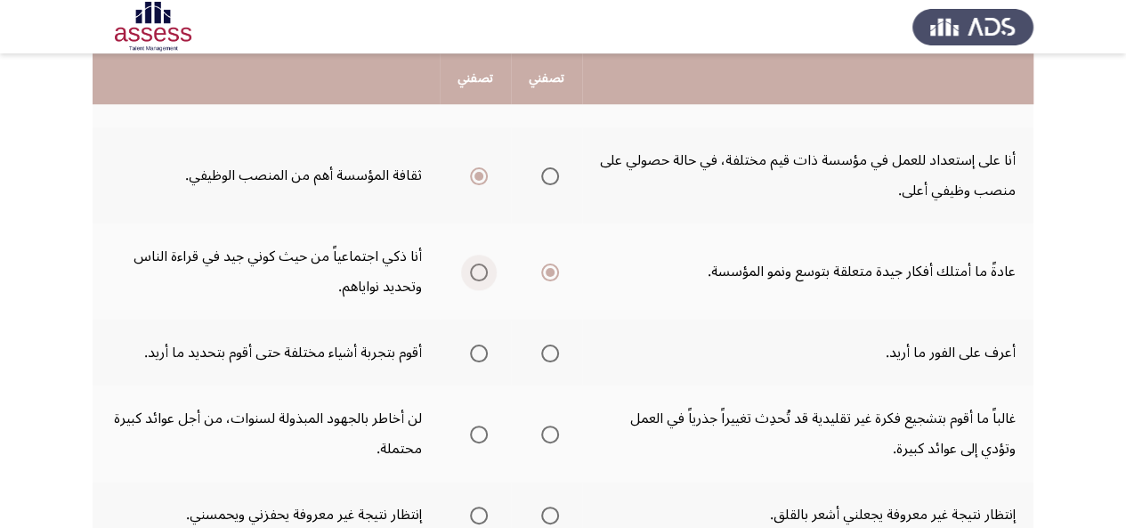
click at [478, 279] on input "Select an option" at bounding box center [479, 272] width 18 height 18
click at [552, 353] on span "Select an option" at bounding box center [550, 353] width 18 height 18
click at [552, 353] on input "Select an option" at bounding box center [550, 353] width 18 height 18
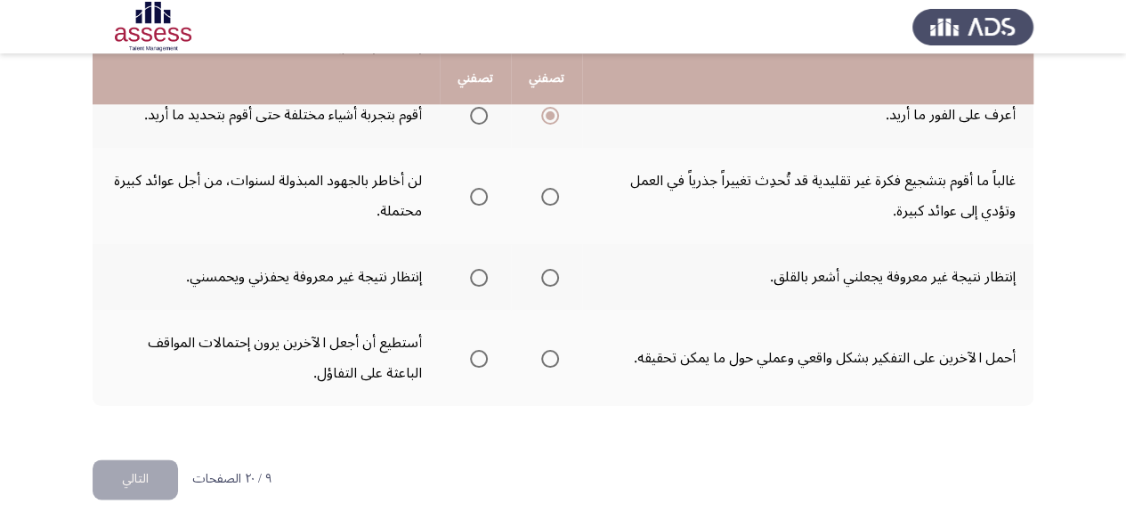
scroll to position [921, 0]
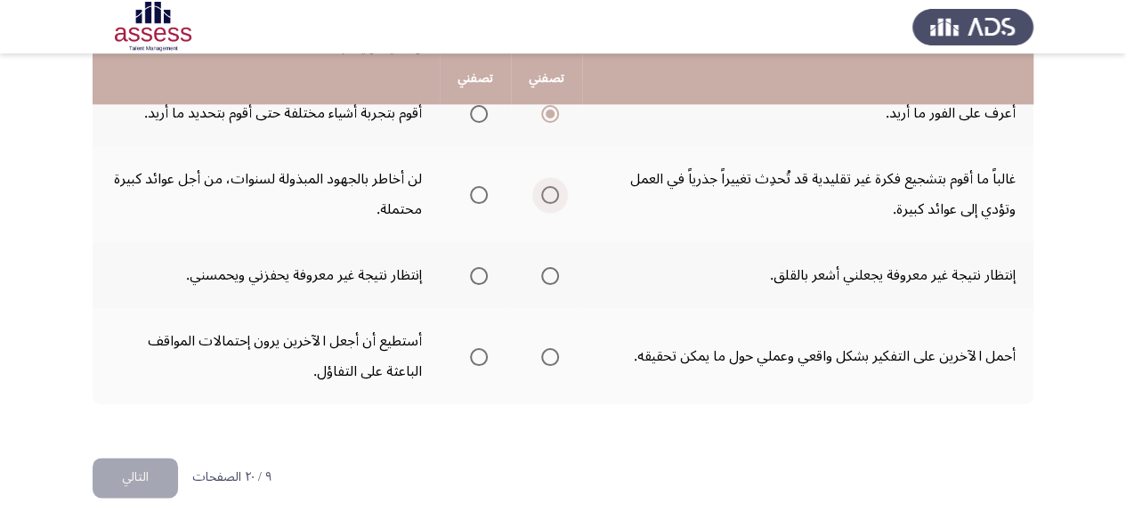
click at [551, 197] on span "Select an option" at bounding box center [550, 195] width 18 height 18
click at [551, 197] on input "Select an option" at bounding box center [550, 195] width 18 height 18
click at [483, 277] on span "Select an option" at bounding box center [479, 276] width 18 height 18
click at [483, 277] on input "Select an option" at bounding box center [479, 276] width 18 height 18
click at [478, 361] on span "Select an option" at bounding box center [479, 357] width 18 height 18
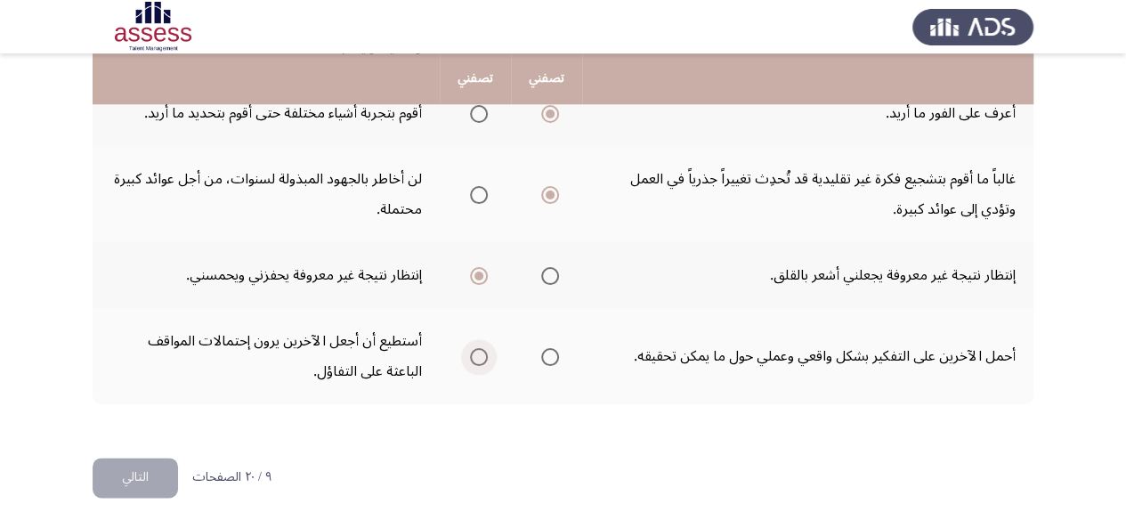
click at [478, 361] on input "Select an option" at bounding box center [479, 357] width 18 height 18
click at [142, 473] on button "التالي" at bounding box center [135, 477] width 85 height 40
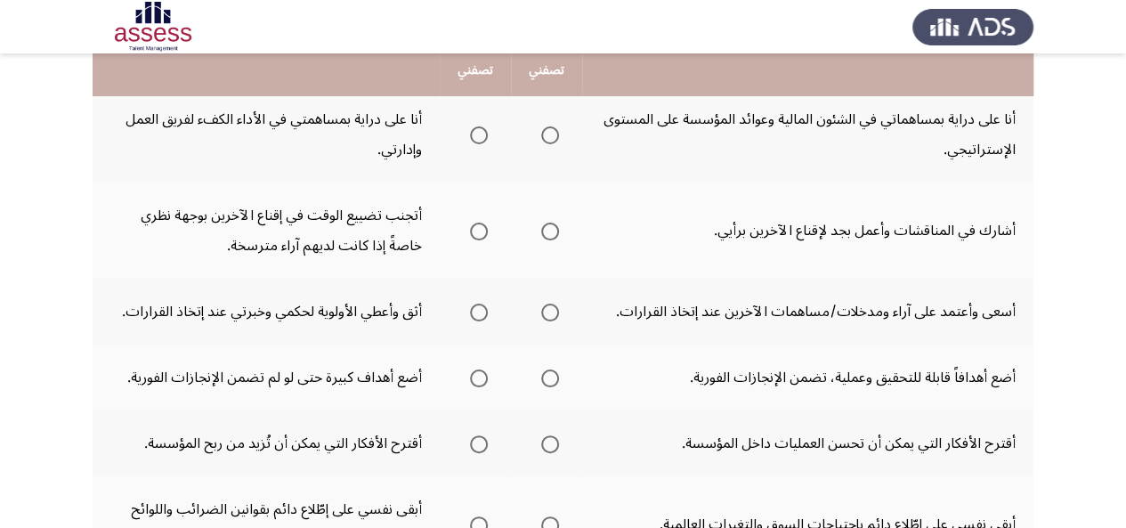
scroll to position [186, 0]
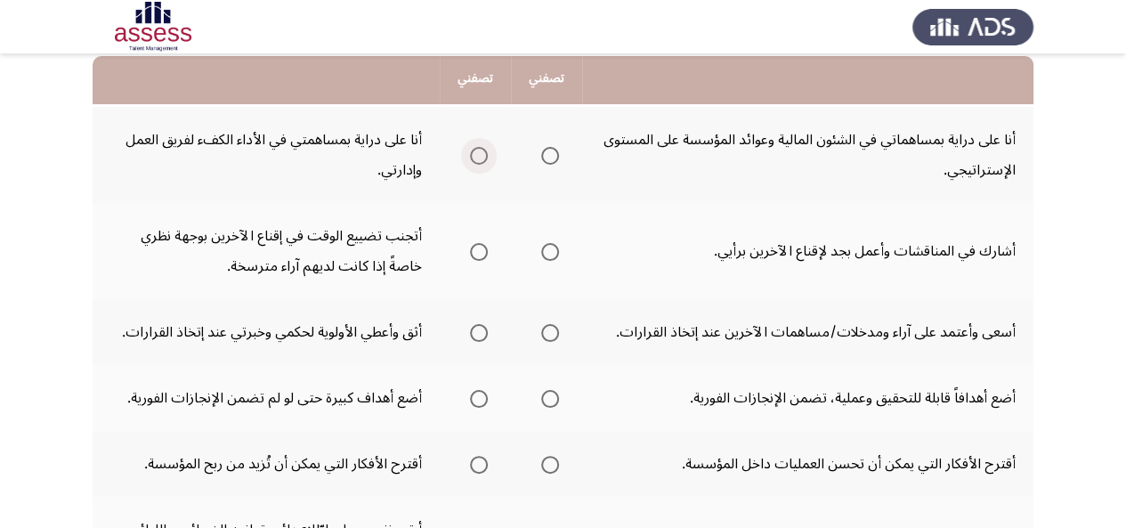
click at [475, 160] on span "Select an option" at bounding box center [479, 156] width 18 height 18
click at [475, 160] on input "Select an option" at bounding box center [479, 156] width 18 height 18
click at [552, 254] on span "Select an option" at bounding box center [550, 252] width 18 height 18
click at [552, 254] on input "Select an option" at bounding box center [550, 252] width 18 height 18
click at [552, 328] on span "Select an option" at bounding box center [550, 333] width 18 height 18
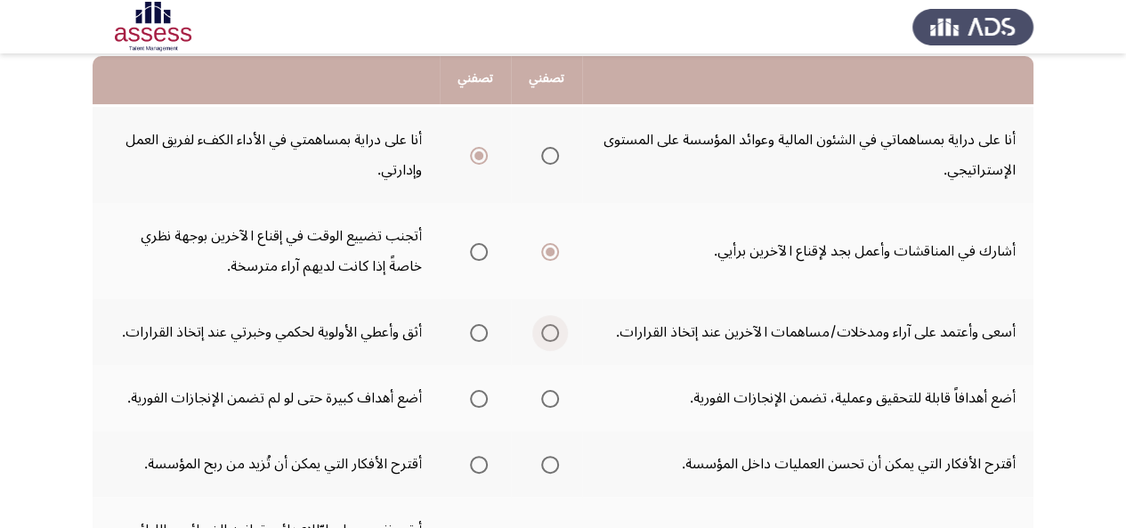
click at [552, 328] on input "Select an option" at bounding box center [550, 333] width 18 height 18
click at [551, 400] on span "Select an option" at bounding box center [550, 399] width 18 height 18
click at [551, 400] on input "Select an option" at bounding box center [550, 399] width 18 height 18
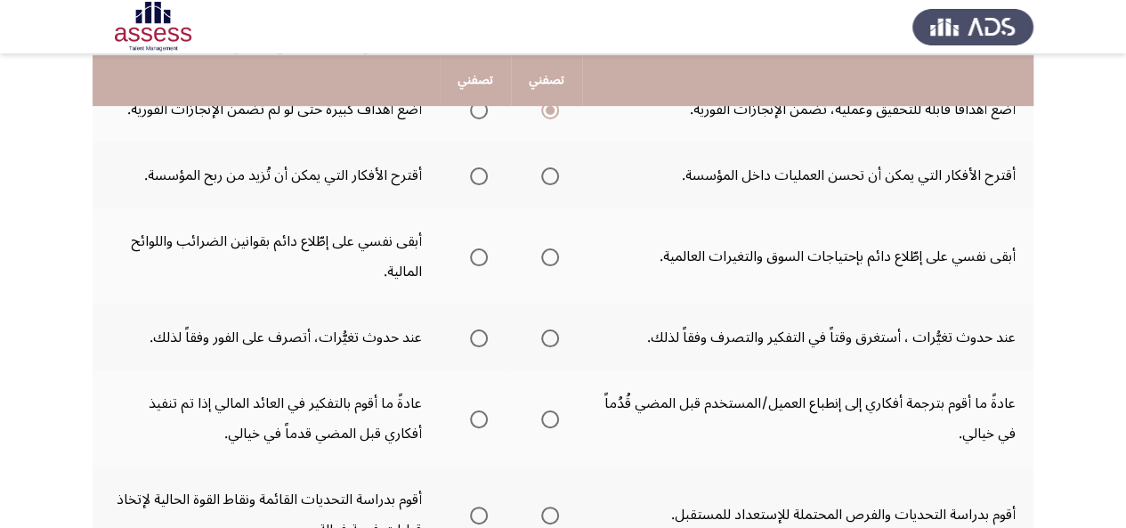
scroll to position [476, 0]
click at [546, 175] on span "Select an option" at bounding box center [550, 175] width 18 height 18
click at [546, 175] on input "Select an option" at bounding box center [550, 175] width 18 height 18
click at [545, 253] on span "Select an option" at bounding box center [550, 255] width 18 height 18
click at [545, 253] on input "Select an option" at bounding box center [550, 255] width 18 height 18
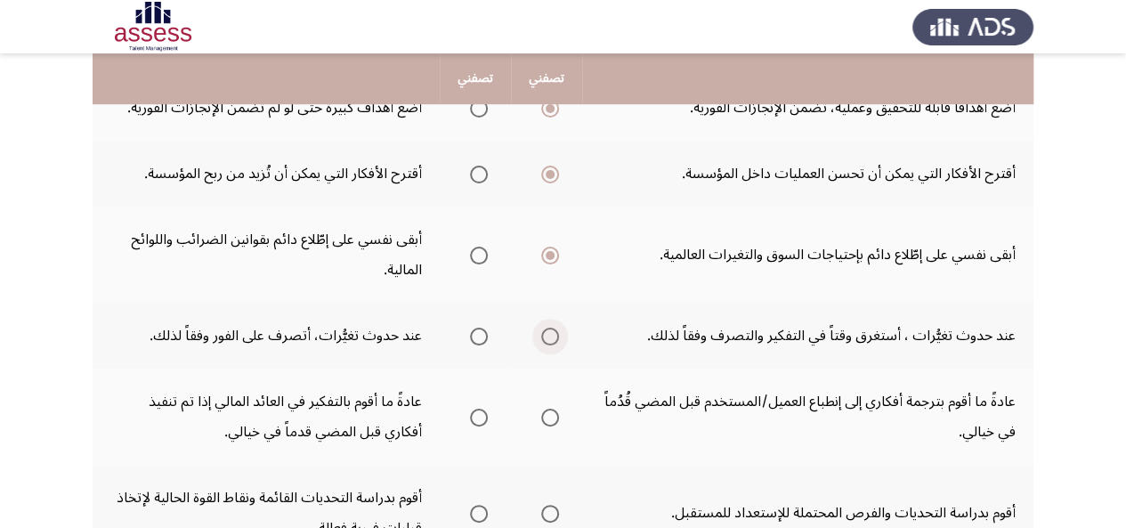
click at [550, 340] on span "Select an option" at bounding box center [550, 336] width 18 height 18
click at [550, 340] on input "Select an option" at bounding box center [550, 336] width 18 height 18
click at [551, 415] on span "Select an option" at bounding box center [550, 417] width 18 height 18
click at [551, 415] on input "Select an option" at bounding box center [550, 417] width 18 height 18
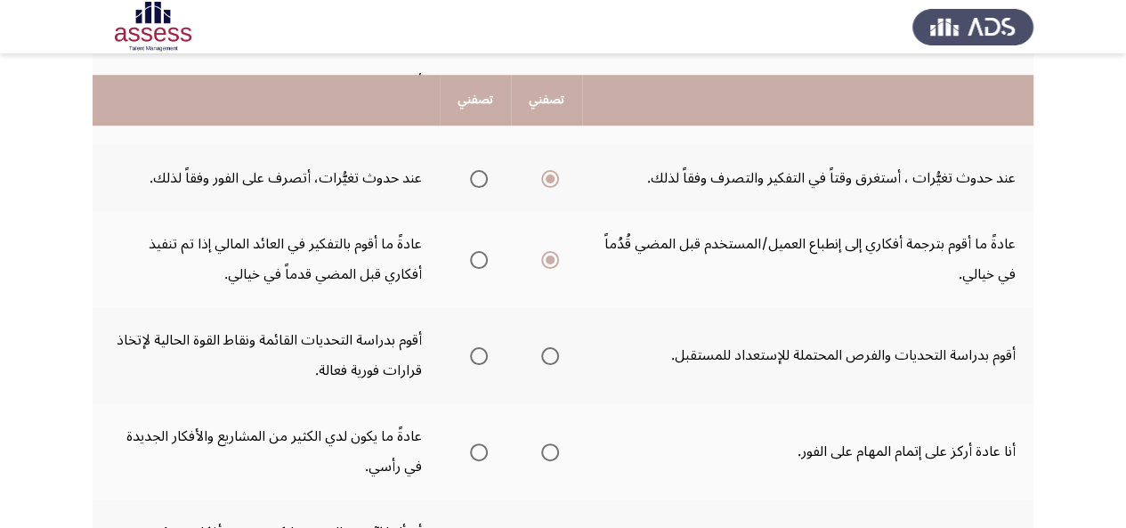
scroll to position [679, 0]
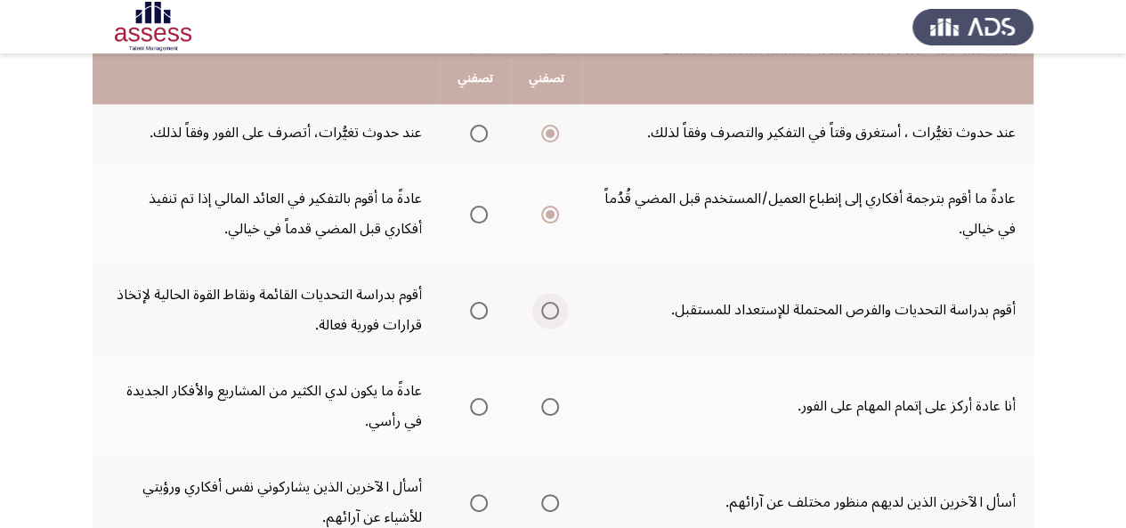
click at [557, 311] on span "Select an option" at bounding box center [550, 311] width 18 height 18
click at [557, 311] on input "Select an option" at bounding box center [550, 311] width 18 height 18
click at [475, 408] on span "Select an option" at bounding box center [479, 407] width 18 height 18
click at [475, 408] on input "Select an option" at bounding box center [479, 407] width 18 height 18
click at [550, 497] on span "Select an option" at bounding box center [550, 503] width 18 height 18
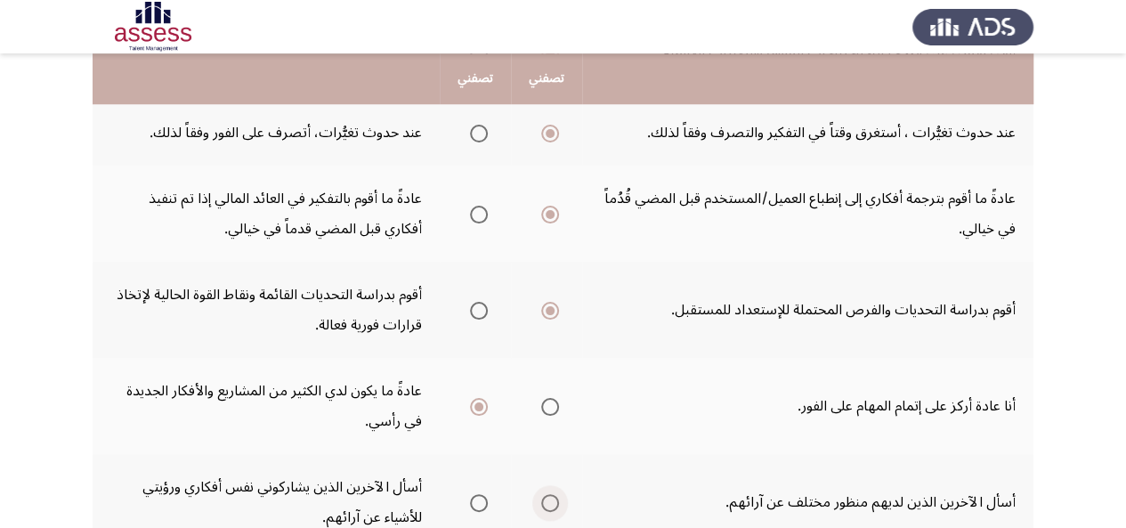
click at [550, 497] on input "Select an option" at bounding box center [550, 503] width 18 height 18
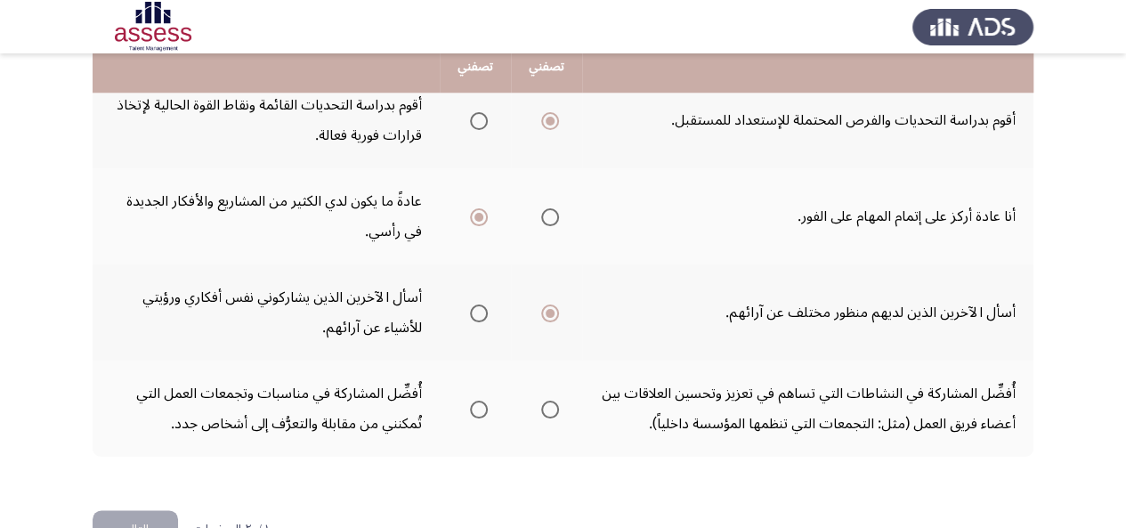
scroll to position [921, 0]
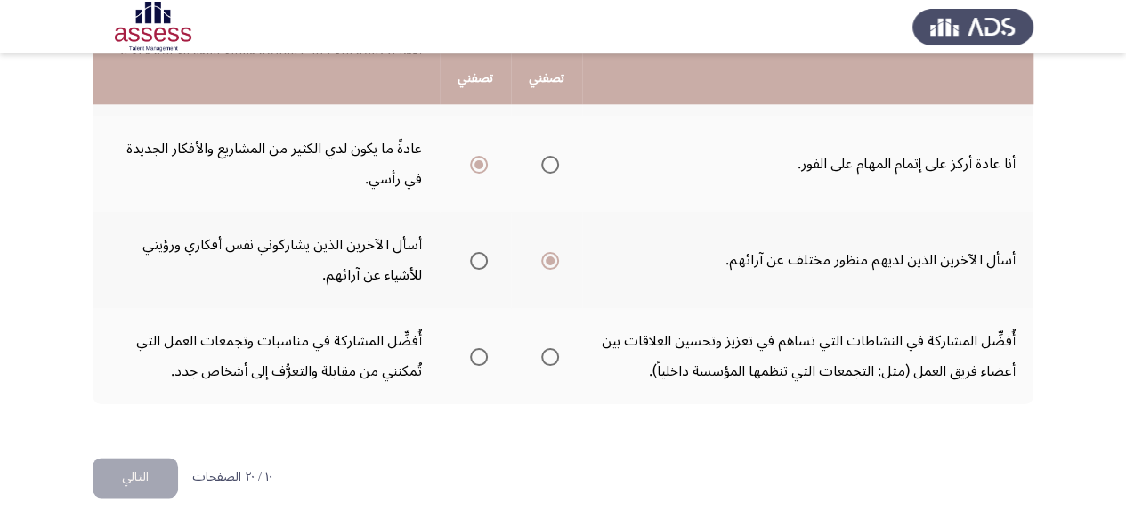
click at [547, 357] on span "Select an option" at bounding box center [550, 357] width 18 height 18
click at [547, 357] on input "Select an option" at bounding box center [550, 357] width 18 height 18
click at [158, 472] on button "التالي" at bounding box center [135, 477] width 85 height 40
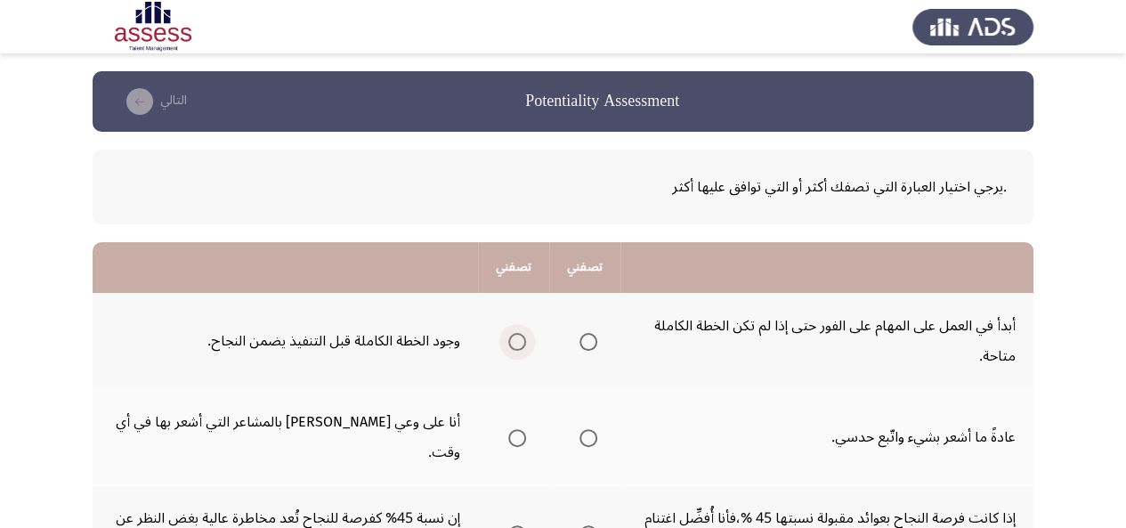
click at [521, 336] on span "Select an option" at bounding box center [517, 342] width 18 height 18
click at [521, 336] on input "Select an option" at bounding box center [517, 342] width 18 height 18
click at [587, 429] on span "Select an option" at bounding box center [588, 438] width 18 height 18
click at [587, 429] on input "Select an option" at bounding box center [588, 438] width 18 height 18
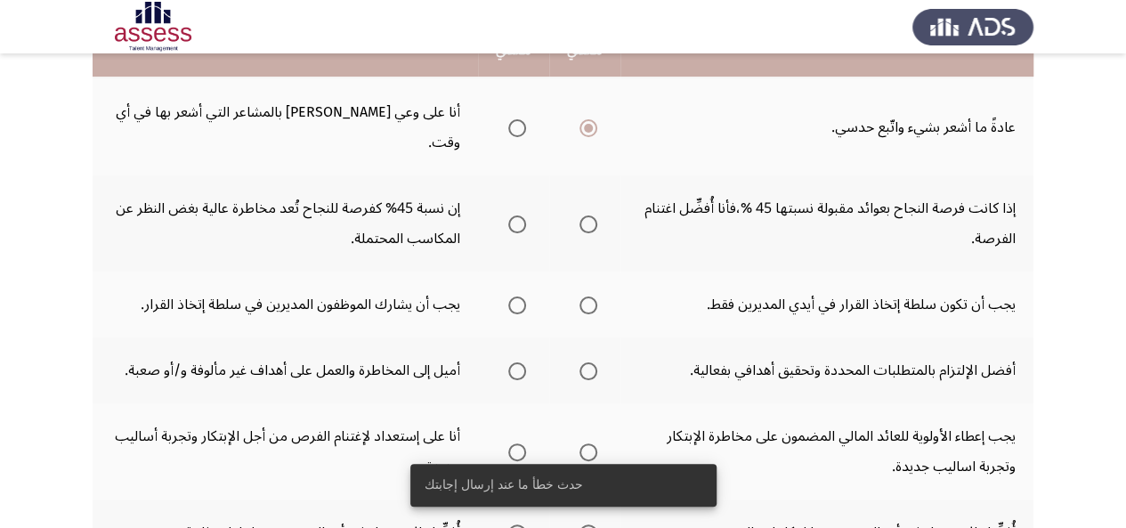
scroll to position [318, 0]
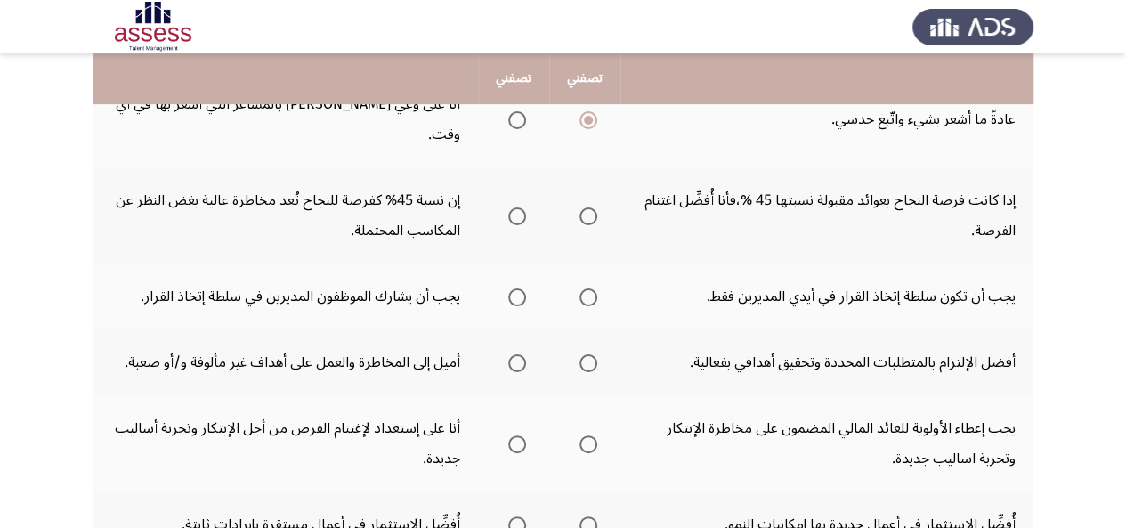
click at [516, 207] on span "Select an option" at bounding box center [517, 216] width 18 height 18
click at [516, 207] on input "Select an option" at bounding box center [517, 216] width 18 height 18
click at [521, 288] on span "Select an option" at bounding box center [517, 297] width 18 height 18
click at [521, 288] on input "Select an option" at bounding box center [517, 297] width 18 height 18
click at [514, 354] on span "Select an option" at bounding box center [517, 363] width 18 height 18
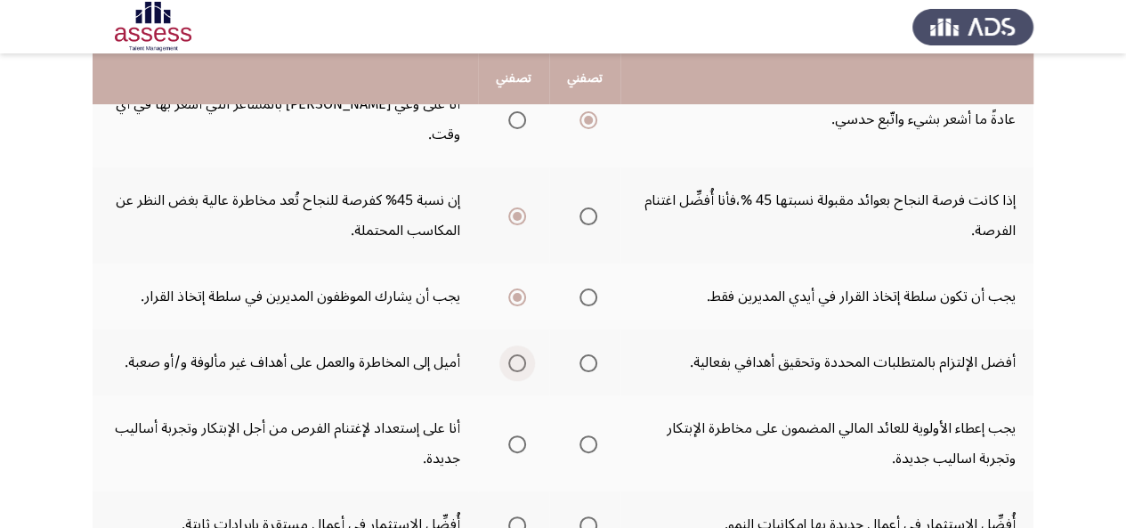
click at [514, 354] on input "Select an option" at bounding box center [517, 363] width 18 height 18
click at [523, 435] on span "Select an option" at bounding box center [517, 444] width 18 height 18
click at [523, 435] on input "Select an option" at bounding box center [517, 444] width 18 height 18
click at [583, 509] on mat-radio-group "Select an option" at bounding box center [584, 524] width 25 height 30
click at [587, 516] on span "Select an option" at bounding box center [588, 525] width 18 height 18
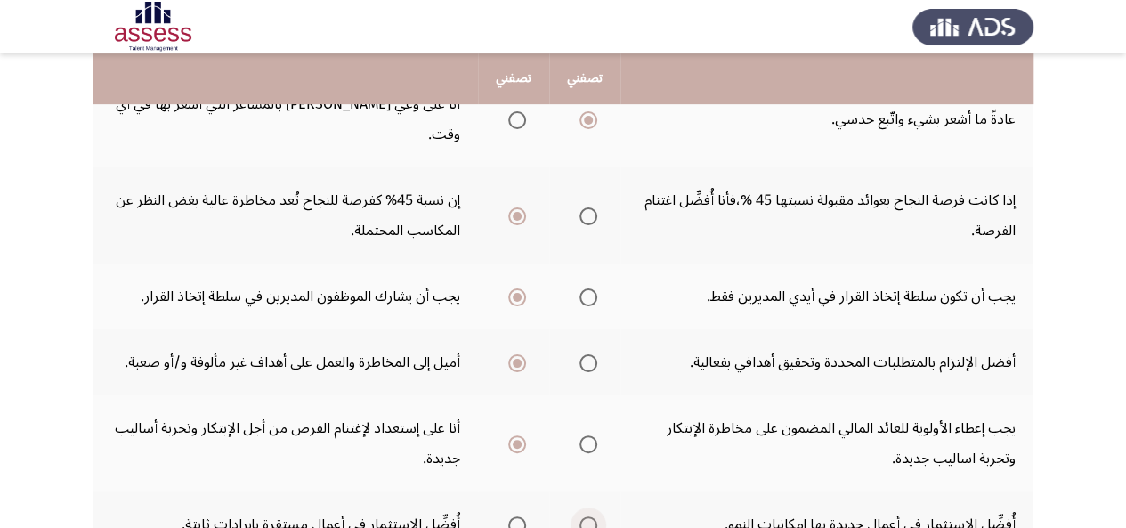
click at [587, 516] on input "Select an option" at bounding box center [588, 525] width 18 height 18
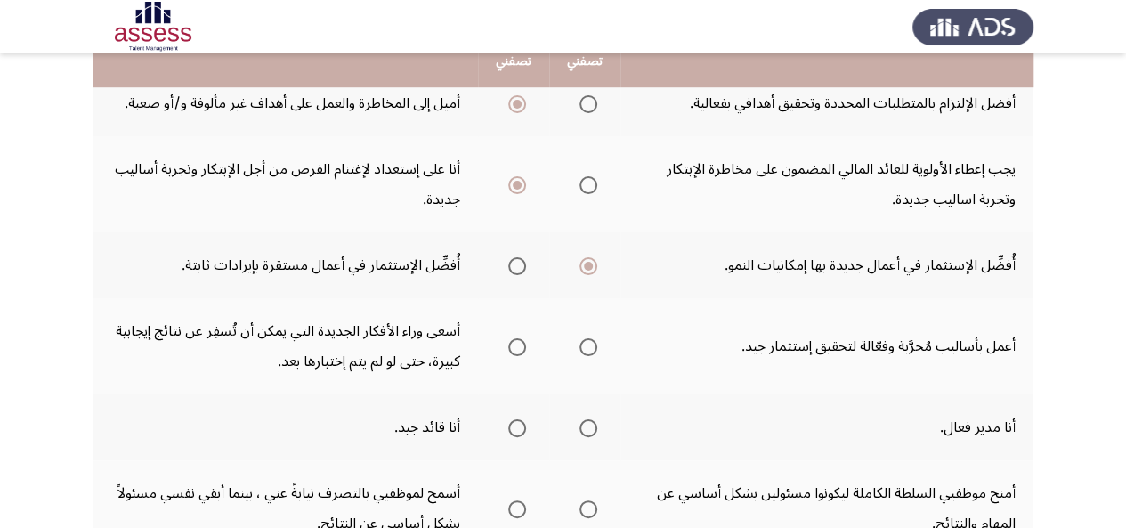
scroll to position [709, 0]
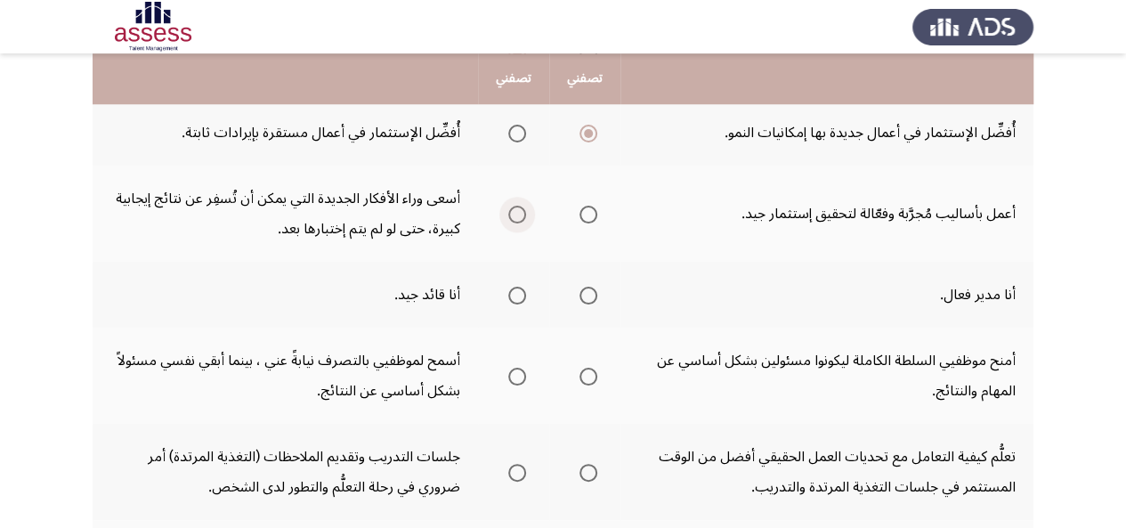
click at [509, 206] on span "Select an option" at bounding box center [517, 215] width 18 height 18
click at [509, 206] on input "Select an option" at bounding box center [517, 215] width 18 height 18
click at [593, 287] on span "Select an option" at bounding box center [588, 296] width 18 height 18
click at [593, 287] on input "Select an option" at bounding box center [588, 296] width 18 height 18
click at [584, 368] on span "Select an option" at bounding box center [588, 377] width 18 height 18
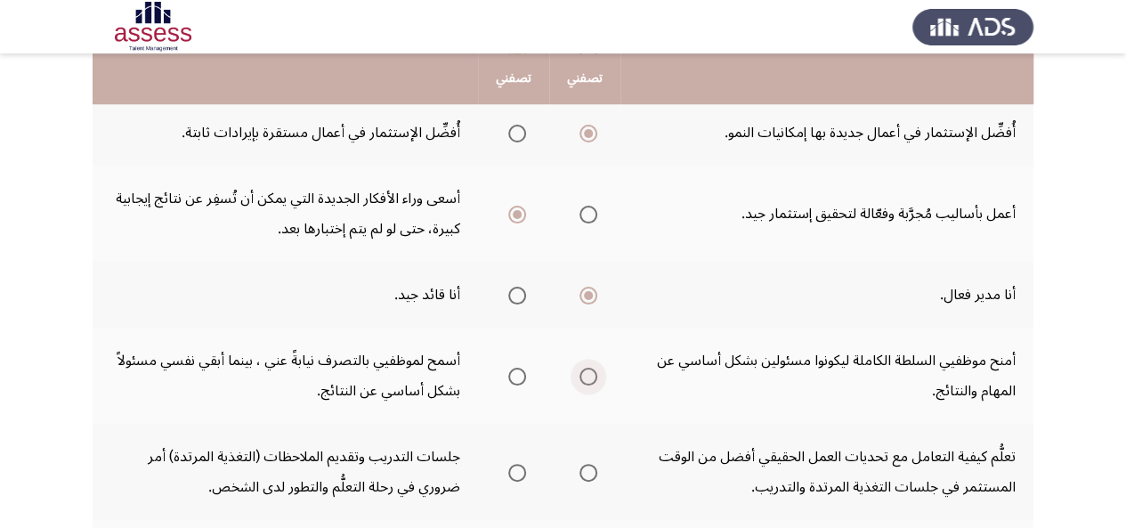
click at [584, 368] on input "Select an option" at bounding box center [588, 377] width 18 height 18
click at [512, 464] on span "Select an option" at bounding box center [517, 473] width 18 height 18
click at [512, 464] on input "Select an option" at bounding box center [517, 473] width 18 height 18
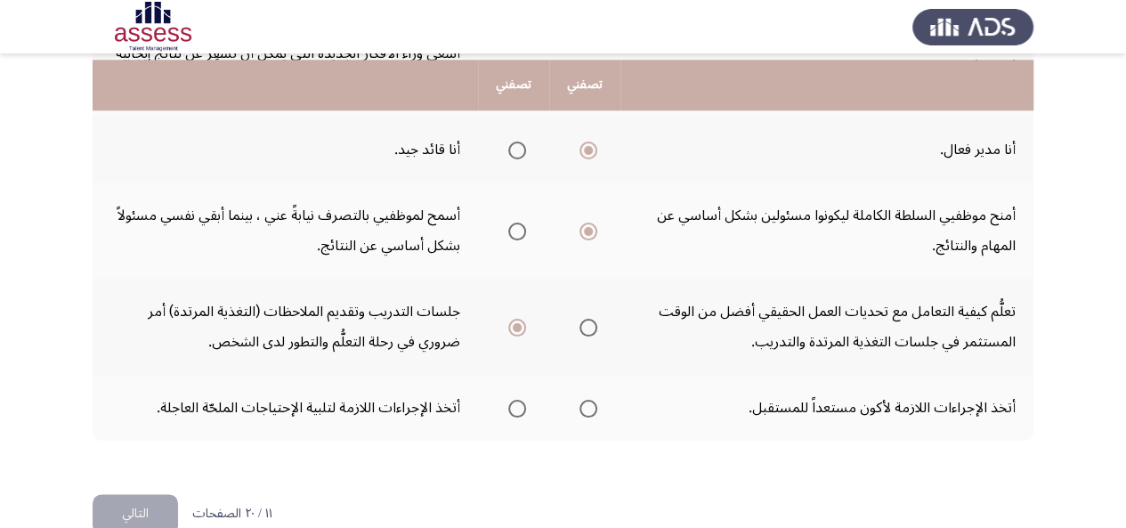
scroll to position [861, 0]
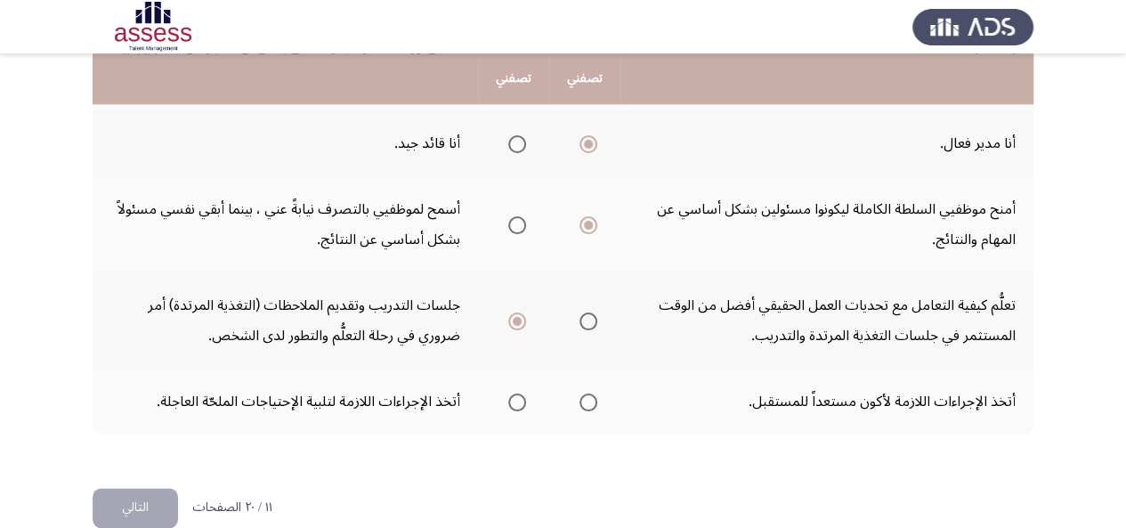
click at [589, 393] on span "Select an option" at bounding box center [588, 402] width 18 height 18
click at [589, 393] on input "Select an option" at bounding box center [588, 402] width 18 height 18
click at [173, 488] on button "التالي" at bounding box center [135, 508] width 85 height 40
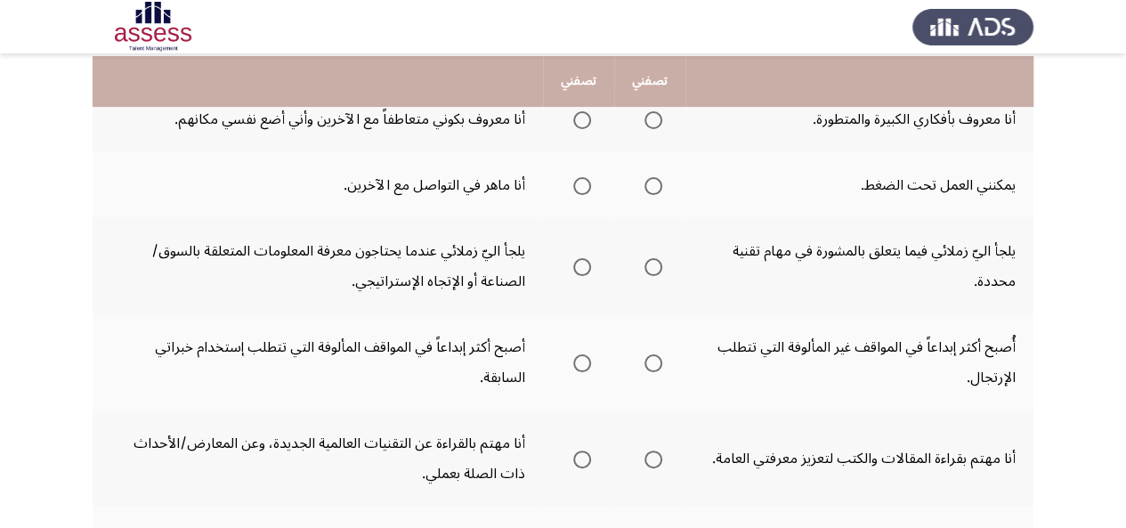
scroll to position [183, 0]
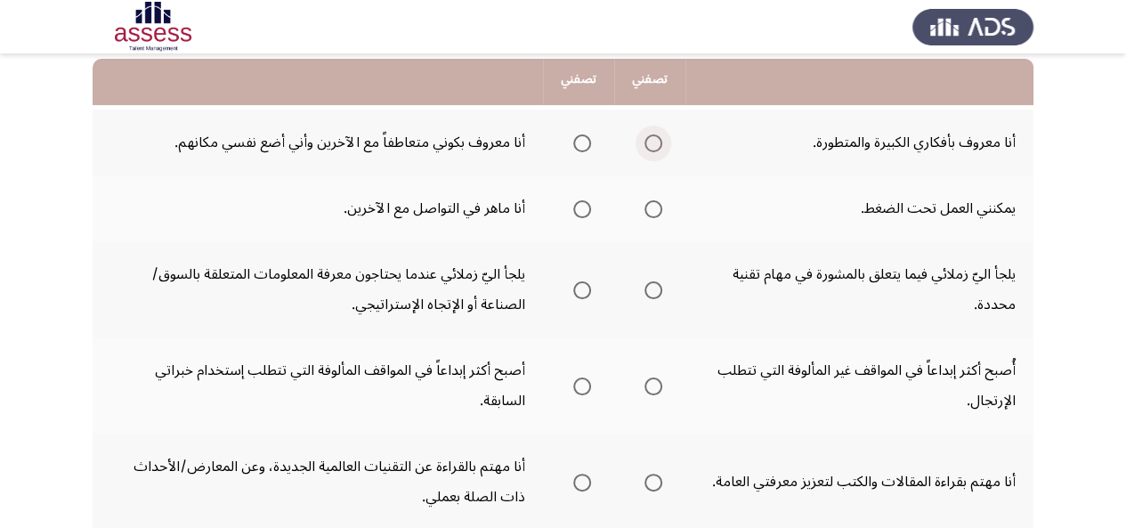
click at [650, 138] on span "Select an option" at bounding box center [653, 143] width 18 height 18
click at [650, 138] on input "Select an option" at bounding box center [653, 143] width 18 height 18
click at [652, 214] on span "Select an option" at bounding box center [653, 209] width 18 height 18
click at [652, 214] on input "Select an option" at bounding box center [653, 209] width 18 height 18
click at [645, 289] on span "Select an option" at bounding box center [653, 290] width 18 height 18
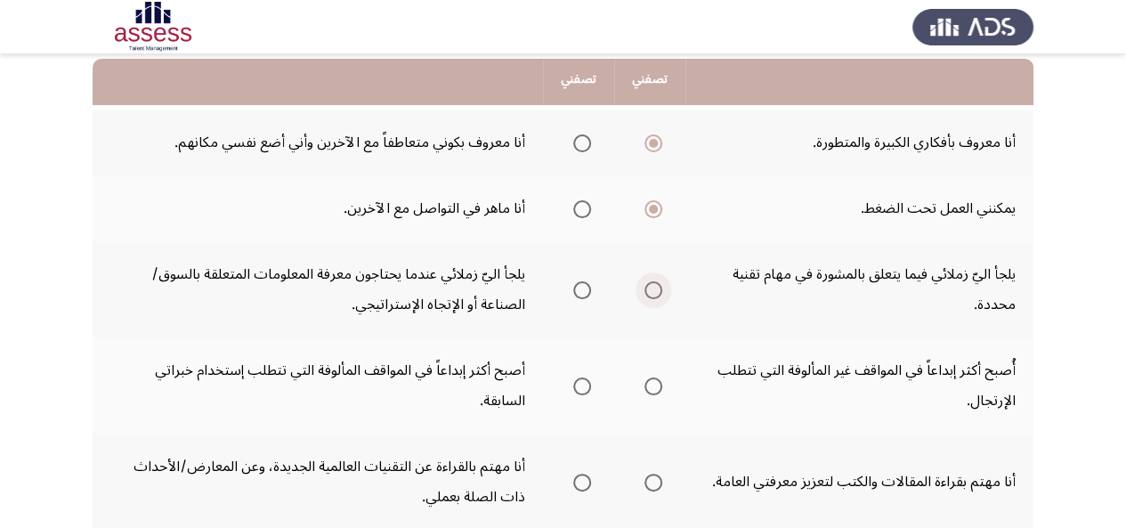
click at [645, 289] on input "Select an option" at bounding box center [653, 290] width 18 height 18
click at [646, 392] on span "Select an option" at bounding box center [653, 386] width 18 height 18
click at [646, 392] on input "Select an option" at bounding box center [653, 386] width 18 height 18
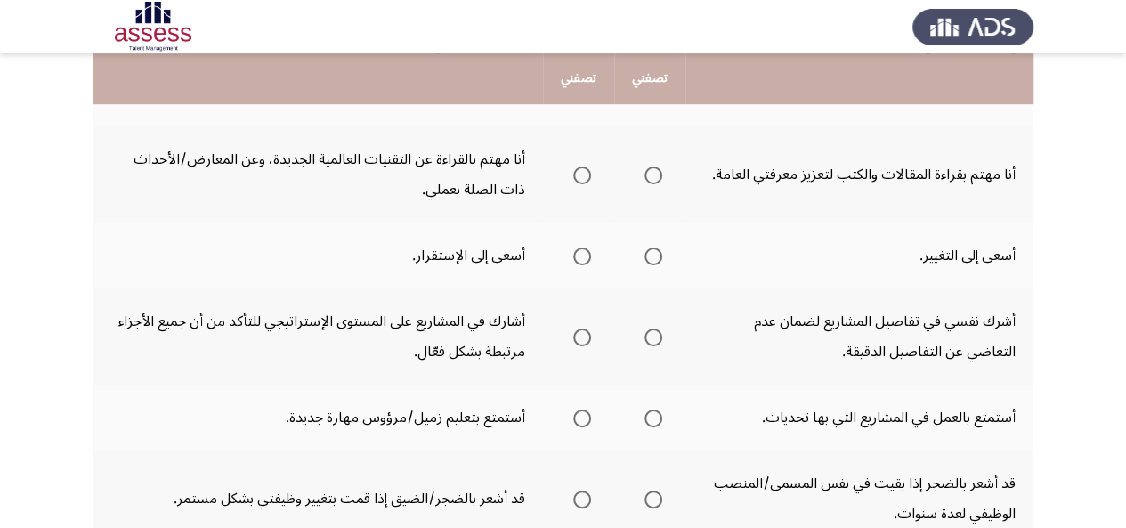
scroll to position [472, 0]
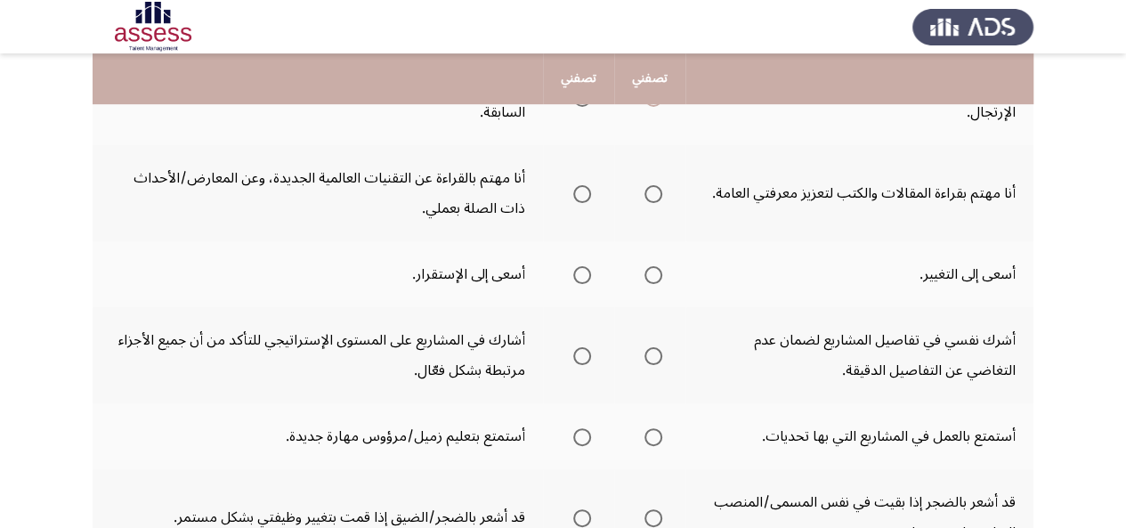
click at [1107, 337] on app-assessment-container "Potentiality Assessment التالي .يرجي اختيار العبارة التي تصفك أكثر أو التي تواف…" at bounding box center [563, 238] width 1126 height 1277
click at [655, 200] on span "Select an option" at bounding box center [653, 194] width 18 height 18
click at [655, 200] on input "Select an option" at bounding box center [653, 194] width 18 height 18
click at [648, 273] on span "Select an option" at bounding box center [653, 275] width 18 height 18
click at [648, 273] on input "Select an option" at bounding box center [653, 275] width 18 height 18
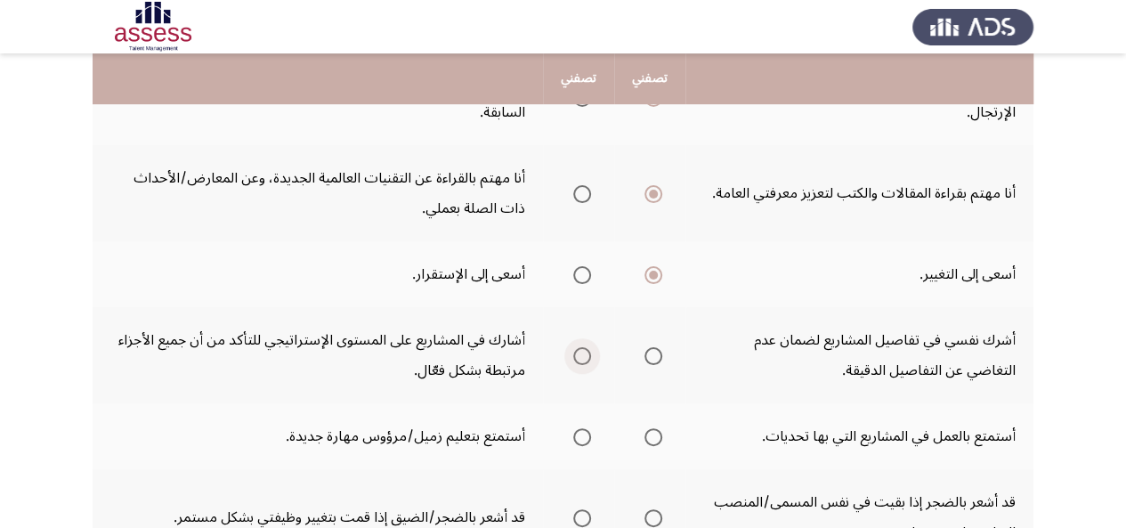
click at [578, 353] on span "Select an option" at bounding box center [582, 356] width 18 height 18
click at [578, 353] on input "Select an option" at bounding box center [582, 356] width 18 height 18
click at [577, 436] on span "Select an option" at bounding box center [582, 437] width 18 height 18
click at [577, 436] on input "Select an option" at bounding box center [582, 437] width 18 height 18
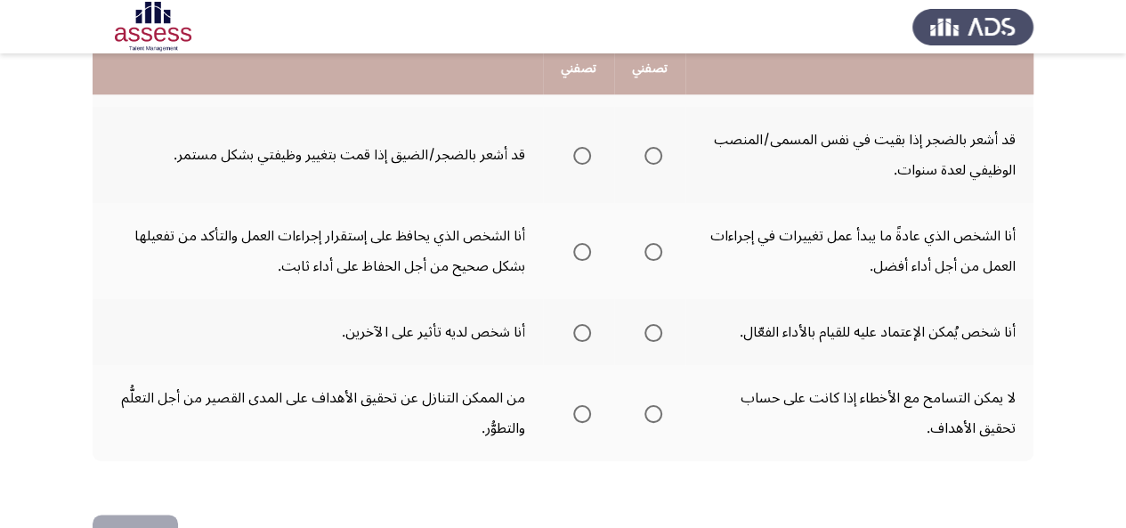
scroll to position [841, 0]
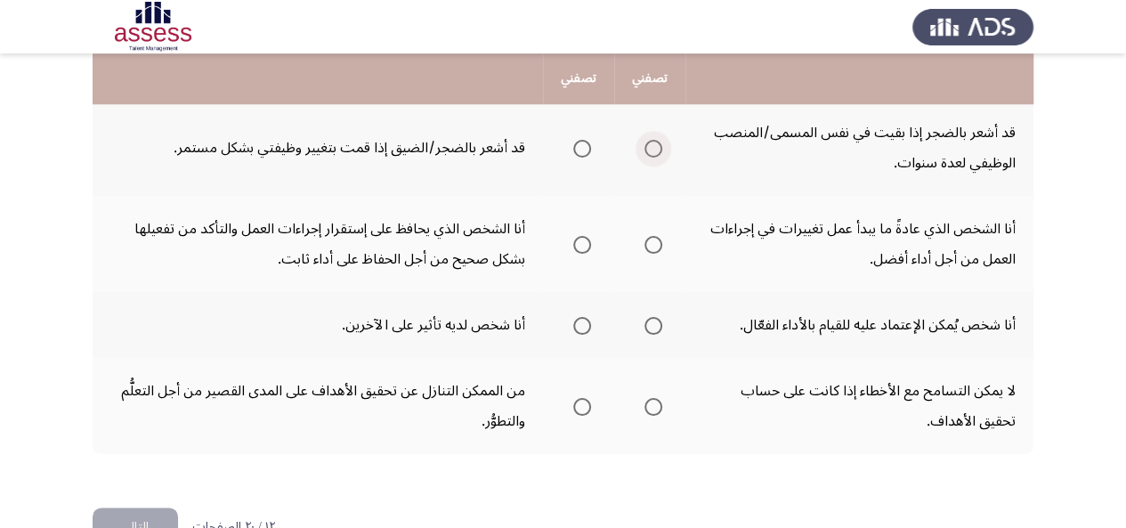
click at [653, 151] on span "Select an option" at bounding box center [653, 149] width 18 height 18
click at [653, 151] on input "Select an option" at bounding box center [653, 149] width 18 height 18
click at [655, 247] on span "Select an option" at bounding box center [653, 245] width 18 height 18
click at [655, 247] on input "Select an option" at bounding box center [653, 245] width 18 height 18
click at [580, 321] on span "Select an option" at bounding box center [582, 326] width 18 height 18
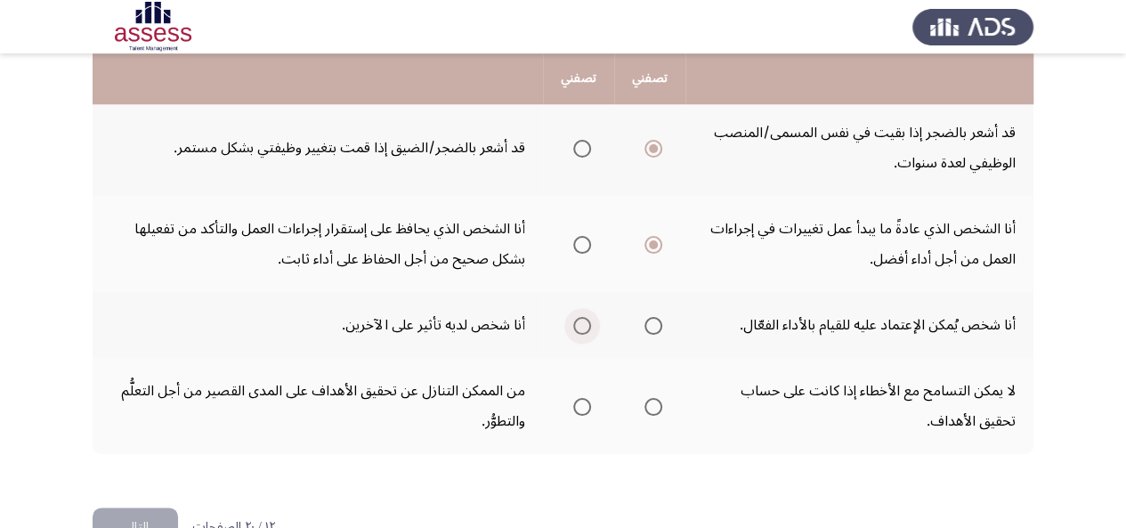
click at [580, 321] on input "Select an option" at bounding box center [582, 326] width 18 height 18
click at [578, 406] on span "Select an option" at bounding box center [582, 407] width 18 height 18
click at [578, 406] on input "Select an option" at bounding box center [582, 407] width 18 height 18
click at [153, 507] on button "التالي" at bounding box center [135, 527] width 85 height 40
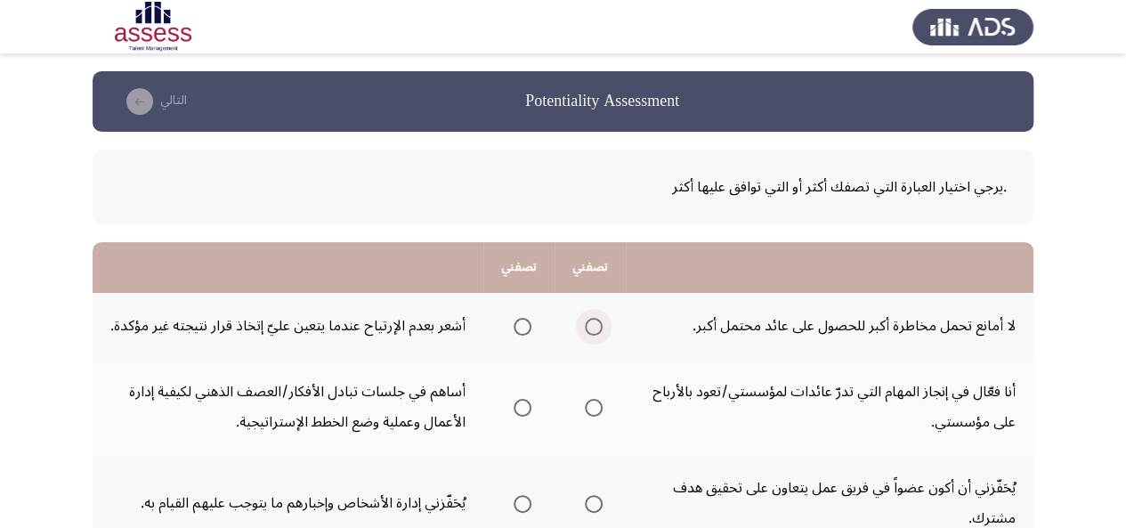
click at [596, 319] on span "Select an option" at bounding box center [594, 327] width 18 height 18
click at [596, 319] on input "Select an option" at bounding box center [594, 327] width 18 height 18
click at [594, 410] on span "Select an option" at bounding box center [594, 408] width 18 height 18
click at [594, 410] on input "Select an option" at bounding box center [594, 408] width 18 height 18
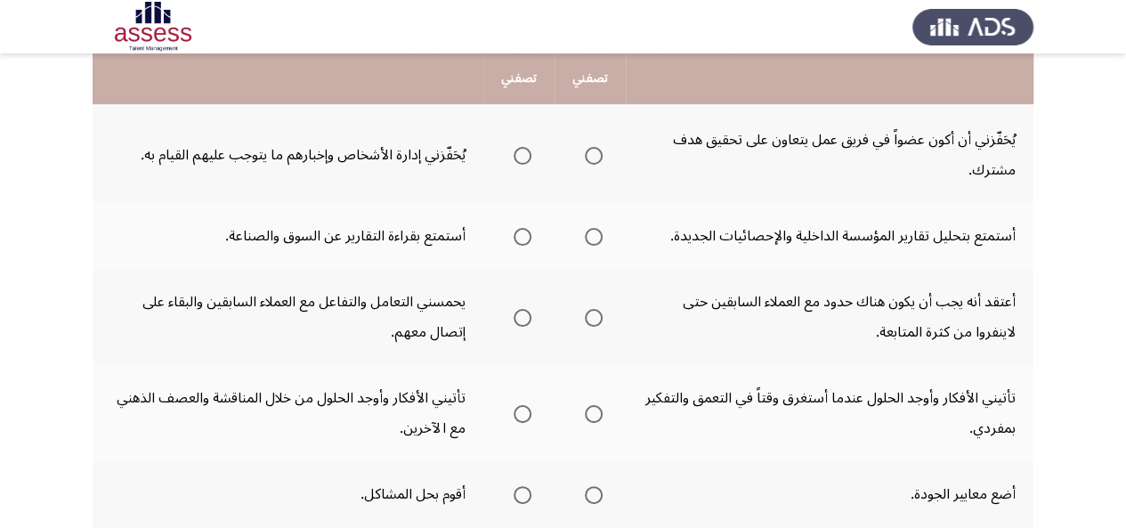
scroll to position [352, 0]
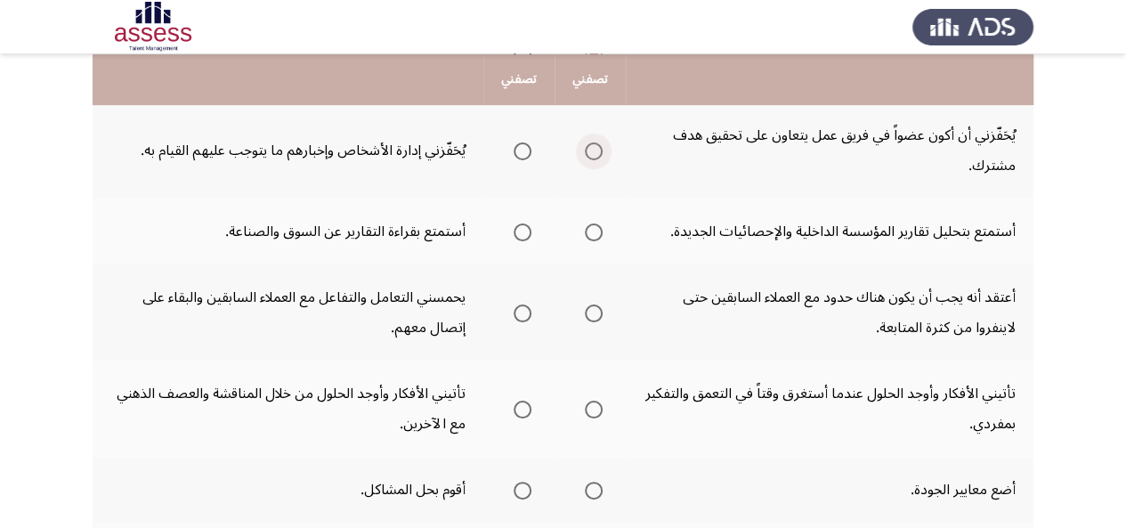
click at [594, 155] on span "Select an option" at bounding box center [594, 151] width 18 height 18
click at [594, 155] on input "Select an option" at bounding box center [594, 151] width 18 height 18
click at [528, 230] on span "Select an option" at bounding box center [522, 232] width 18 height 18
click at [528, 230] on input "Select an option" at bounding box center [522, 232] width 18 height 18
click at [519, 312] on span "Select an option" at bounding box center [522, 313] width 18 height 18
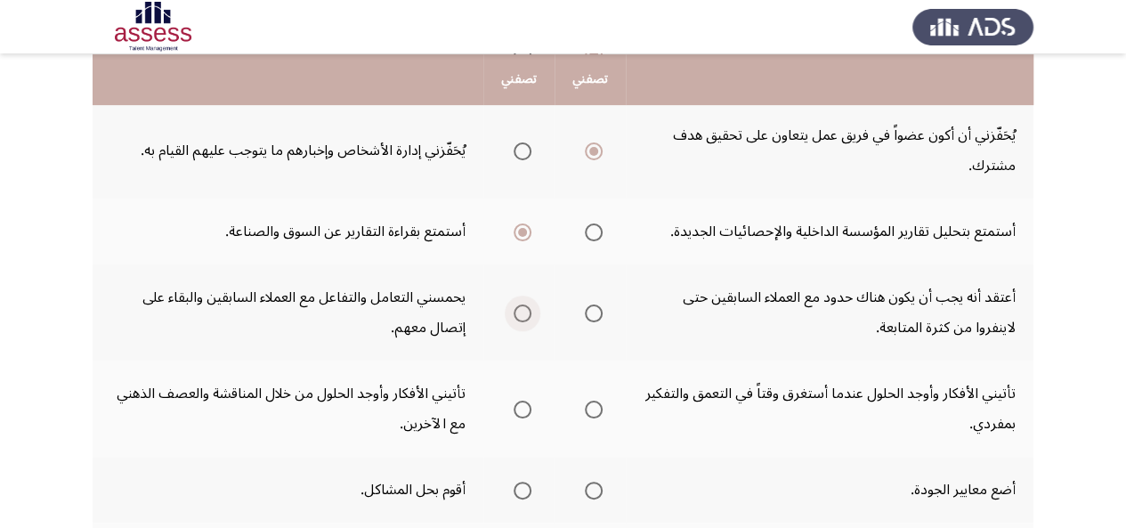
click at [519, 312] on input "Select an option" at bounding box center [522, 313] width 18 height 18
click at [594, 407] on span "Select an option" at bounding box center [594, 409] width 18 height 18
click at [594, 407] on input "Select an option" at bounding box center [594, 409] width 18 height 18
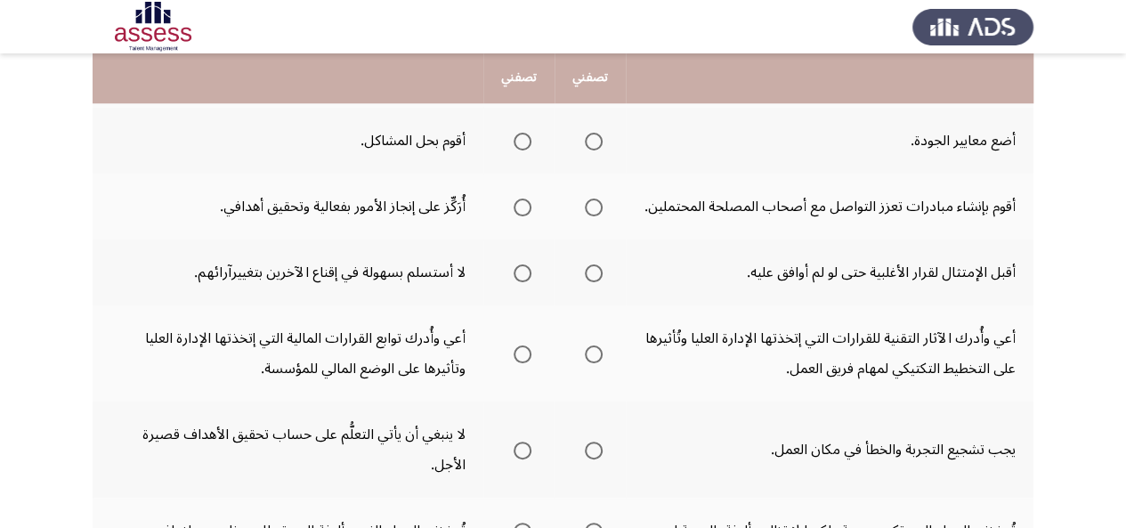
scroll to position [714, 0]
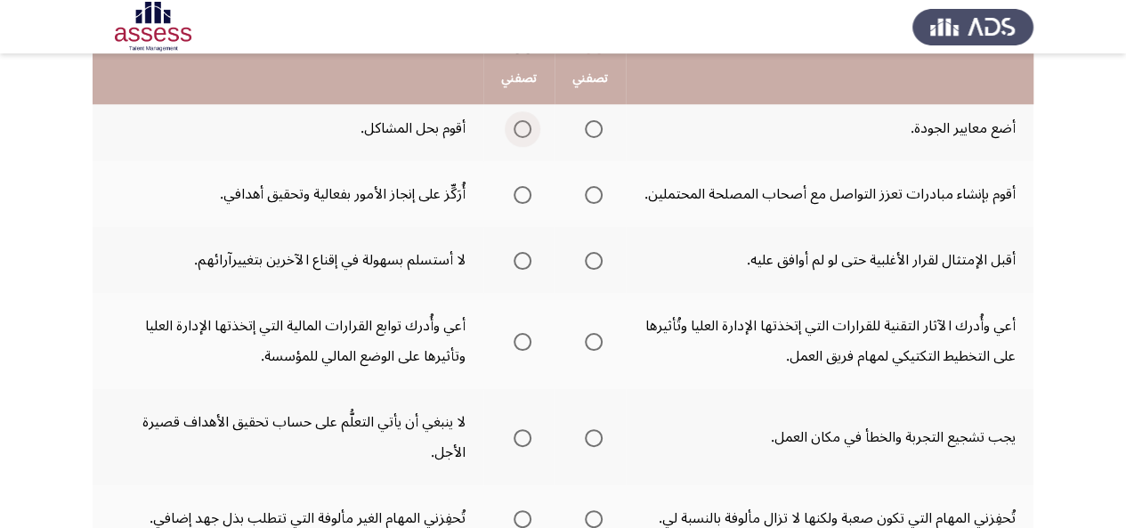
click at [520, 129] on span "Select an option" at bounding box center [522, 129] width 18 height 18
click at [520, 129] on input "Select an option" at bounding box center [522, 129] width 18 height 18
click at [592, 200] on span "Select an option" at bounding box center [594, 195] width 18 height 18
click at [592, 200] on input "Select an option" at bounding box center [594, 195] width 18 height 18
click at [526, 255] on span "Select an option" at bounding box center [522, 261] width 18 height 18
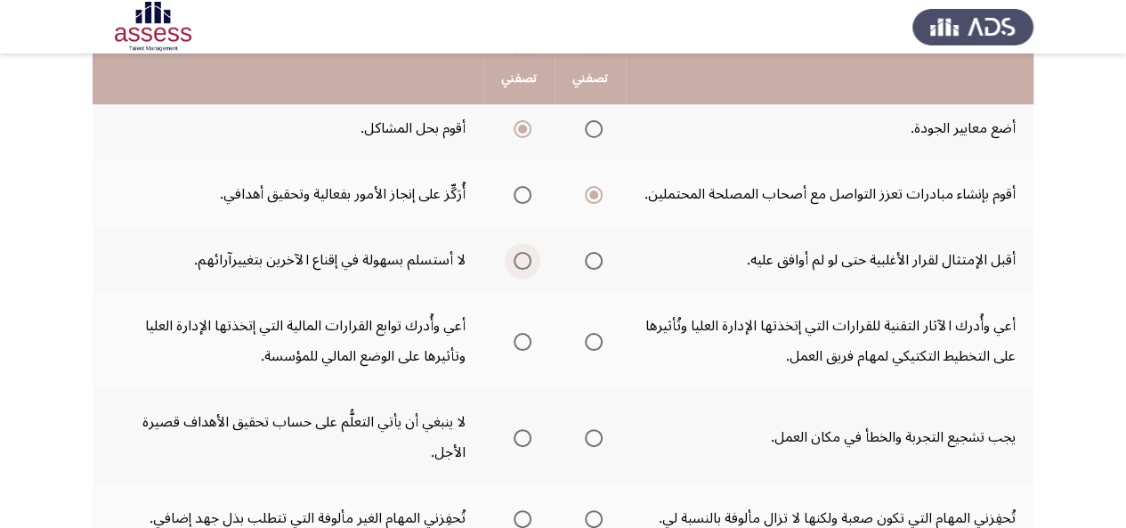
click at [526, 255] on input "Select an option" at bounding box center [522, 261] width 18 height 18
click at [592, 337] on span "Select an option" at bounding box center [594, 342] width 18 height 18
click at [592, 337] on input "Select an option" at bounding box center [594, 342] width 18 height 18
click at [594, 442] on span "Select an option" at bounding box center [594, 438] width 18 height 18
click at [594, 442] on input "Select an option" at bounding box center [594, 438] width 18 height 18
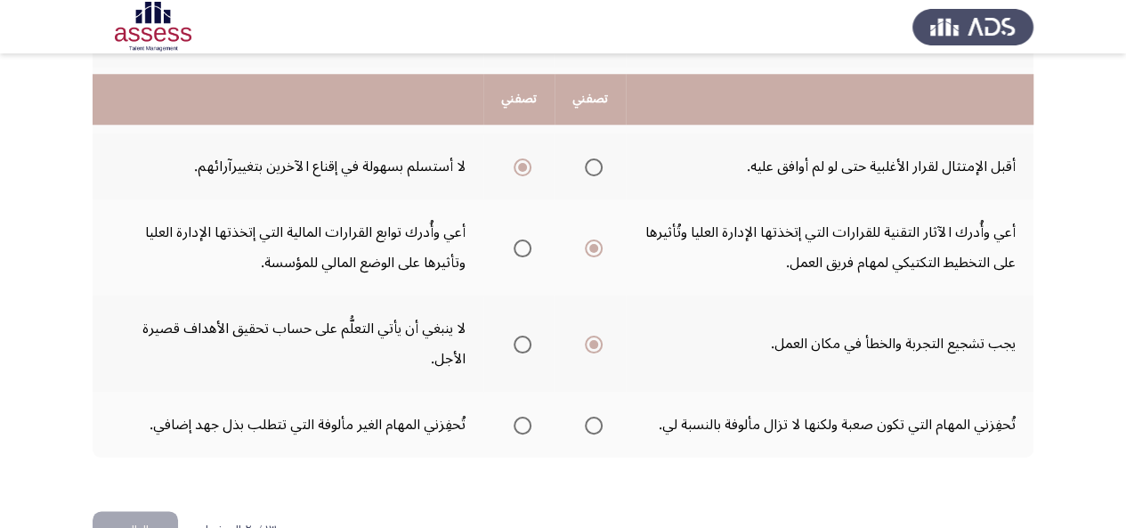
scroll to position [861, 0]
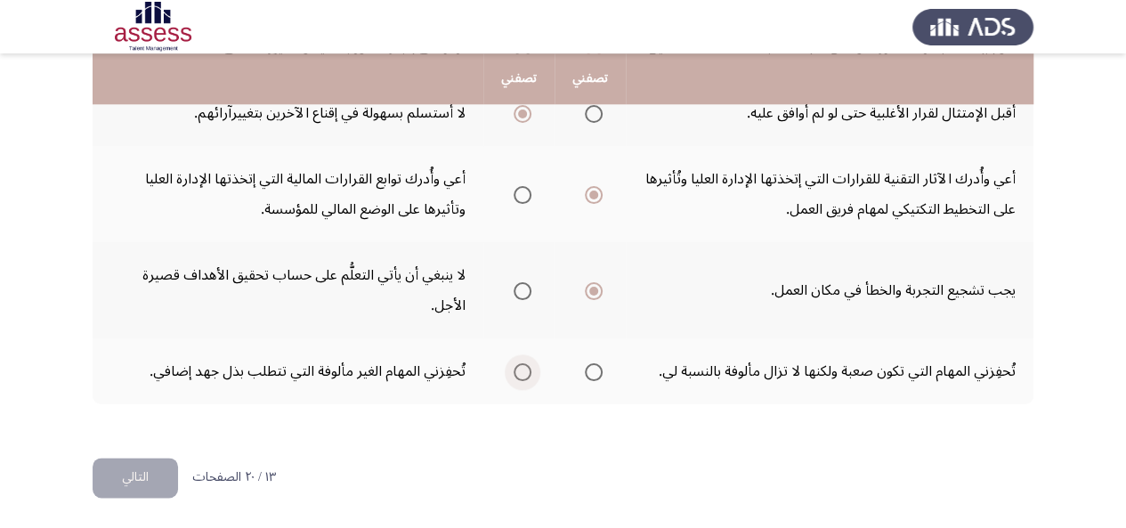
click at [515, 370] on span "Select an option" at bounding box center [522, 372] width 18 height 18
click at [515, 370] on input "Select an option" at bounding box center [522, 372] width 18 height 18
click at [98, 471] on button "التالي" at bounding box center [135, 477] width 85 height 40
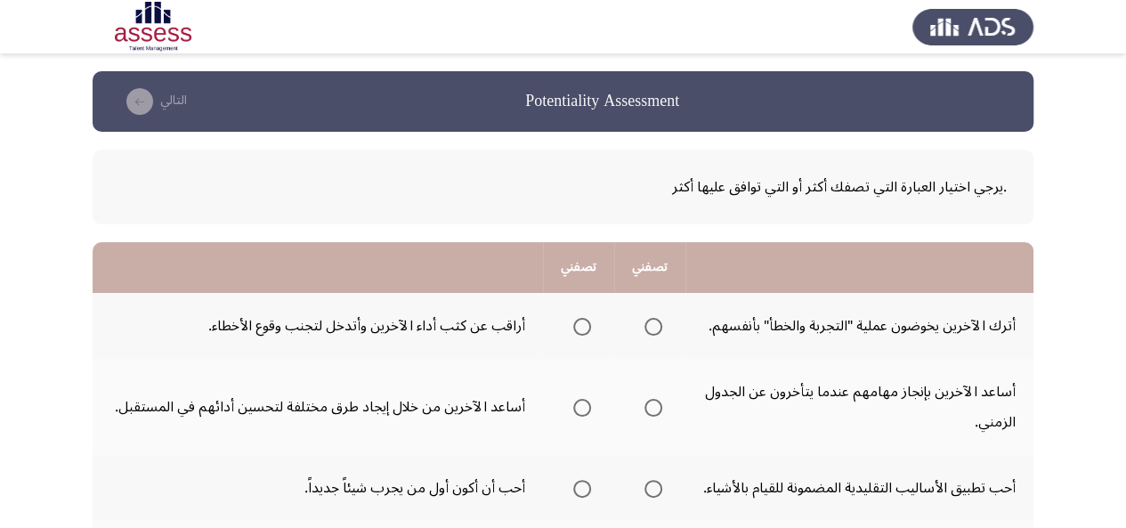
click at [646, 321] on span "Select an option" at bounding box center [653, 327] width 18 height 18
click at [646, 321] on input "Select an option" at bounding box center [653, 327] width 18 height 18
click at [575, 410] on span "Select an option" at bounding box center [582, 408] width 18 height 18
click at [575, 410] on input "Select an option" at bounding box center [582, 408] width 18 height 18
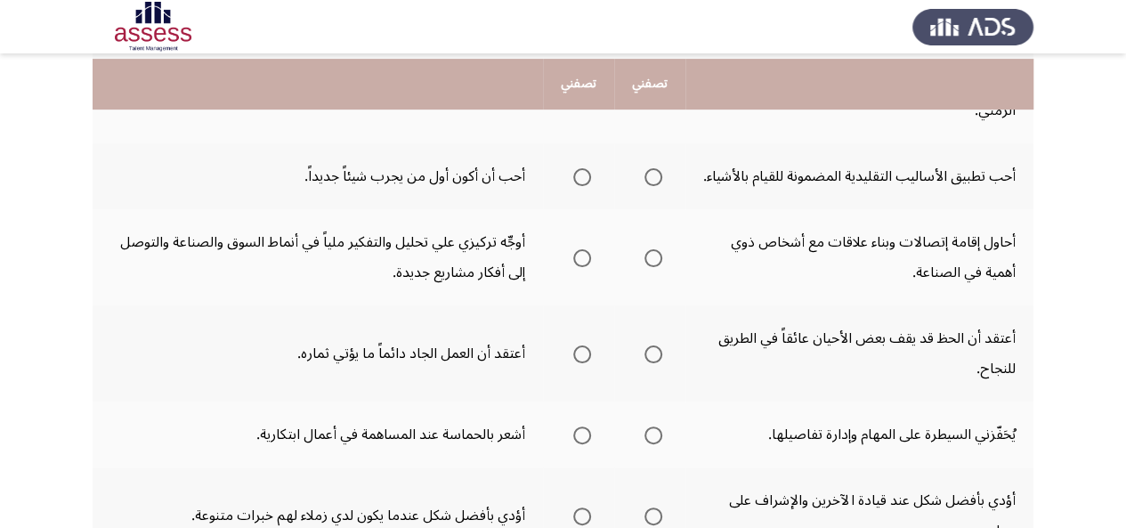
scroll to position [317, 0]
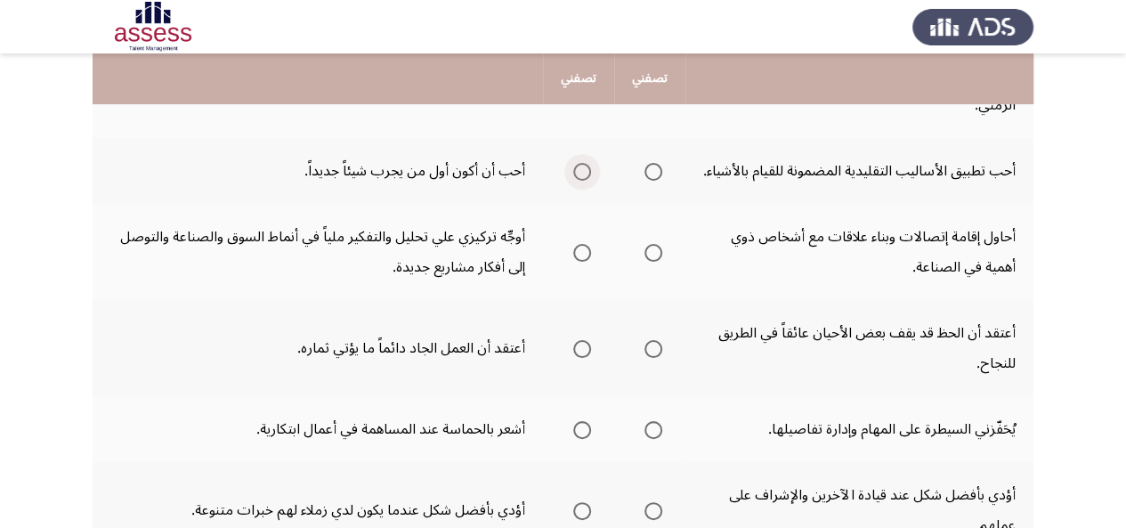
click at [588, 181] on span "Select an option" at bounding box center [582, 172] width 18 height 18
click at [588, 181] on input "Select an option" at bounding box center [582, 172] width 18 height 18
click at [651, 262] on span "Select an option" at bounding box center [653, 253] width 18 height 18
click at [651, 262] on input "Select an option" at bounding box center [653, 253] width 18 height 18
click at [578, 358] on span "Select an option" at bounding box center [582, 349] width 18 height 18
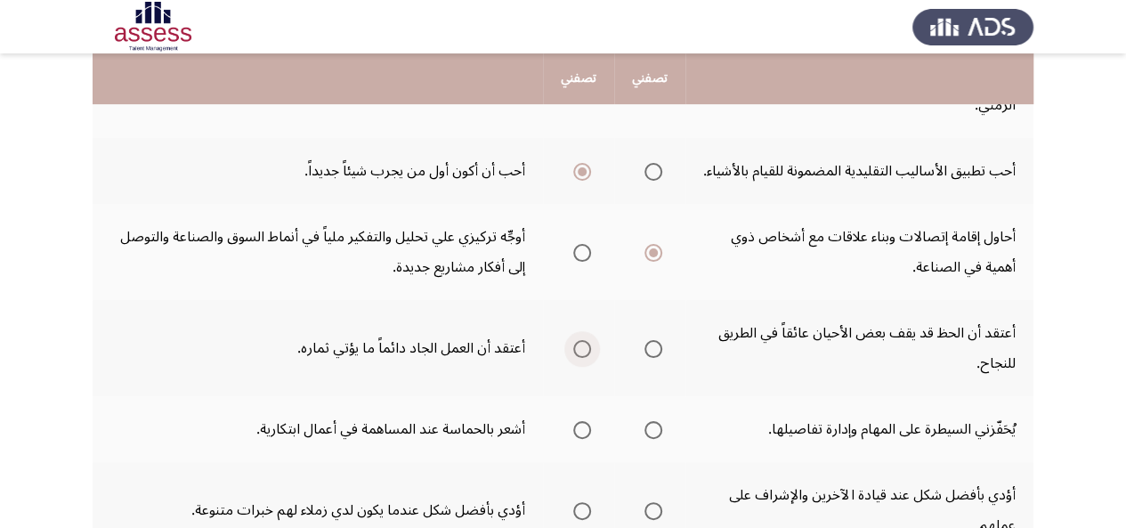
click at [578, 358] on input "Select an option" at bounding box center [582, 349] width 18 height 18
click at [583, 439] on span "Select an option" at bounding box center [582, 430] width 18 height 18
click at [583, 439] on input "Select an option" at bounding box center [582, 430] width 18 height 18
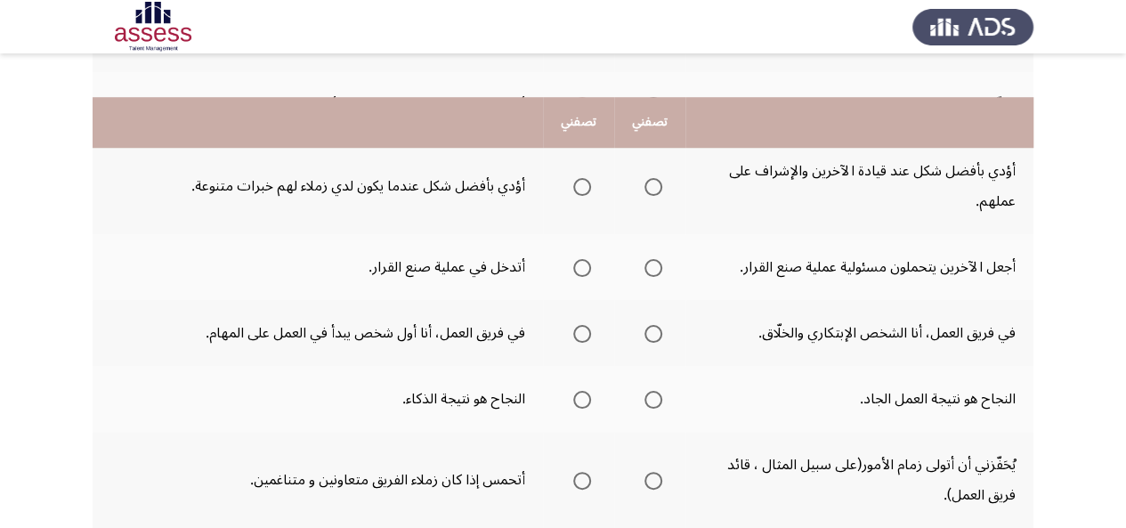
scroll to position [684, 0]
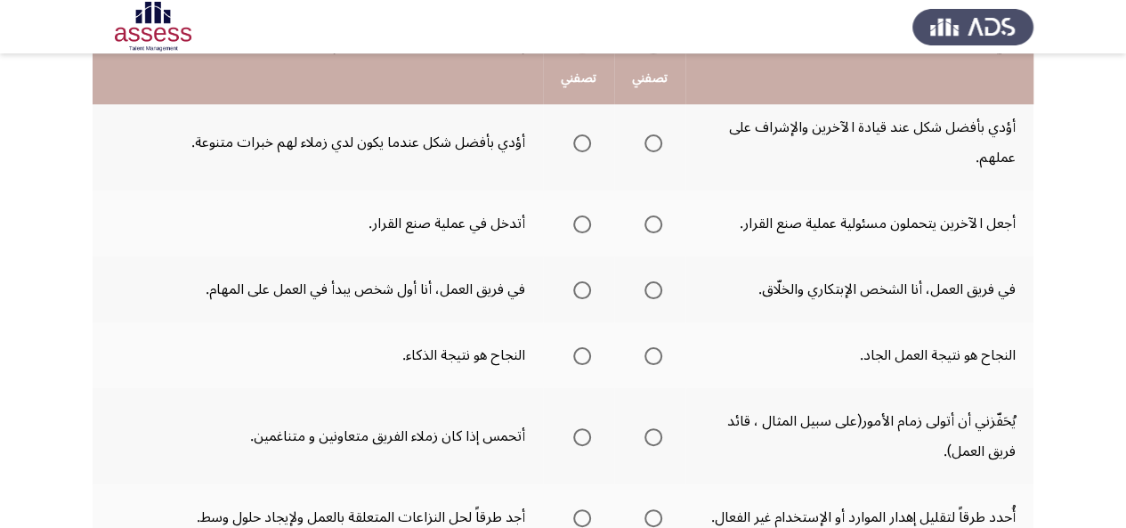
click at [579, 152] on span "Select an option" at bounding box center [582, 143] width 18 height 18
click at [579, 152] on input "Select an option" at bounding box center [582, 143] width 18 height 18
click at [649, 233] on span "Select an option" at bounding box center [653, 224] width 18 height 18
click at [649, 233] on input "Select an option" at bounding box center [653, 224] width 18 height 18
click at [651, 299] on span "Select an option" at bounding box center [653, 290] width 18 height 18
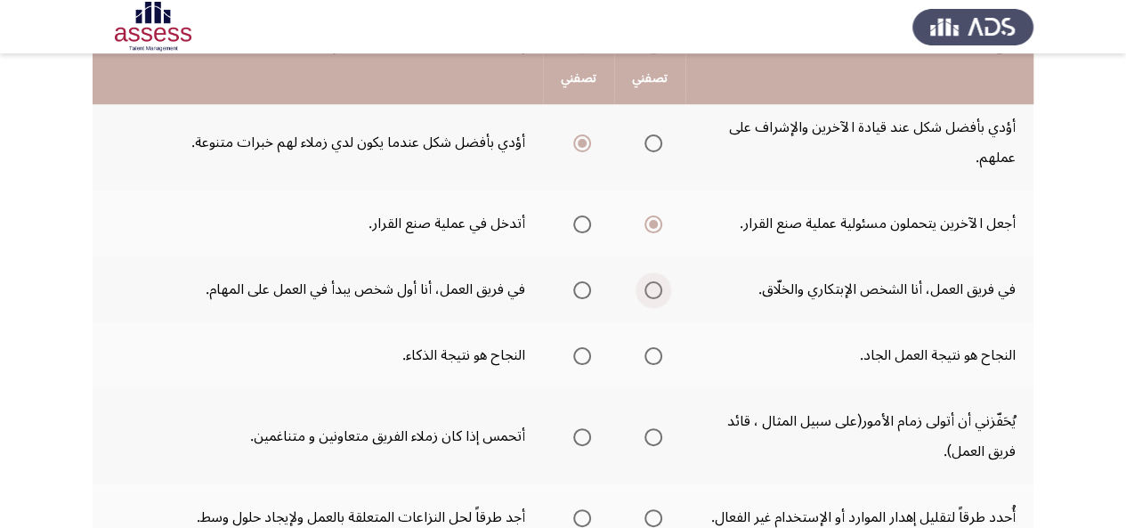
click at [651, 299] on input "Select an option" at bounding box center [653, 290] width 18 height 18
click at [651, 365] on span "Select an option" at bounding box center [653, 356] width 18 height 18
click at [651, 365] on input "Select an option" at bounding box center [653, 356] width 18 height 18
click at [647, 446] on span "Select an option" at bounding box center [653, 437] width 18 height 18
click at [647, 446] on input "Select an option" at bounding box center [653, 437] width 18 height 18
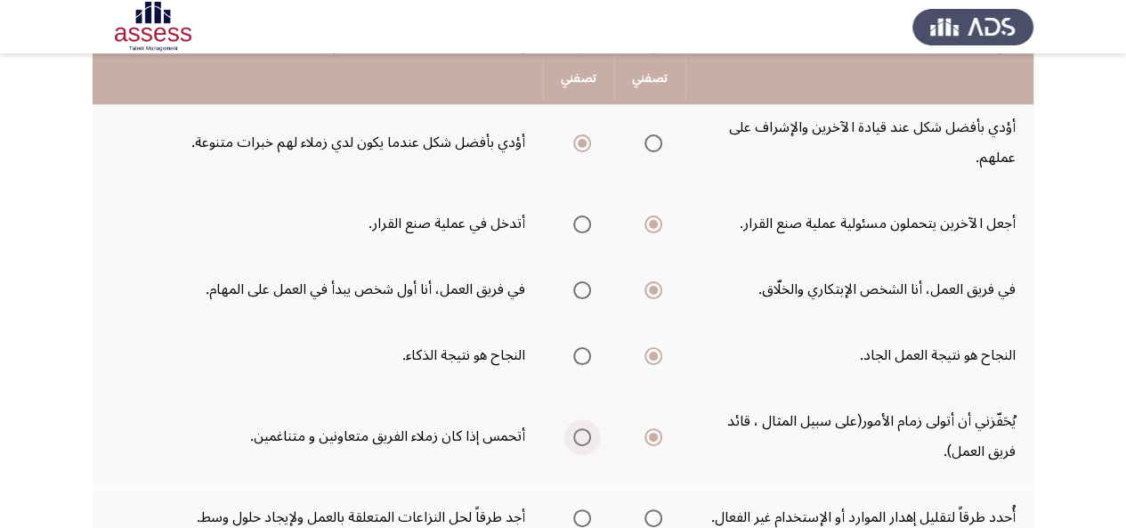
click at [578, 446] on span "Select an option" at bounding box center [582, 437] width 18 height 18
click at [578, 446] on input "Select an option" at bounding box center [582, 437] width 18 height 18
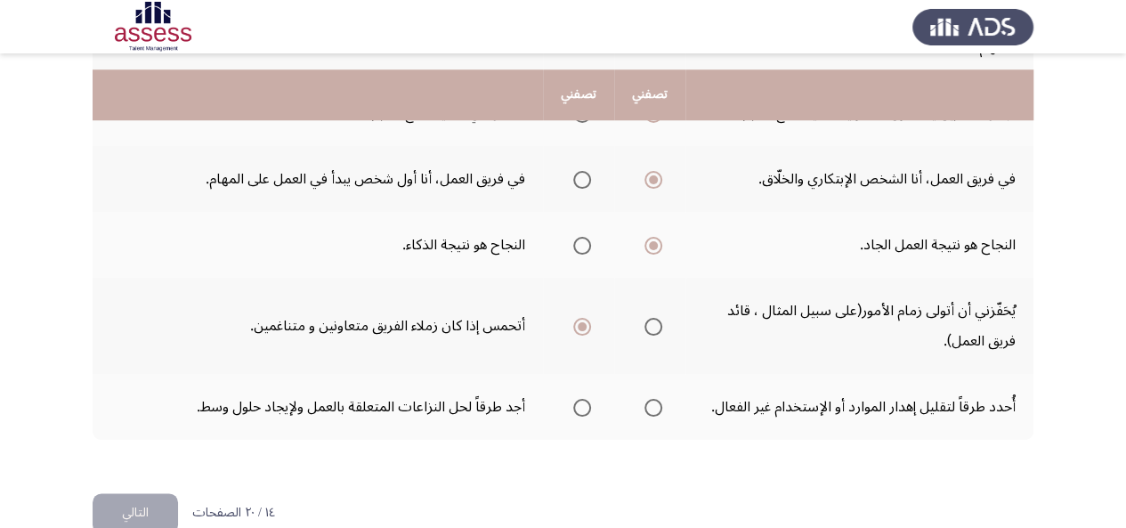
scroll to position [861, 0]
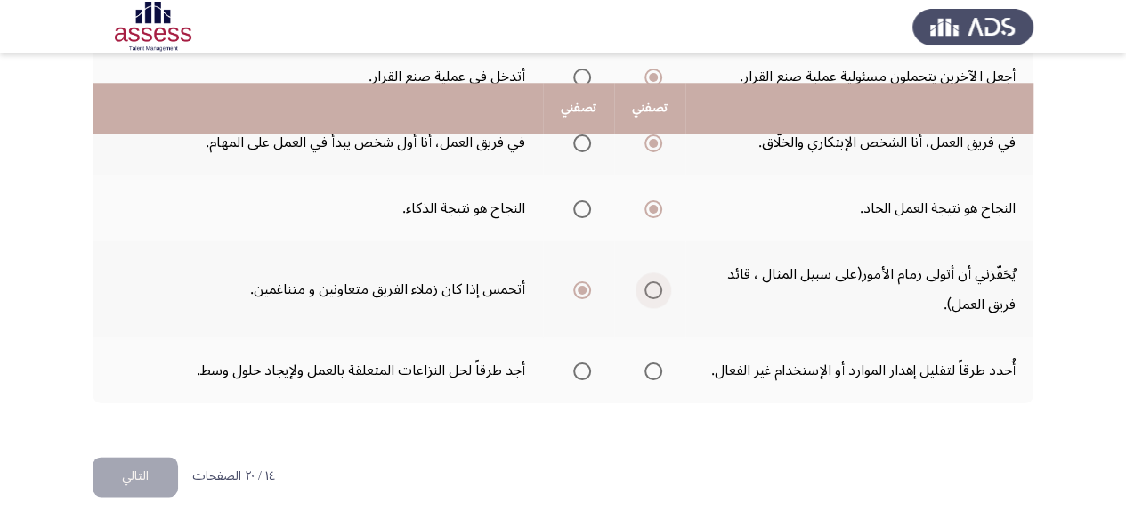
click at [651, 295] on span "Select an option" at bounding box center [653, 290] width 18 height 18
click at [651, 295] on input "Select an option" at bounding box center [653, 290] width 18 height 18
click at [652, 376] on span "Select an option" at bounding box center [653, 371] width 18 height 18
click at [652, 376] on input "Select an option" at bounding box center [653, 371] width 18 height 18
click at [162, 480] on button "التالي" at bounding box center [135, 477] width 85 height 40
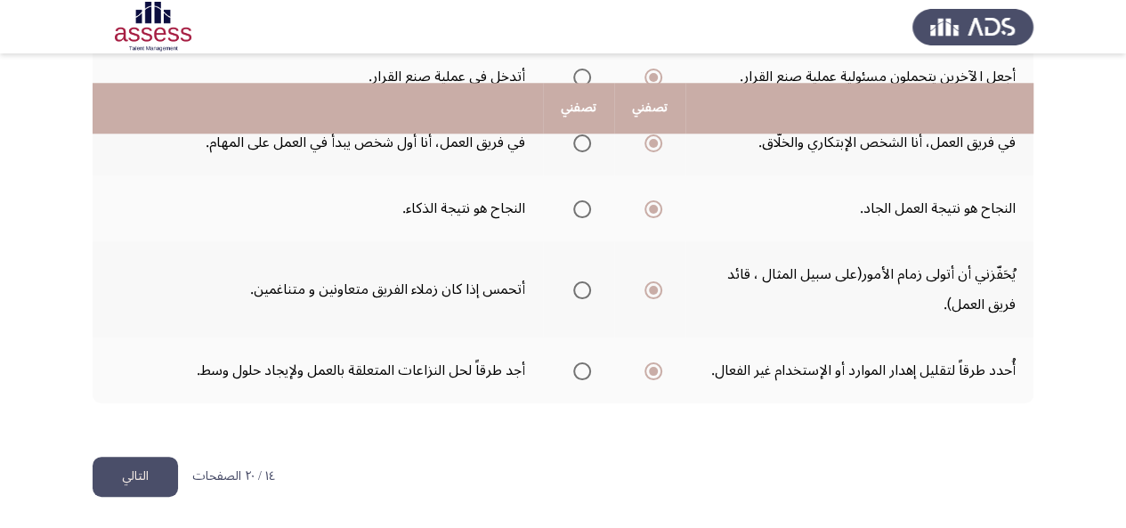
scroll to position [0, 0]
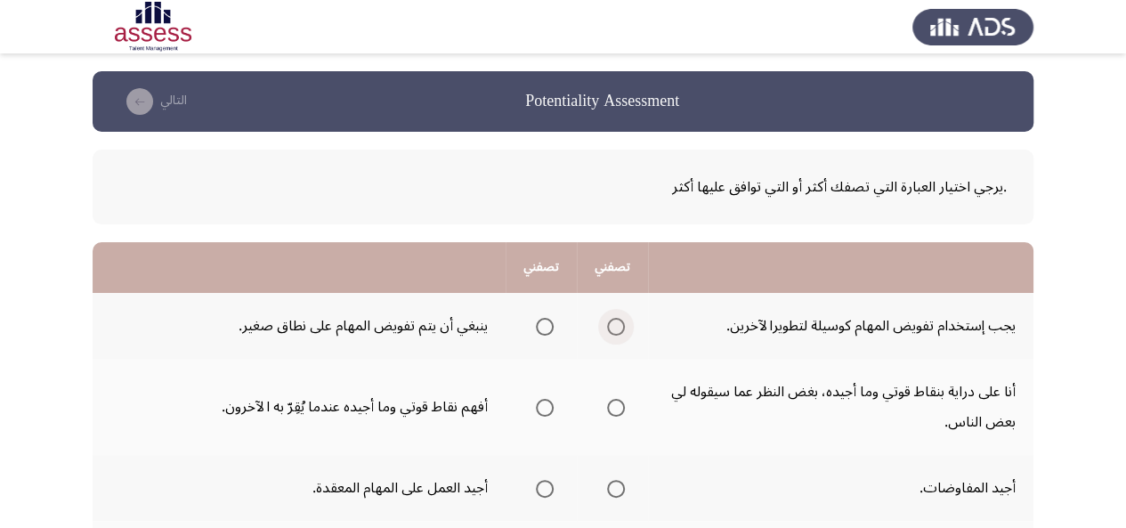
click at [613, 318] on span "Select an option" at bounding box center [616, 327] width 18 height 18
click at [613, 318] on input "Select an option" at bounding box center [616, 327] width 18 height 18
click at [610, 406] on span "Select an option" at bounding box center [616, 408] width 18 height 18
click at [610, 406] on input "Select an option" at bounding box center [616, 408] width 18 height 18
click at [615, 485] on span "Select an option" at bounding box center [616, 489] width 18 height 18
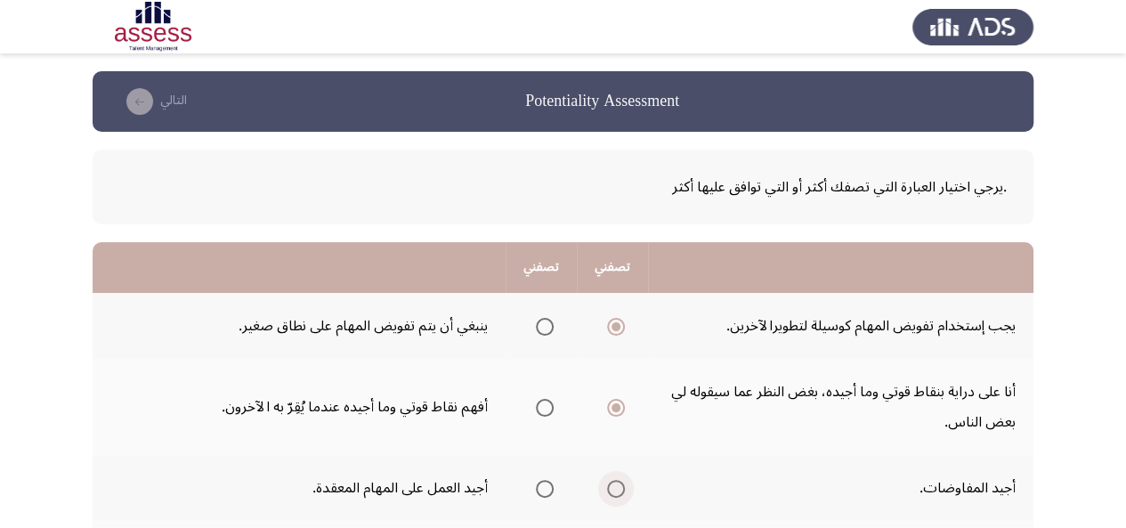
click at [615, 485] on input "Select an option" at bounding box center [616, 489] width 18 height 18
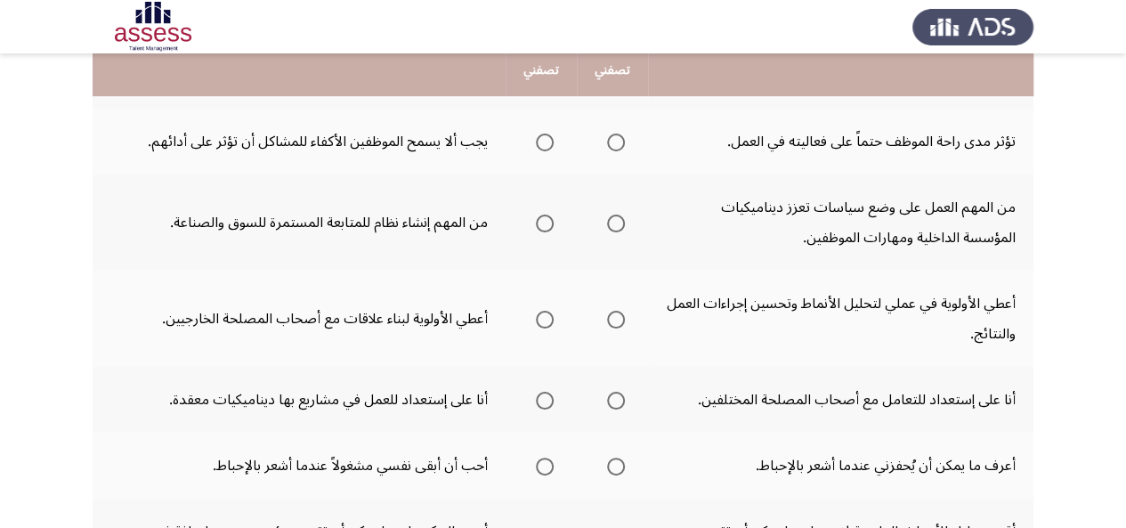
scroll to position [406, 0]
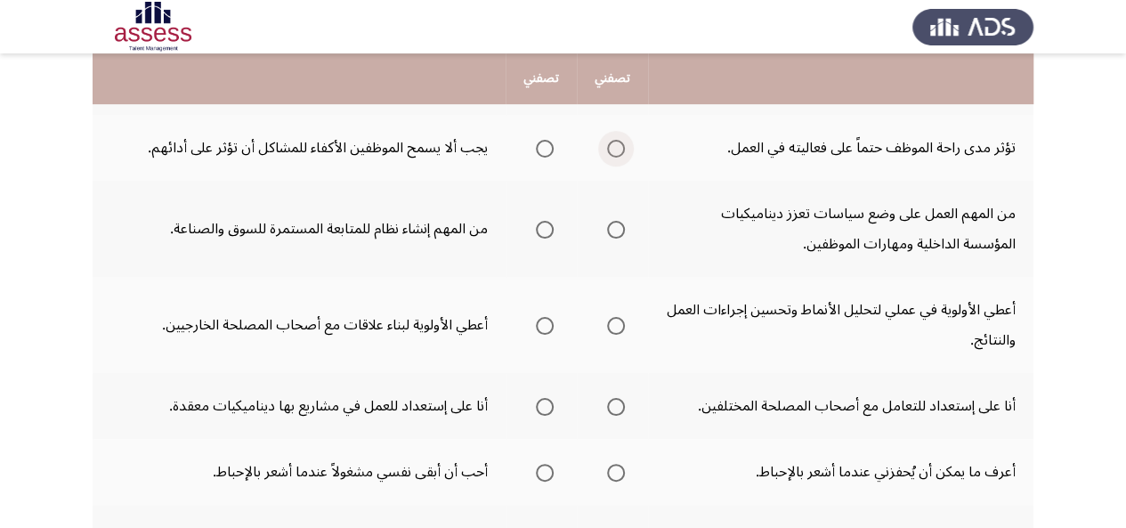
click at [611, 141] on span "Select an option" at bounding box center [616, 149] width 18 height 18
click at [611, 141] on input "Select an option" at bounding box center [616, 149] width 18 height 18
click at [609, 223] on span "Select an option" at bounding box center [616, 230] width 18 height 18
click at [609, 223] on input "Select an option" at bounding box center [616, 230] width 18 height 18
click at [529, 323] on label "Select an option" at bounding box center [541, 326] width 25 height 18
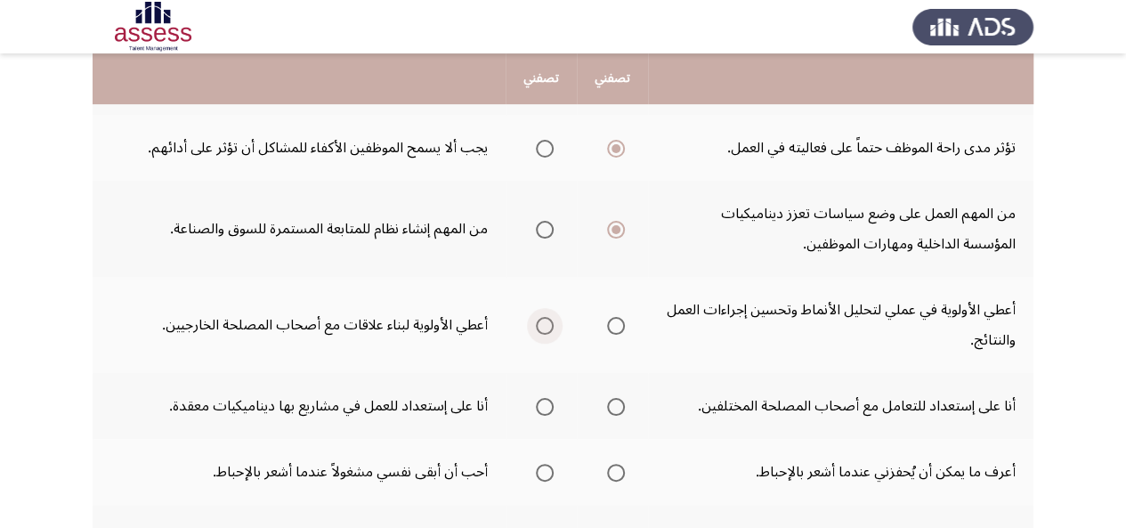
click at [536, 323] on input "Select an option" at bounding box center [545, 326] width 18 height 18
click at [619, 409] on span "Select an option" at bounding box center [616, 407] width 18 height 18
click at [619, 409] on input "Select an option" at bounding box center [616, 407] width 18 height 18
click at [608, 464] on span "Select an option" at bounding box center [616, 473] width 18 height 18
click at [608, 464] on input "Select an option" at bounding box center [616, 473] width 18 height 18
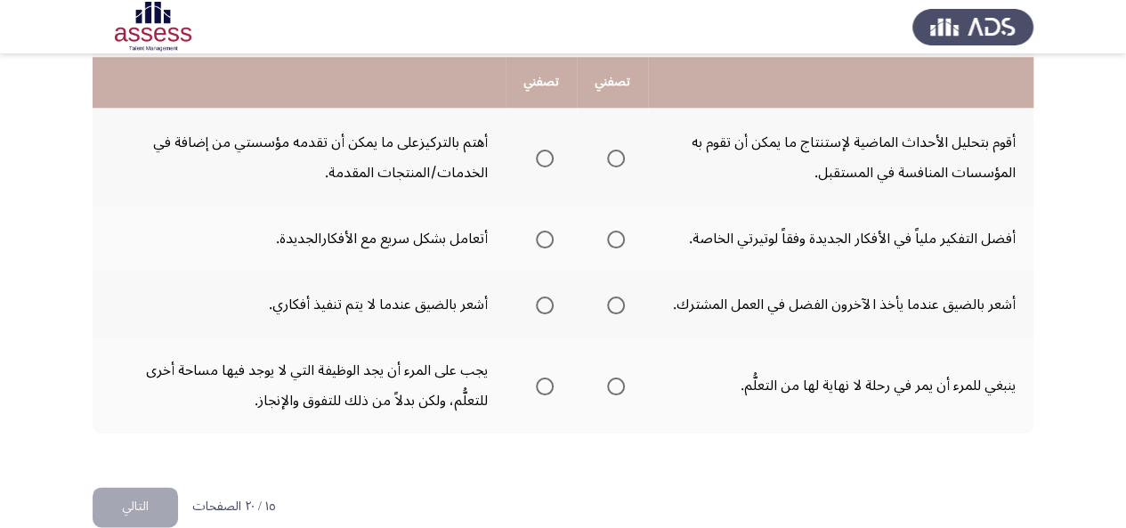
scroll to position [804, 0]
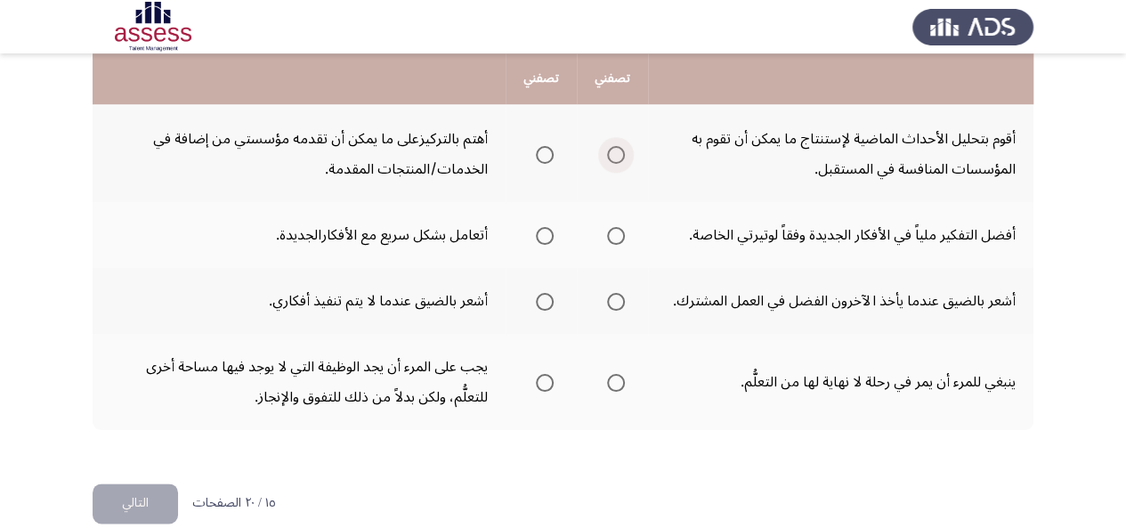
click at [623, 150] on span "Select an option" at bounding box center [616, 155] width 18 height 18
click at [623, 150] on input "Select an option" at bounding box center [616, 155] width 18 height 18
click at [543, 234] on span "Select an option" at bounding box center [545, 236] width 18 height 18
click at [543, 234] on input "Select an option" at bounding box center [545, 236] width 18 height 18
click at [537, 298] on span "Select an option" at bounding box center [545, 302] width 18 height 18
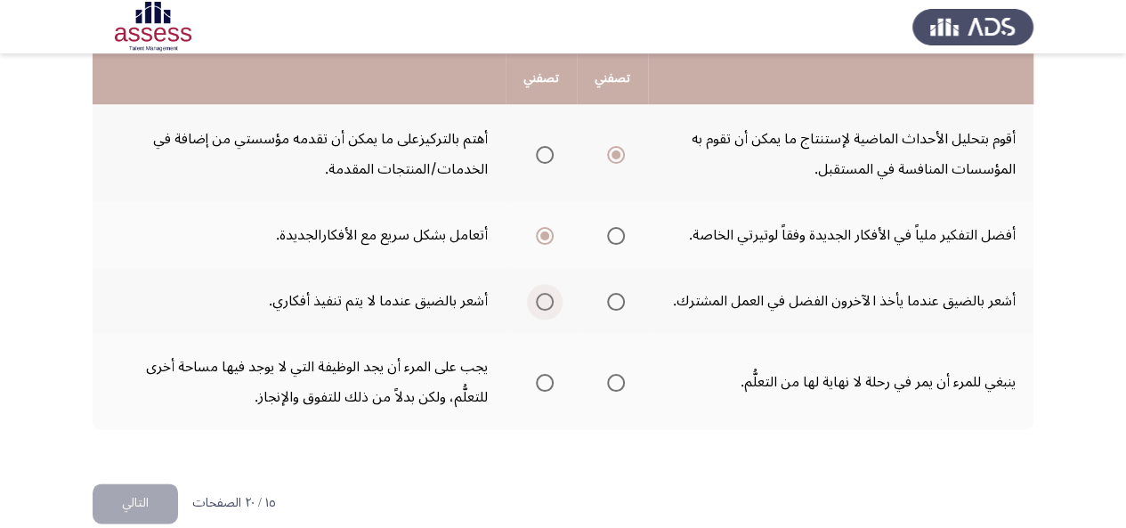
click at [537, 298] on input "Select an option" at bounding box center [545, 302] width 18 height 18
click at [612, 387] on span "Select an option" at bounding box center [616, 383] width 18 height 18
click at [612, 387] on input "Select an option" at bounding box center [616, 383] width 18 height 18
click at [149, 505] on button "التالي" at bounding box center [135, 503] width 85 height 40
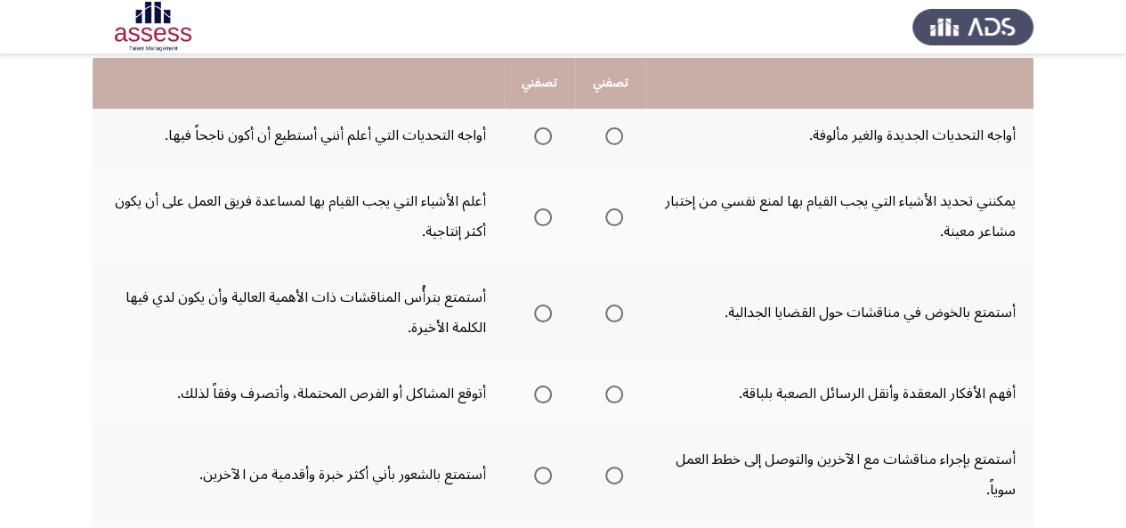
scroll to position [187, 0]
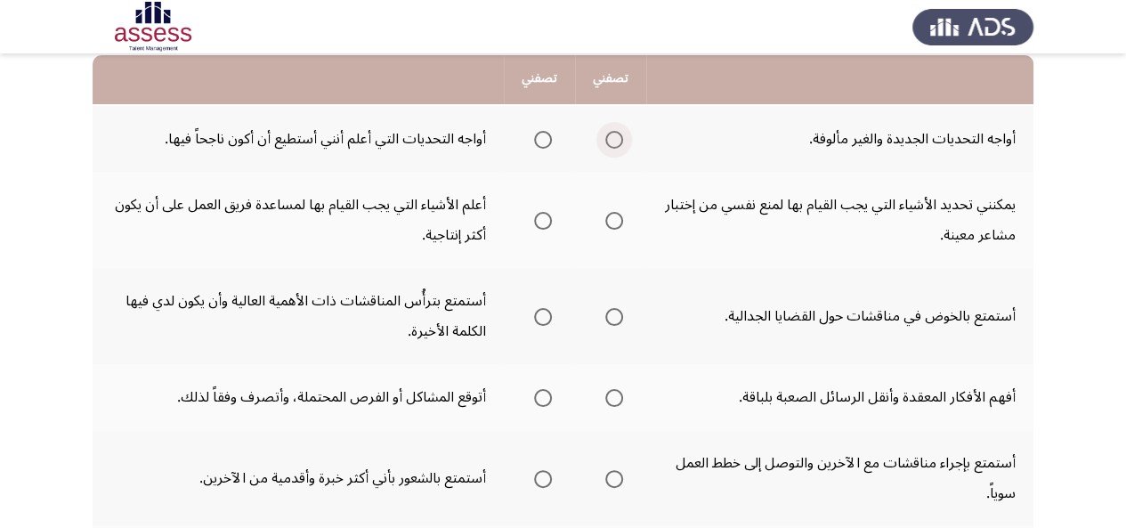
click at [612, 140] on span "Select an option" at bounding box center [614, 140] width 18 height 18
click at [612, 140] on input "Select an option" at bounding box center [614, 140] width 18 height 18
click at [544, 224] on span "Select an option" at bounding box center [543, 221] width 18 height 18
click at [544, 224] on input "Select an option" at bounding box center [543, 221] width 18 height 18
click at [616, 322] on span "Select an option" at bounding box center [614, 317] width 18 height 18
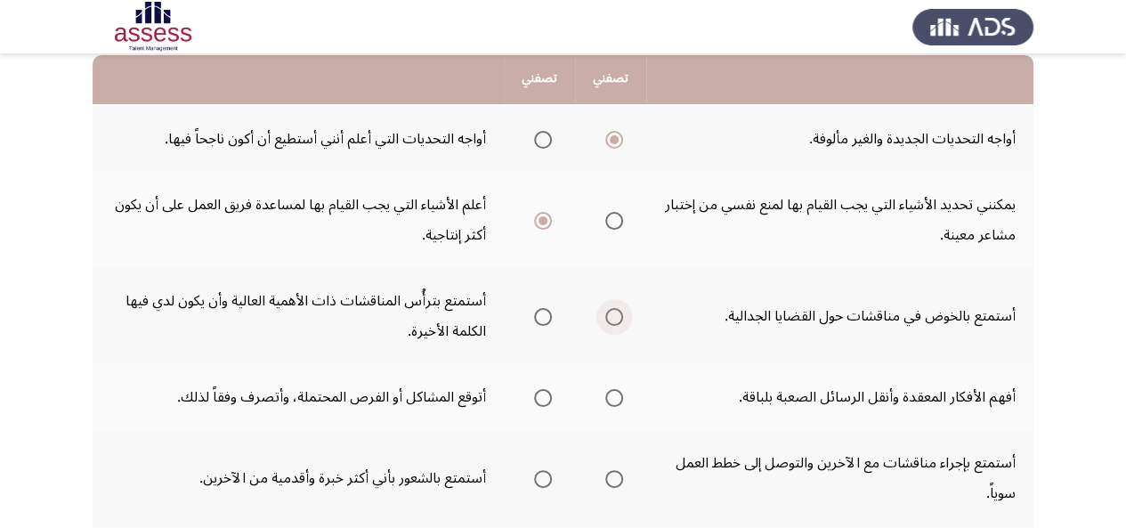
click at [616, 322] on input "Select an option" at bounding box center [614, 317] width 18 height 18
click at [608, 396] on span "Select an option" at bounding box center [614, 398] width 18 height 18
click at [608, 396] on input "Select an option" at bounding box center [614, 398] width 18 height 18
click at [605, 481] on span "Select an option" at bounding box center [614, 479] width 18 height 18
click at [605, 481] on input "Select an option" at bounding box center [614, 479] width 18 height 18
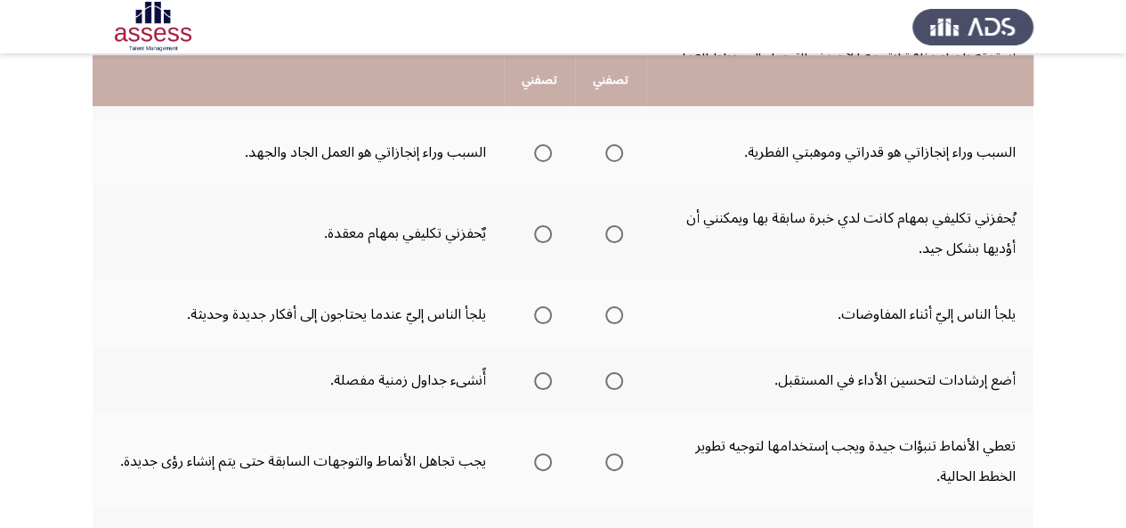
scroll to position [595, 0]
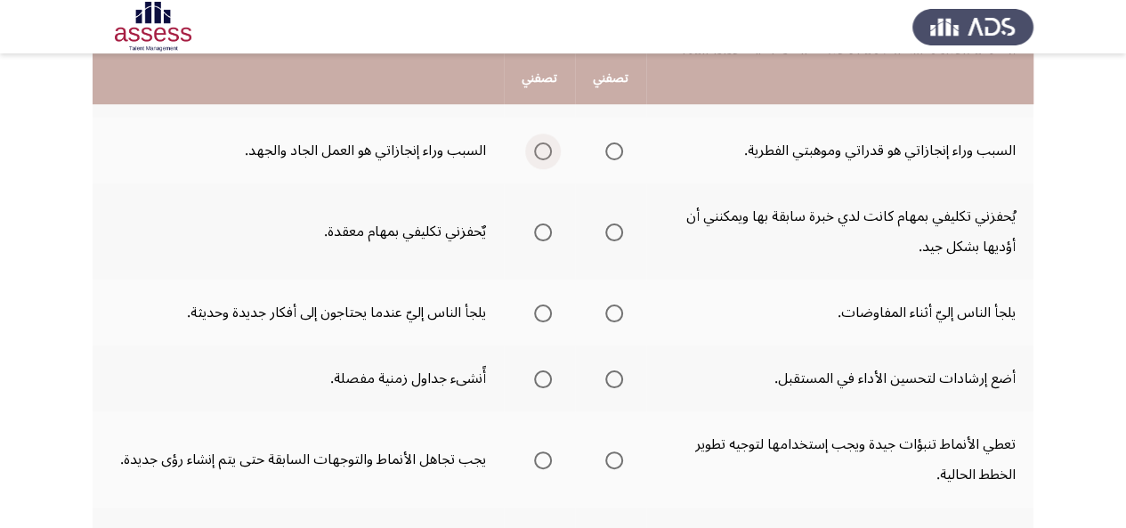
click at [544, 156] on span "Select an option" at bounding box center [543, 151] width 18 height 18
click at [544, 156] on input "Select an option" at bounding box center [543, 151] width 18 height 18
click at [538, 233] on span "Select an option" at bounding box center [543, 232] width 18 height 18
click at [538, 233] on input "Select an option" at bounding box center [543, 232] width 18 height 18
click at [539, 313] on span "Select an option" at bounding box center [543, 313] width 18 height 18
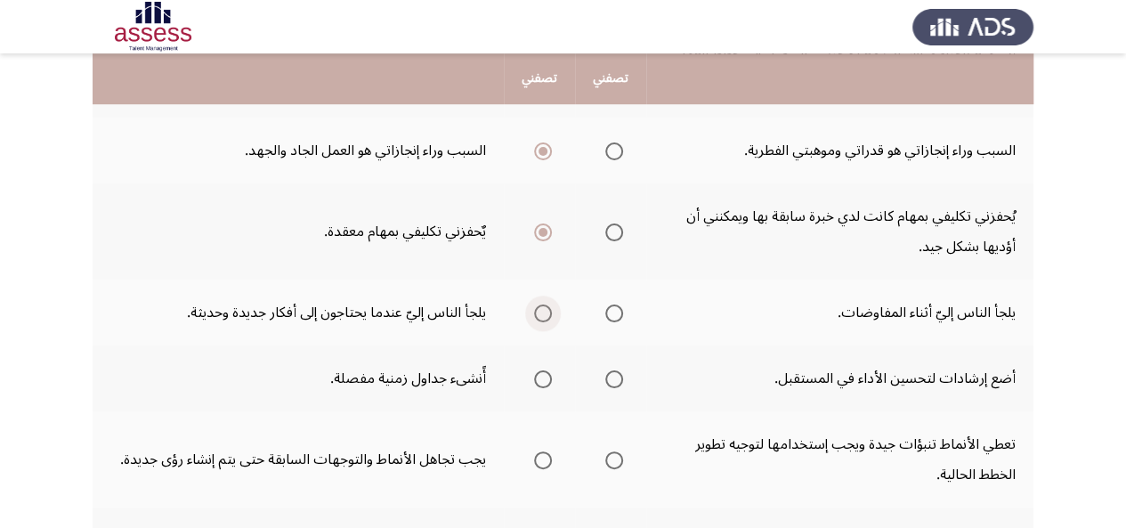
click at [539, 313] on input "Select an option" at bounding box center [543, 313] width 18 height 18
click at [607, 376] on span "Select an option" at bounding box center [614, 379] width 18 height 18
click at [607, 376] on input "Select an option" at bounding box center [614, 379] width 18 height 18
click at [619, 459] on span "Select an option" at bounding box center [614, 460] width 18 height 18
click at [619, 459] on input "Select an option" at bounding box center [614, 460] width 18 height 18
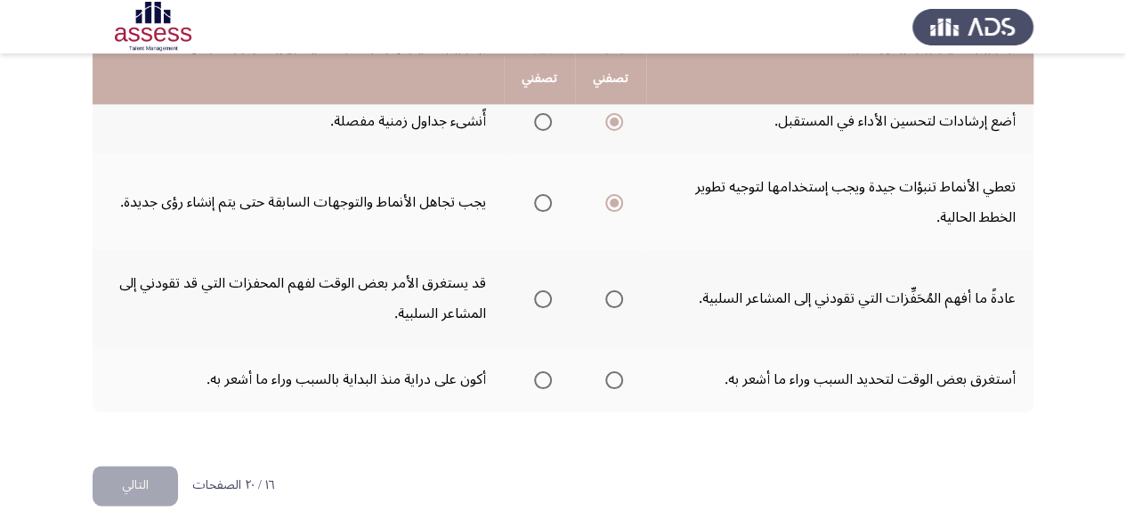
scroll to position [861, 0]
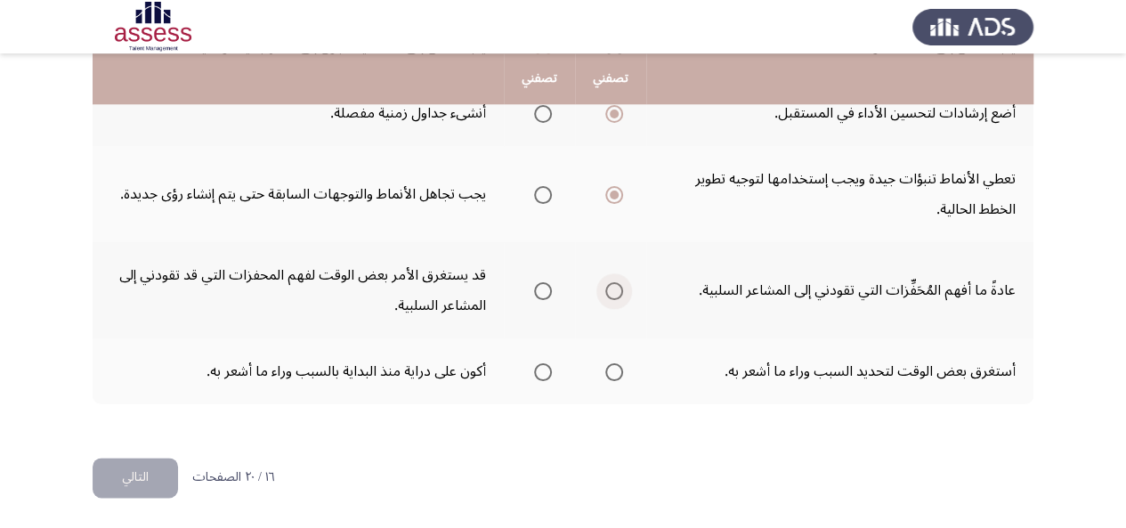
click at [602, 288] on label "Select an option" at bounding box center [610, 291] width 25 height 18
click at [605, 288] on input "Select an option" at bounding box center [614, 291] width 18 height 18
click at [539, 368] on span "Select an option" at bounding box center [543, 372] width 18 height 18
click at [539, 368] on input "Select an option" at bounding box center [543, 372] width 18 height 18
click at [151, 463] on button "التالي" at bounding box center [135, 477] width 85 height 40
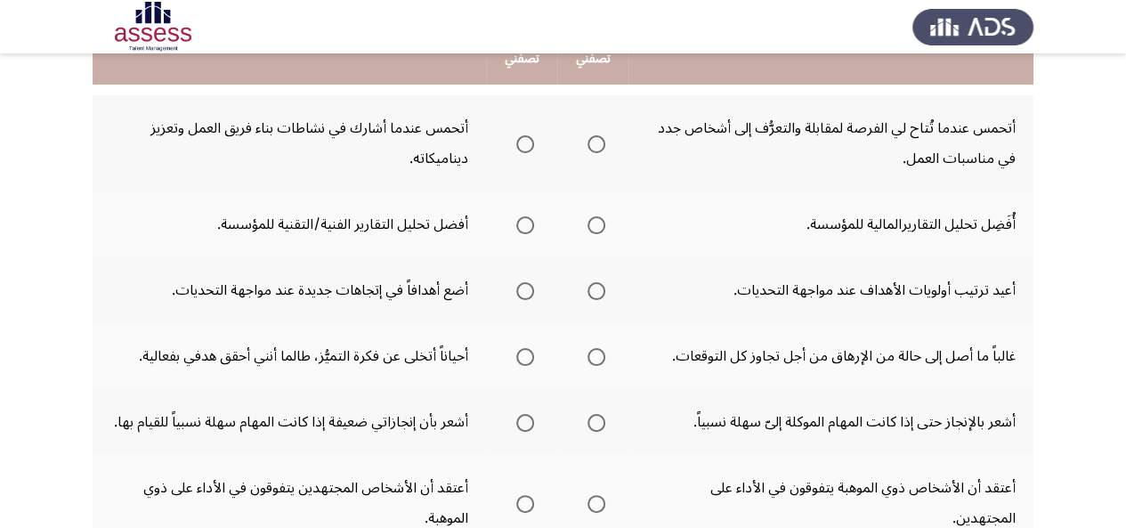
scroll to position [171, 0]
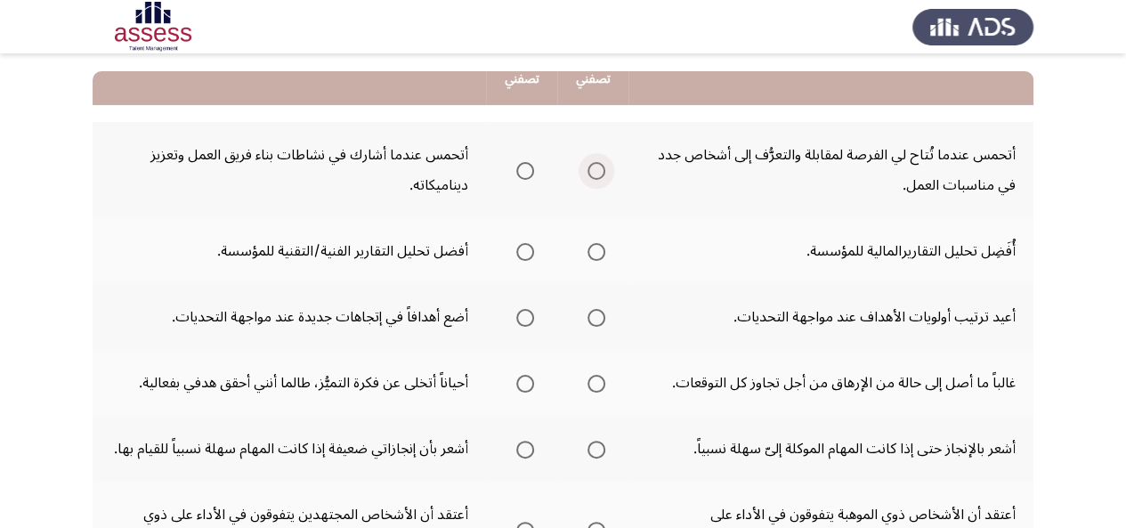
click at [590, 172] on span "Select an option" at bounding box center [596, 171] width 18 height 18
click at [590, 172] on input "Select an option" at bounding box center [596, 171] width 18 height 18
click at [521, 252] on span "Select an option" at bounding box center [525, 252] width 18 height 18
click at [521, 252] on input "Select an option" at bounding box center [525, 252] width 18 height 18
click at [593, 314] on span "Select an option" at bounding box center [596, 318] width 18 height 18
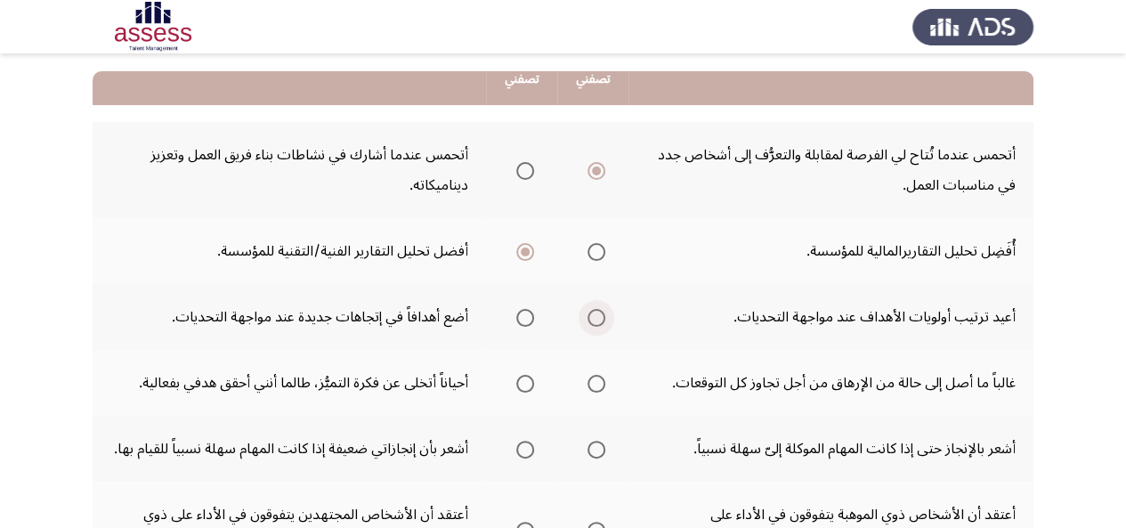
click at [593, 314] on input "Select an option" at bounding box center [596, 318] width 18 height 18
click at [518, 383] on span "Select an option" at bounding box center [525, 384] width 18 height 18
click at [518, 383] on input "Select an option" at bounding box center [525, 384] width 18 height 18
click at [520, 449] on span "Select an option" at bounding box center [525, 449] width 18 height 18
click at [520, 449] on input "Select an option" at bounding box center [525, 449] width 18 height 18
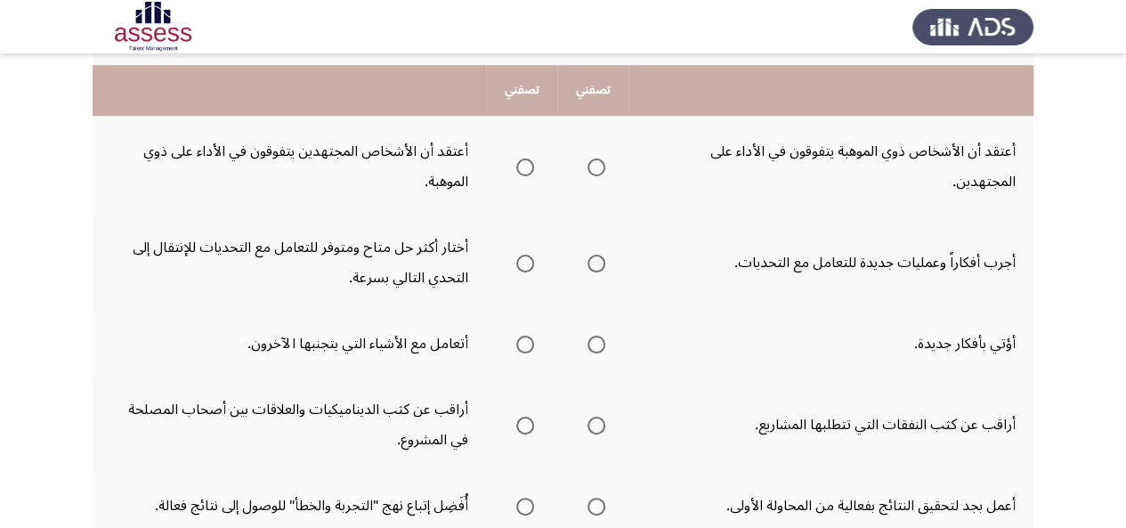
scroll to position [545, 0]
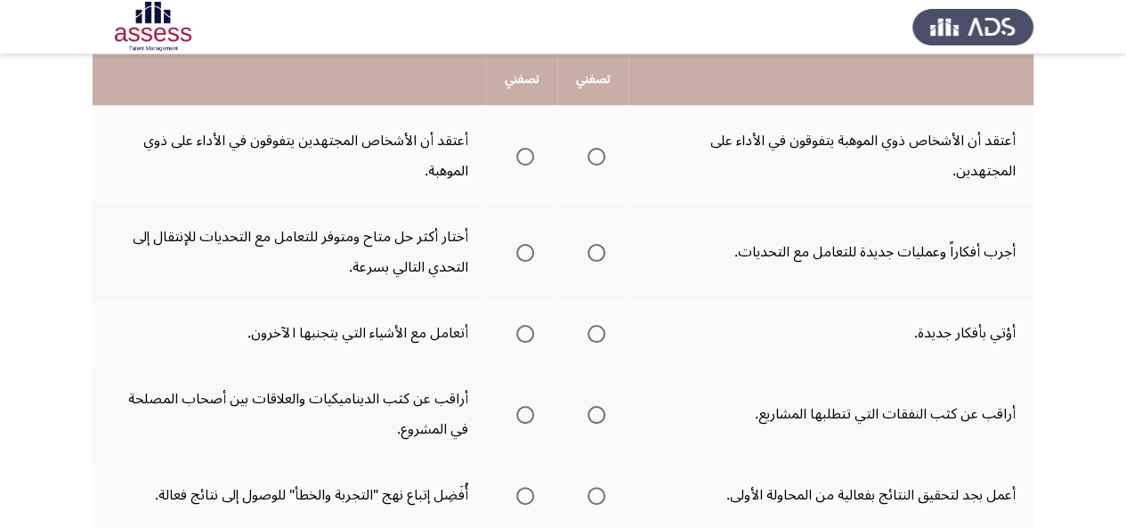
click at [524, 145] on mat-radio-group "Select an option" at bounding box center [521, 156] width 25 height 30
click at [524, 154] on span "Select an option" at bounding box center [525, 157] width 18 height 18
click at [524, 154] on input "Select an option" at bounding box center [525, 157] width 18 height 18
click at [591, 245] on span "Select an option" at bounding box center [596, 253] width 18 height 18
click at [591, 245] on input "Select an option" at bounding box center [596, 253] width 18 height 18
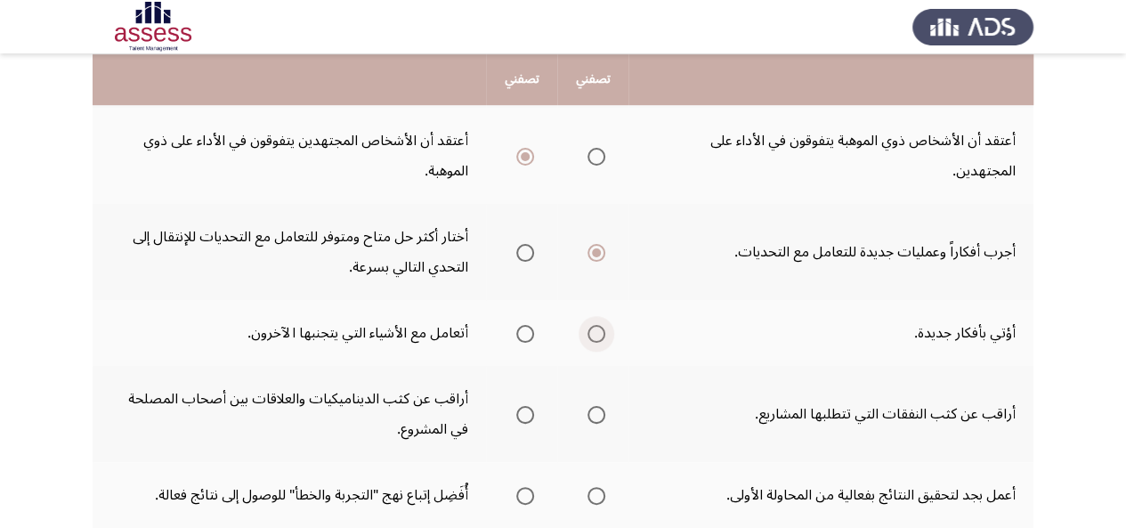
click at [592, 335] on span "Select an option" at bounding box center [596, 334] width 18 height 18
click at [592, 335] on input "Select an option" at bounding box center [596, 334] width 18 height 18
click at [520, 420] on span "Select an option" at bounding box center [525, 415] width 18 height 18
click at [520, 420] on input "Select an option" at bounding box center [525, 415] width 18 height 18
click at [526, 489] on span "Select an option" at bounding box center [525, 496] width 18 height 18
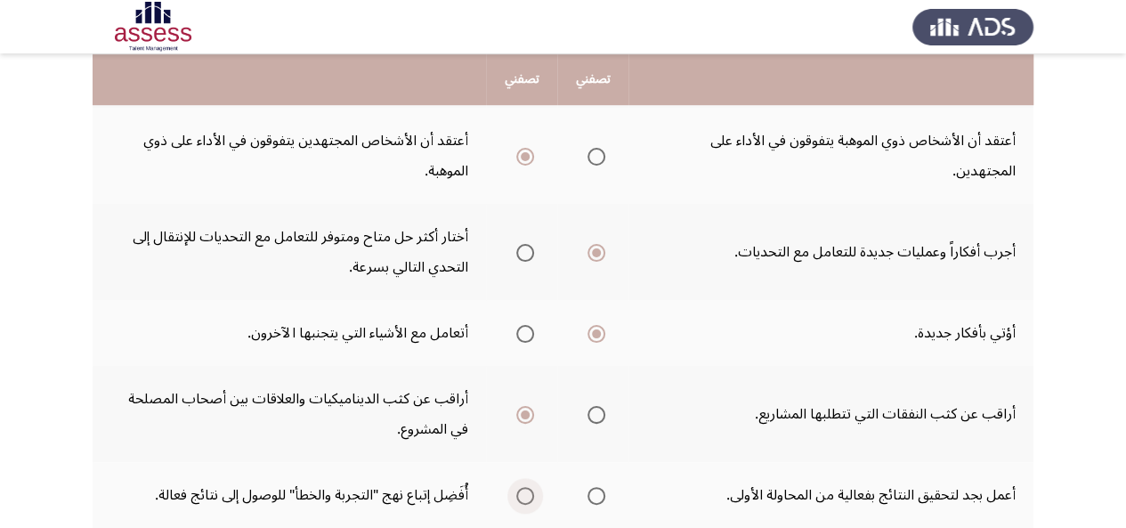
click at [526, 489] on input "Select an option" at bounding box center [525, 496] width 18 height 18
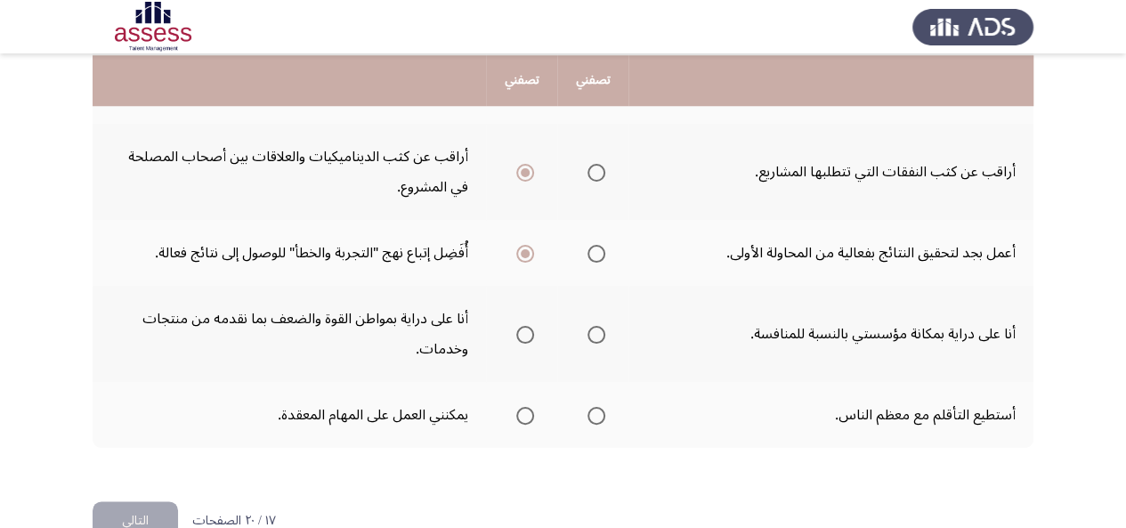
scroll to position [793, 0]
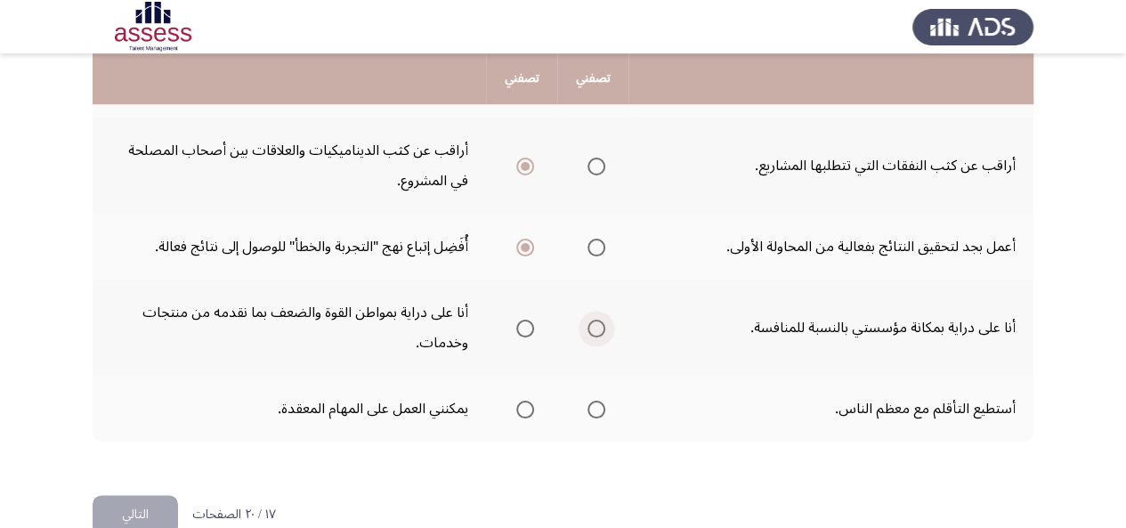
click at [595, 331] on span "Select an option" at bounding box center [596, 328] width 18 height 18
click at [595, 331] on input "Select an option" at bounding box center [596, 328] width 18 height 18
click at [594, 400] on span "Select an option" at bounding box center [596, 409] width 18 height 18
click at [594, 400] on input "Select an option" at bounding box center [596, 409] width 18 height 18
click at [146, 513] on button "التالي" at bounding box center [135, 515] width 85 height 40
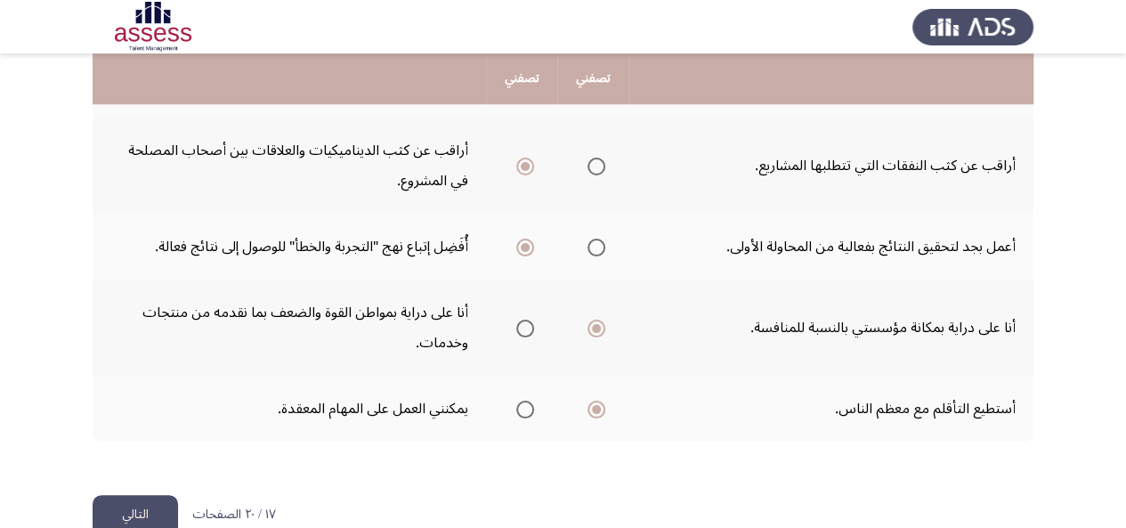
scroll to position [0, 0]
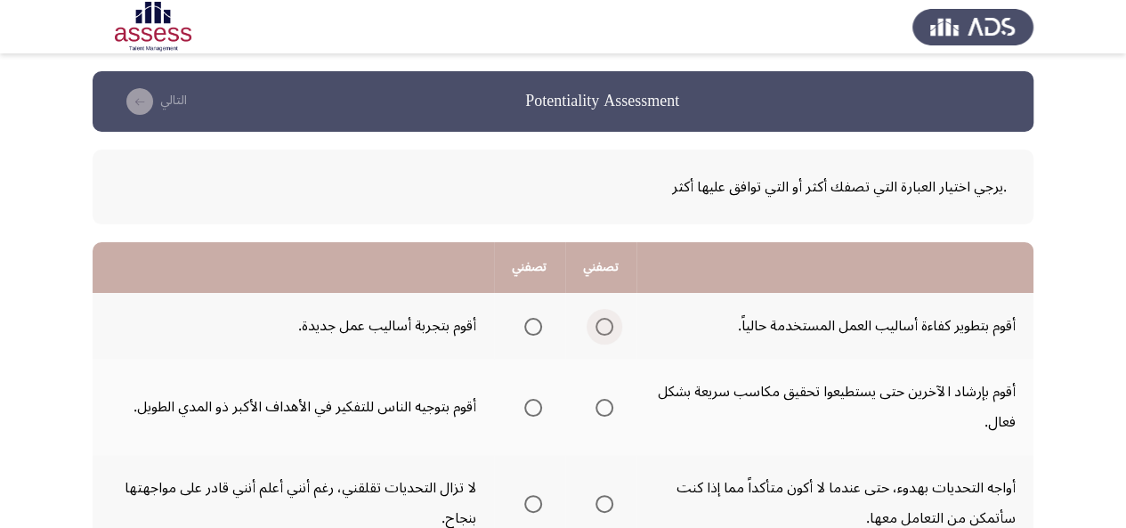
click at [603, 323] on span "Select an option" at bounding box center [604, 327] width 18 height 18
click at [603, 323] on input "Select an option" at bounding box center [604, 327] width 18 height 18
click at [526, 414] on span "Select an option" at bounding box center [533, 408] width 18 height 18
click at [526, 414] on input "Select an option" at bounding box center [533, 408] width 18 height 18
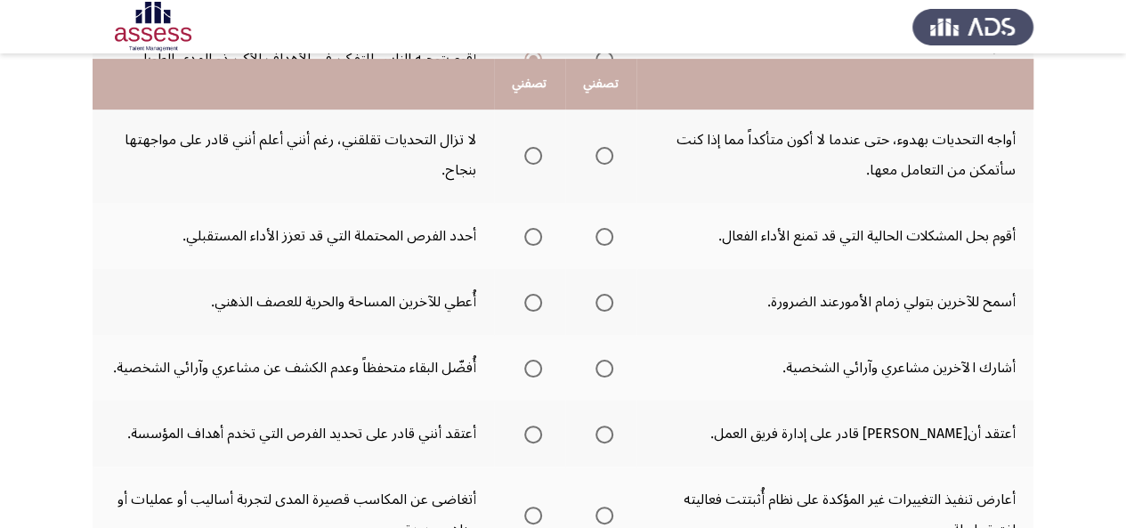
scroll to position [352, 0]
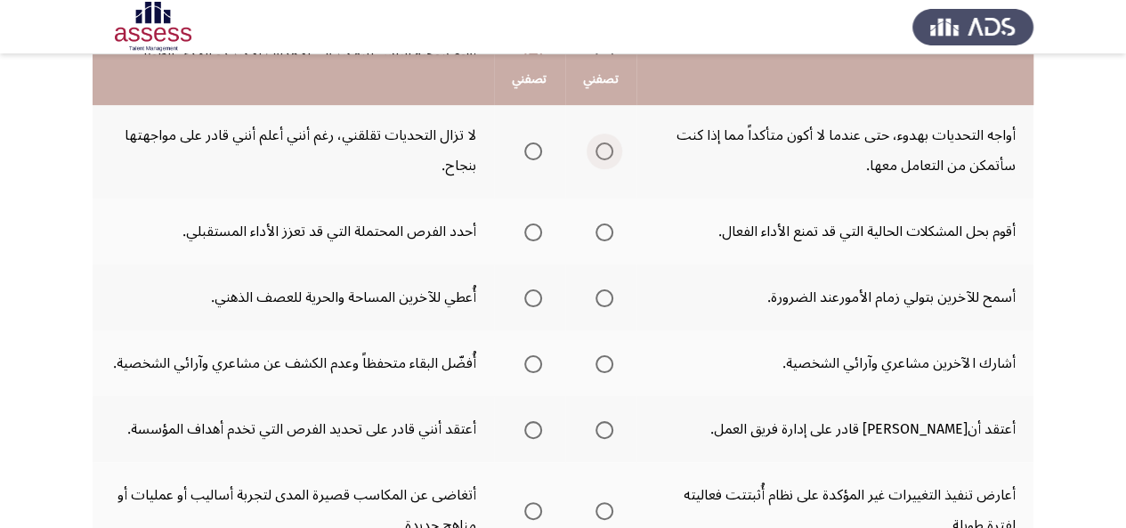
click at [593, 149] on label "Select an option" at bounding box center [600, 151] width 25 height 18
click at [595, 149] on input "Select an option" at bounding box center [604, 151] width 18 height 18
click at [531, 233] on span "Select an option" at bounding box center [533, 232] width 18 height 18
click at [531, 233] on input "Select an option" at bounding box center [533, 232] width 18 height 18
click at [530, 297] on span "Select an option" at bounding box center [533, 298] width 18 height 18
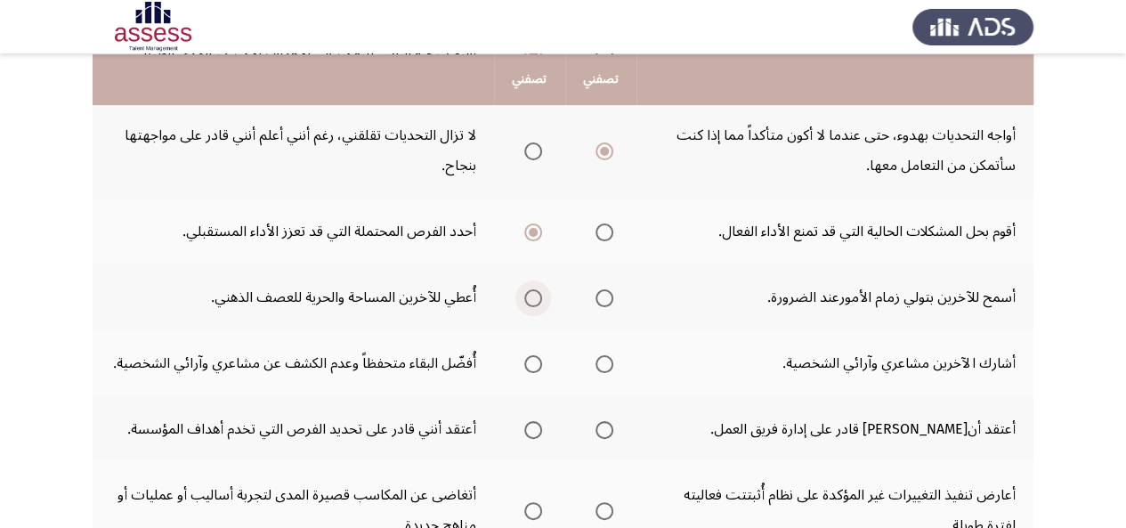
click at [530, 297] on input "Select an option" at bounding box center [533, 298] width 18 height 18
click at [537, 362] on span "Select an option" at bounding box center [533, 364] width 18 height 18
click at [537, 362] on input "Select an option" at bounding box center [533, 364] width 18 height 18
click at [603, 422] on span "Select an option" at bounding box center [604, 430] width 18 height 18
click at [603, 422] on input "Select an option" at bounding box center [604, 430] width 18 height 18
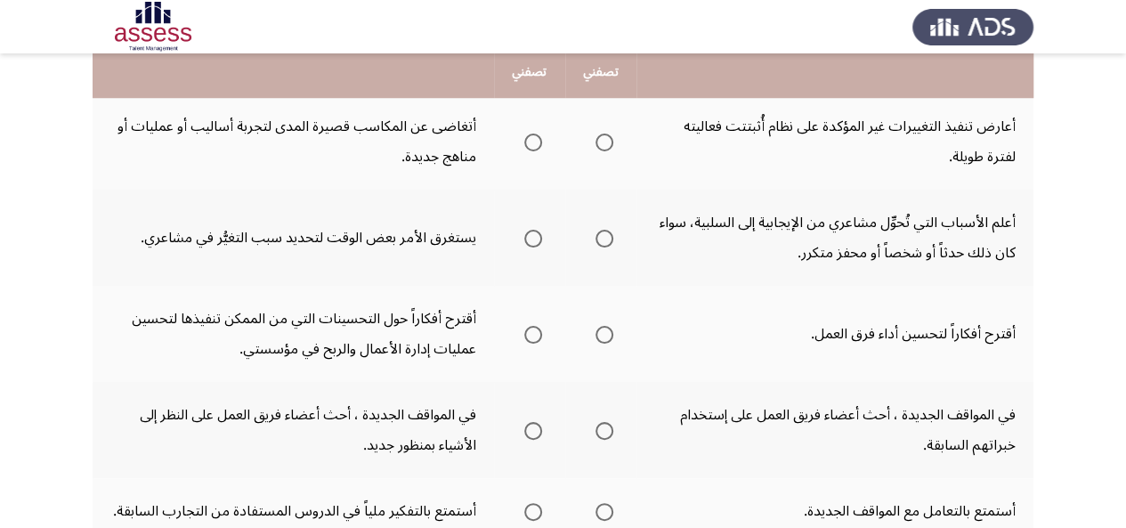
scroll to position [714, 0]
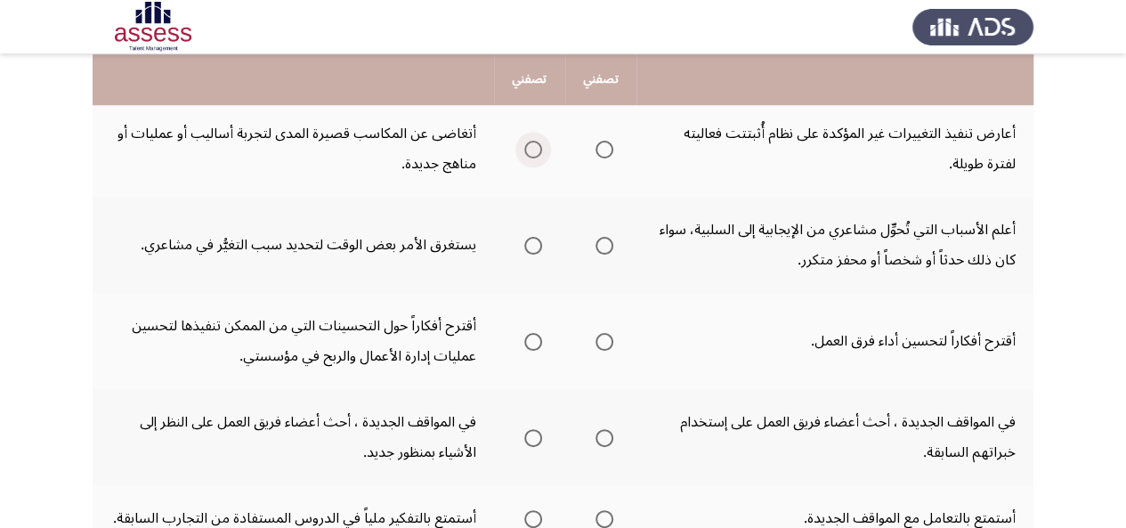
click at [529, 148] on span "Select an option" at bounding box center [533, 150] width 18 height 18
click at [529, 148] on input "Select an option" at bounding box center [533, 150] width 18 height 18
click at [605, 248] on span "Select an option" at bounding box center [604, 246] width 18 height 18
click at [605, 248] on input "Select an option" at bounding box center [604, 246] width 18 height 18
click at [598, 339] on span "Select an option" at bounding box center [604, 342] width 18 height 18
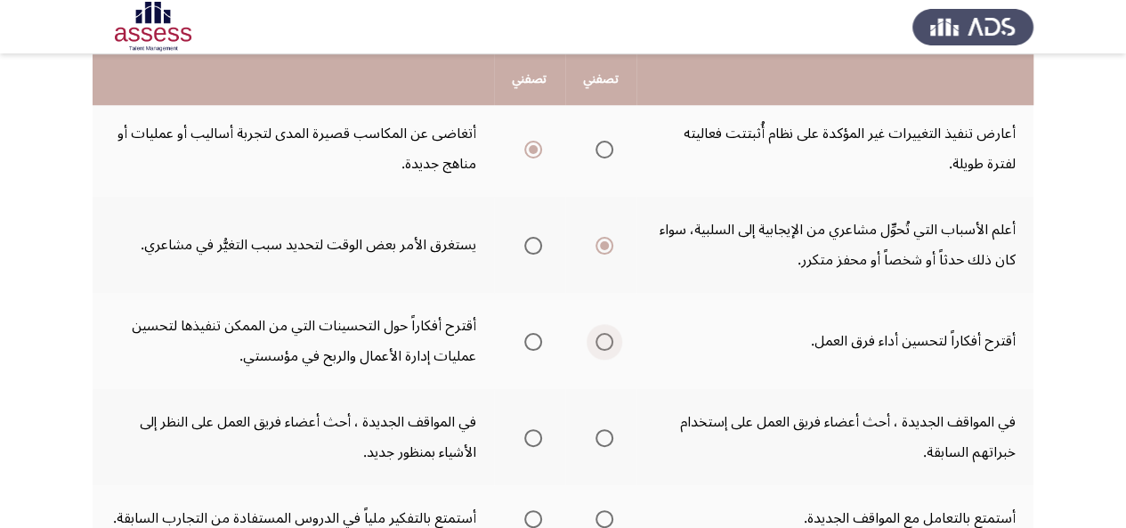
click at [598, 339] on input "Select an option" at bounding box center [604, 342] width 18 height 18
click at [607, 433] on span "Select an option" at bounding box center [604, 438] width 18 height 18
click at [607, 433] on input "Select an option" at bounding box center [604, 438] width 18 height 18
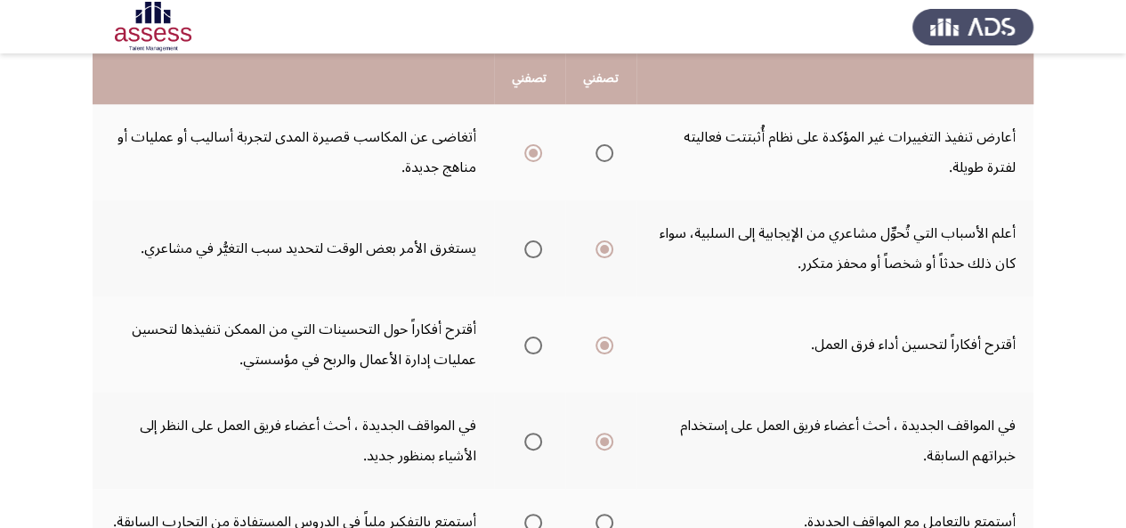
scroll to position [861, 0]
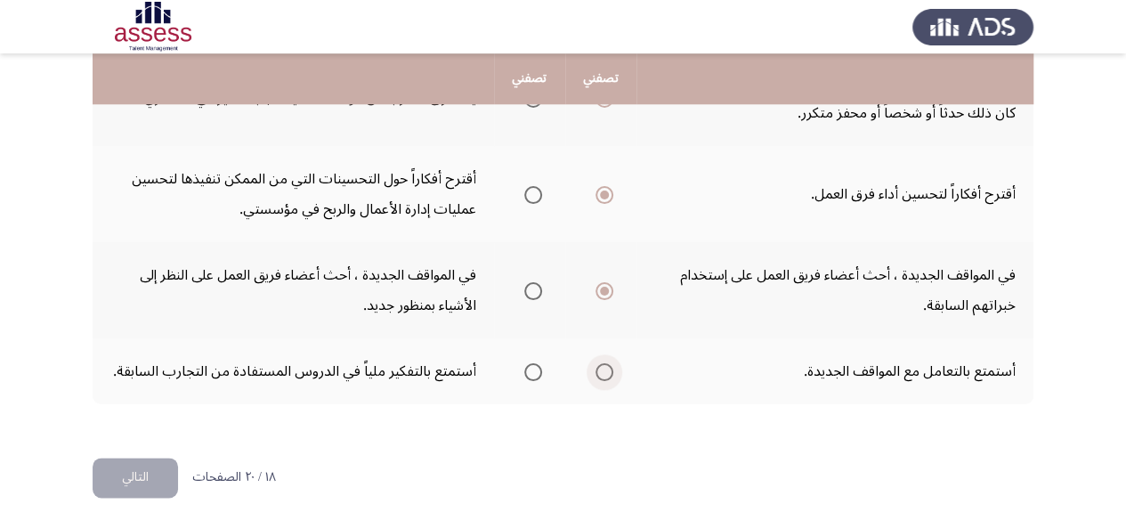
click at [605, 372] on span "Select an option" at bounding box center [604, 372] width 18 height 18
click at [605, 372] on input "Select an option" at bounding box center [604, 372] width 18 height 18
click at [156, 474] on button "التالي" at bounding box center [135, 477] width 85 height 40
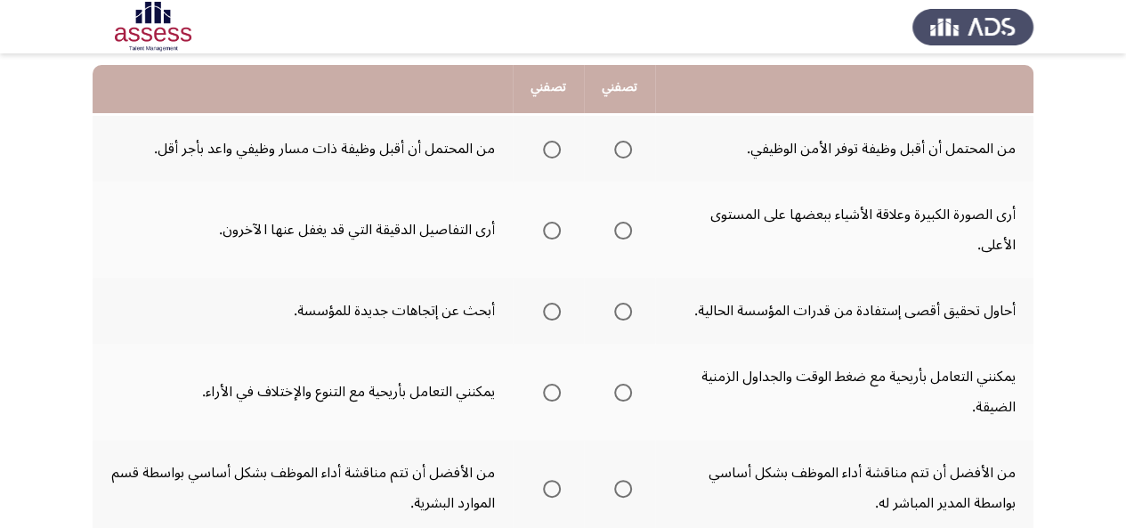
scroll to position [175, 0]
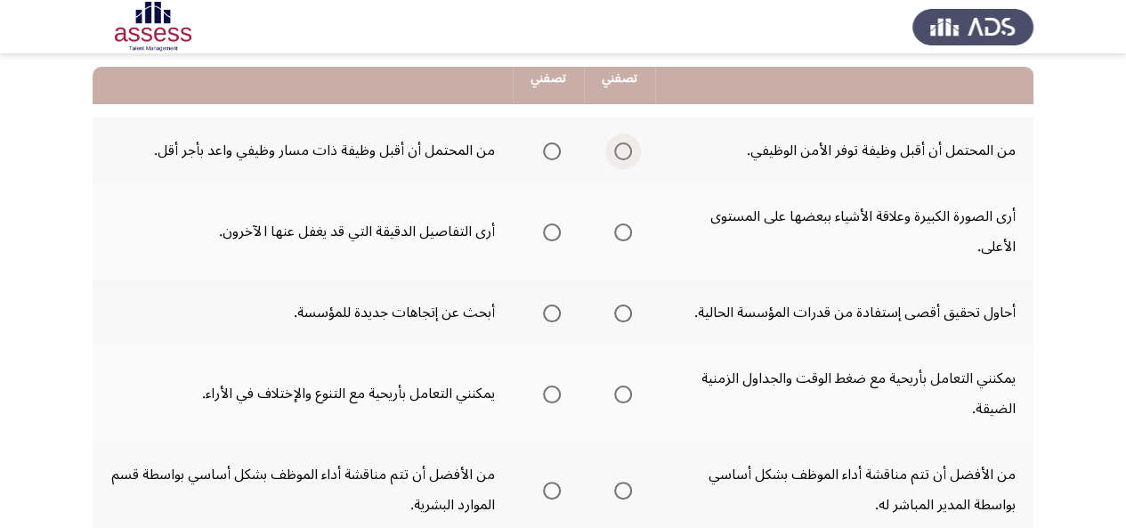
click at [624, 146] on span "Select an option" at bounding box center [623, 151] width 18 height 18
click at [624, 146] on input "Select an option" at bounding box center [623, 151] width 18 height 18
click at [619, 229] on span "Select an option" at bounding box center [623, 232] width 18 height 18
click at [619, 229] on input "Select an option" at bounding box center [623, 232] width 18 height 18
click at [552, 319] on span "Select an option" at bounding box center [552, 313] width 18 height 18
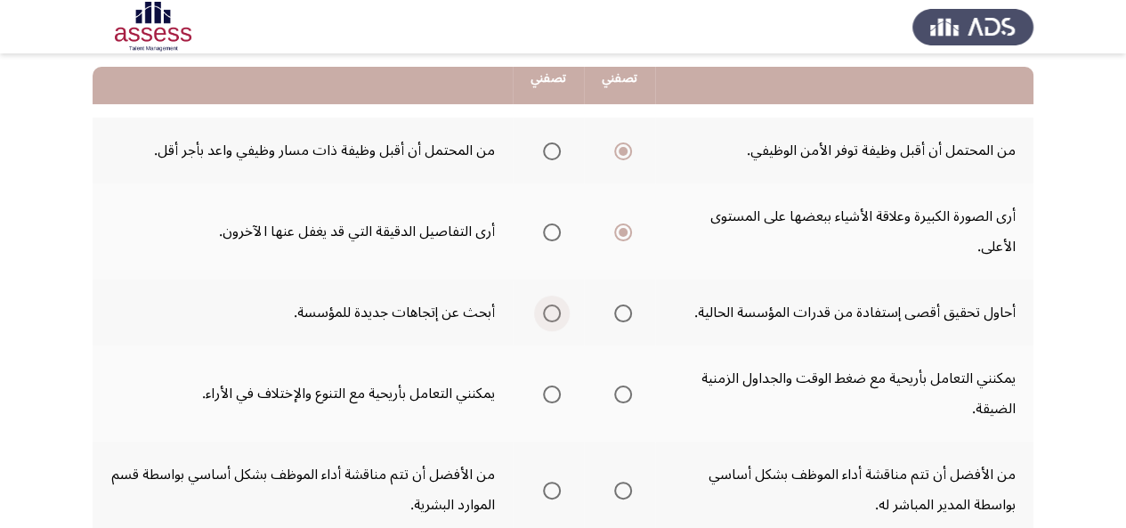
click at [552, 319] on input "Select an option" at bounding box center [552, 313] width 18 height 18
click at [554, 387] on span "Select an option" at bounding box center [552, 394] width 18 height 18
click at [554, 387] on input "Select an option" at bounding box center [552, 394] width 18 height 18
click at [553, 486] on span "Select an option" at bounding box center [552, 490] width 18 height 18
click at [553, 486] on input "Select an option" at bounding box center [552, 490] width 18 height 18
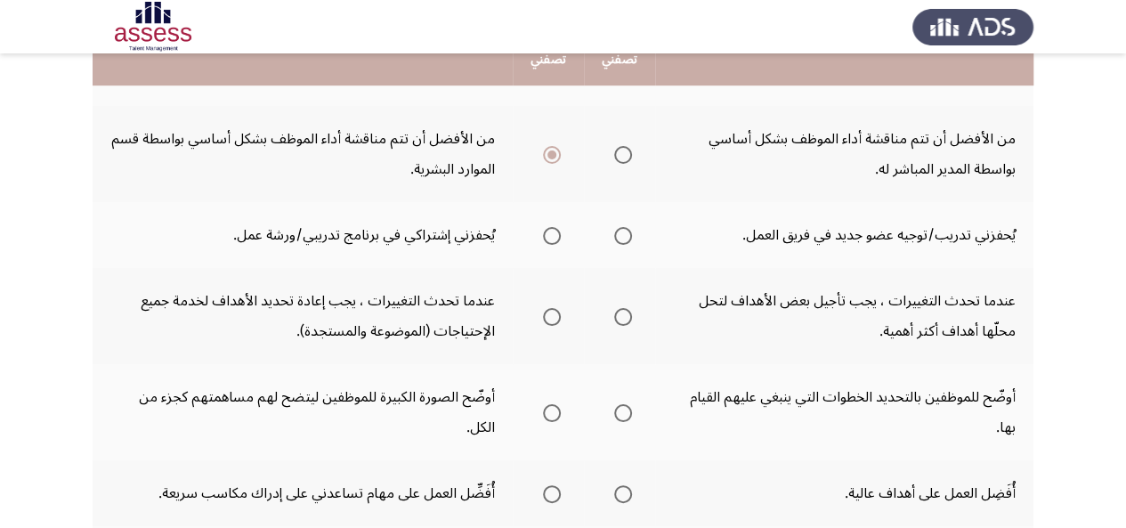
scroll to position [492, 0]
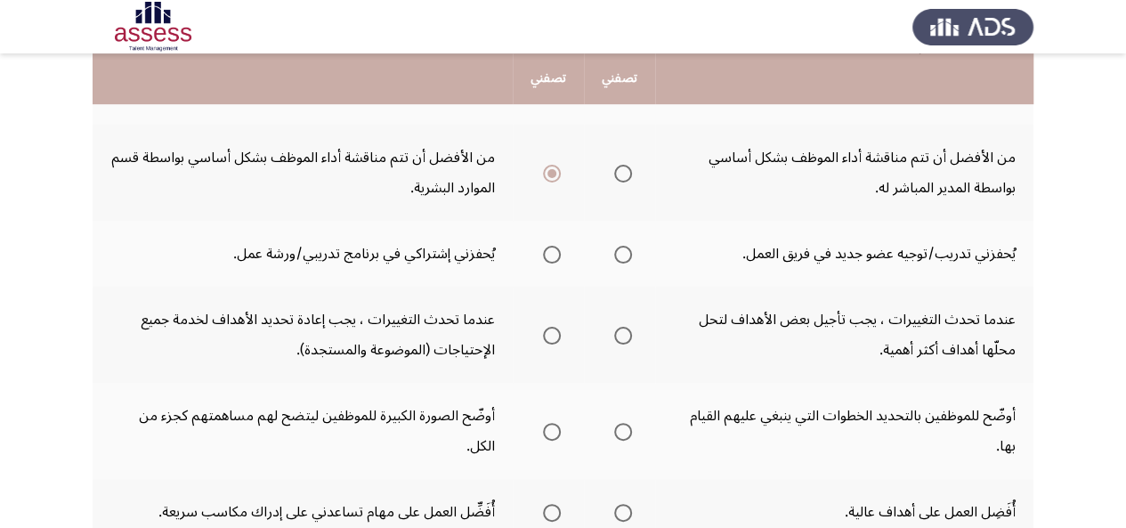
click at [666, 166] on td "من الأفضل أن تتم مناقشة أداء الموظف بشكل أساسي بواسطة المدير المباشر له." at bounding box center [844, 173] width 378 height 96
click at [621, 171] on span "Select an option" at bounding box center [623, 174] width 18 height 18
click at [621, 171] on input "Select an option" at bounding box center [623, 174] width 18 height 18
click at [619, 257] on span "Select an option" at bounding box center [623, 255] width 18 height 18
click at [619, 257] on input "Select an option" at bounding box center [623, 255] width 18 height 18
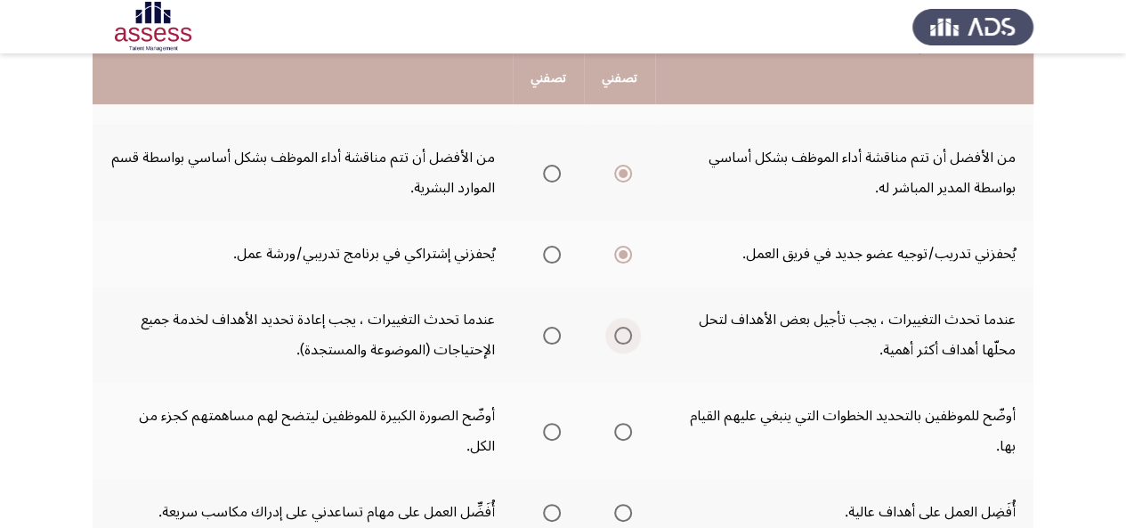
click at [618, 334] on span "Select an option" at bounding box center [623, 336] width 18 height 18
click at [618, 334] on input "Select an option" at bounding box center [623, 336] width 18 height 18
click at [551, 335] on span "Select an option" at bounding box center [552, 336] width 18 height 18
click at [551, 335] on input "Select an option" at bounding box center [552, 336] width 18 height 18
click at [625, 434] on span "Select an option" at bounding box center [623, 432] width 18 height 18
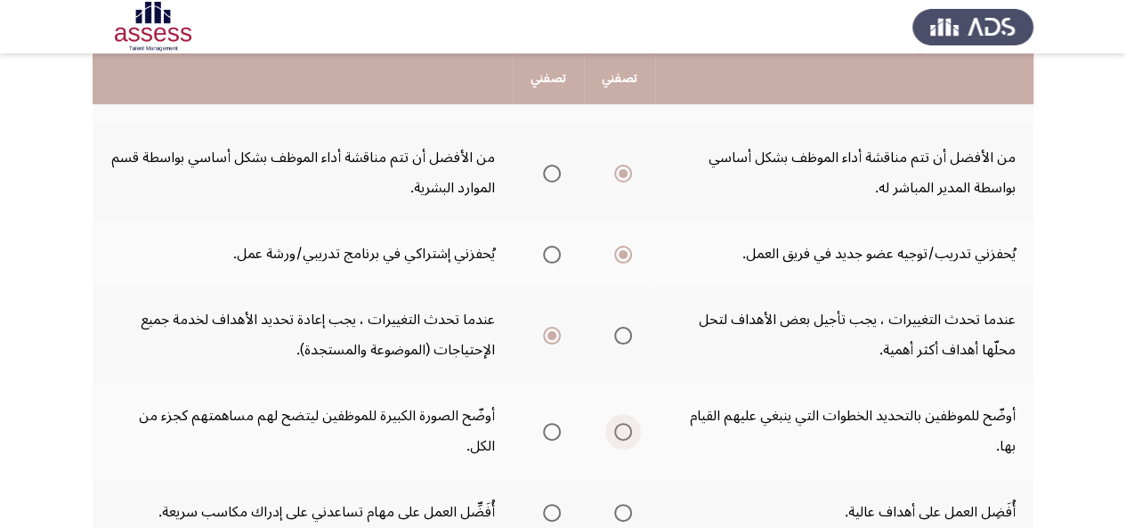
click at [625, 434] on input "Select an option" at bounding box center [623, 432] width 18 height 18
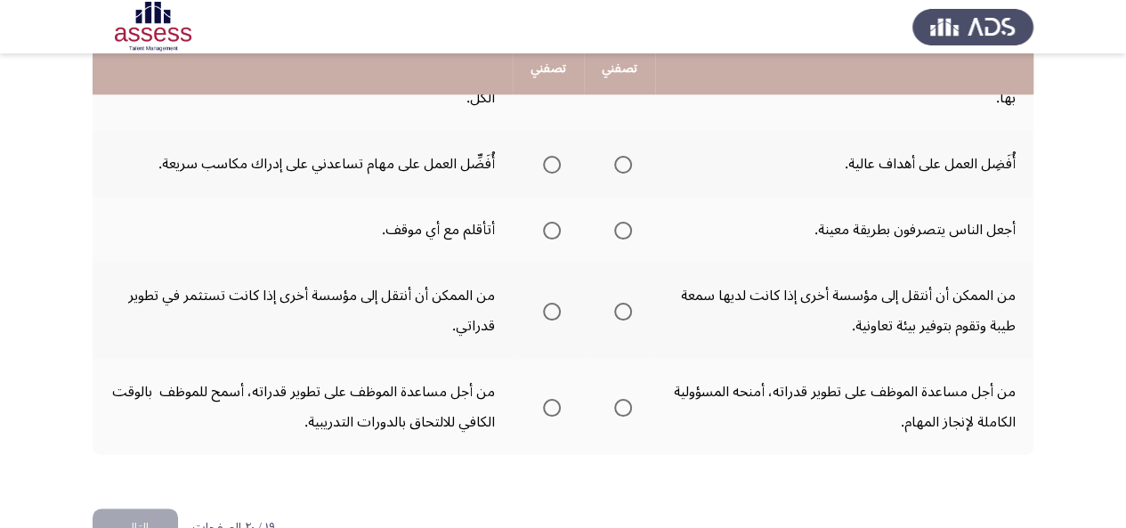
scroll to position [845, 0]
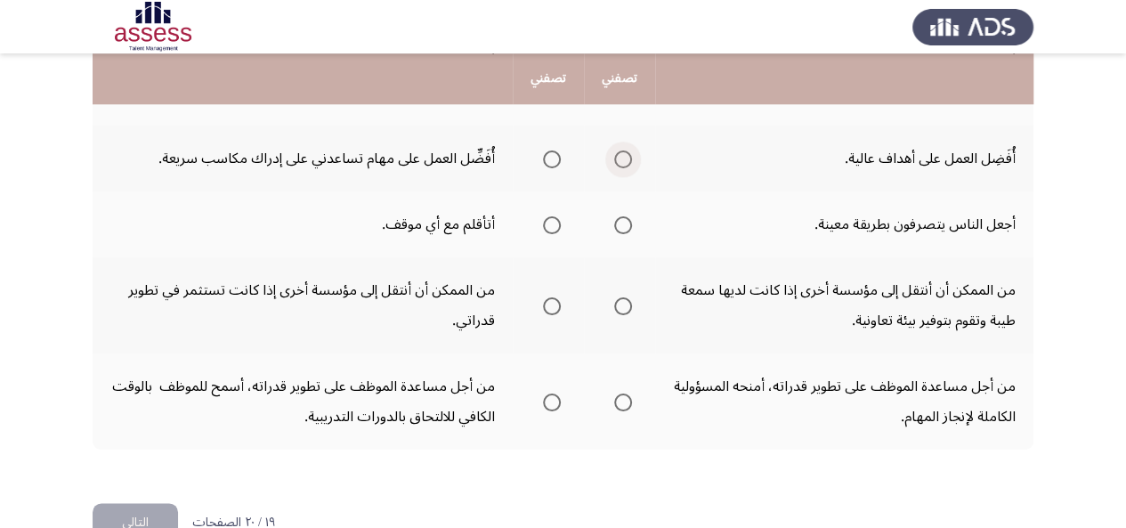
click at [618, 159] on span "Select an option" at bounding box center [623, 159] width 18 height 18
click at [618, 159] on input "Select an option" at bounding box center [623, 159] width 18 height 18
click at [546, 220] on span "Select an option" at bounding box center [552, 225] width 18 height 18
click at [546, 220] on input "Select an option" at bounding box center [552, 225] width 18 height 18
click at [537, 302] on label "Select an option" at bounding box center [548, 306] width 25 height 18
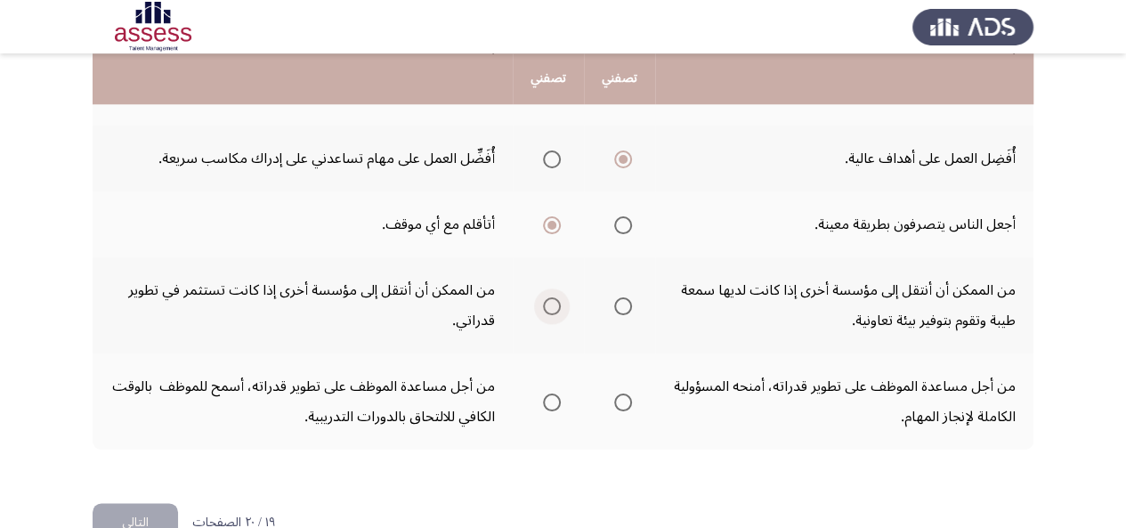
click at [543, 302] on input "Select an option" at bounding box center [552, 306] width 18 height 18
click at [625, 401] on span "Select an option" at bounding box center [623, 402] width 18 height 18
click at [625, 401] on input "Select an option" at bounding box center [623, 402] width 18 height 18
click at [147, 508] on button "التالي" at bounding box center [135, 523] width 85 height 40
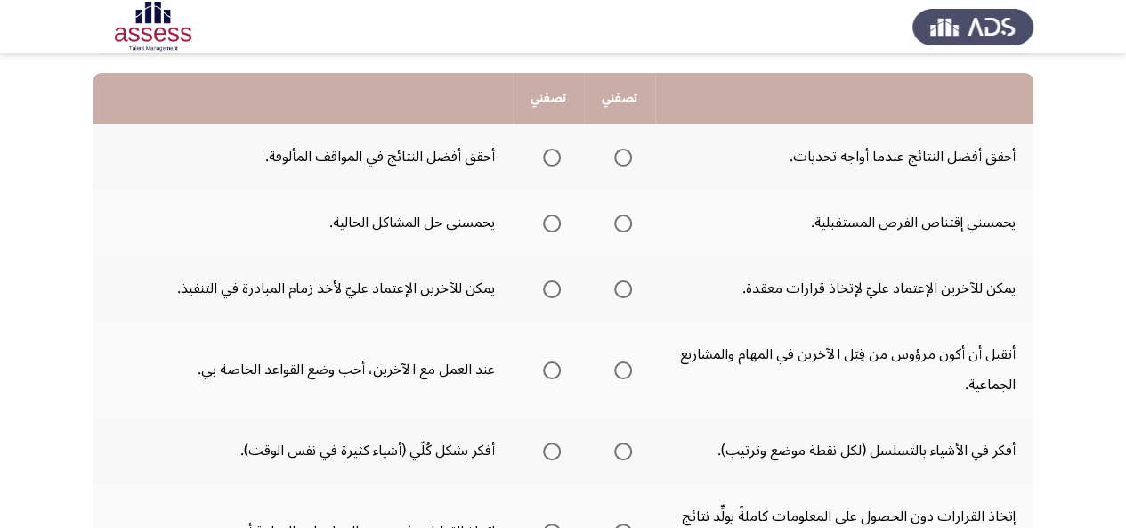
scroll to position [182, 0]
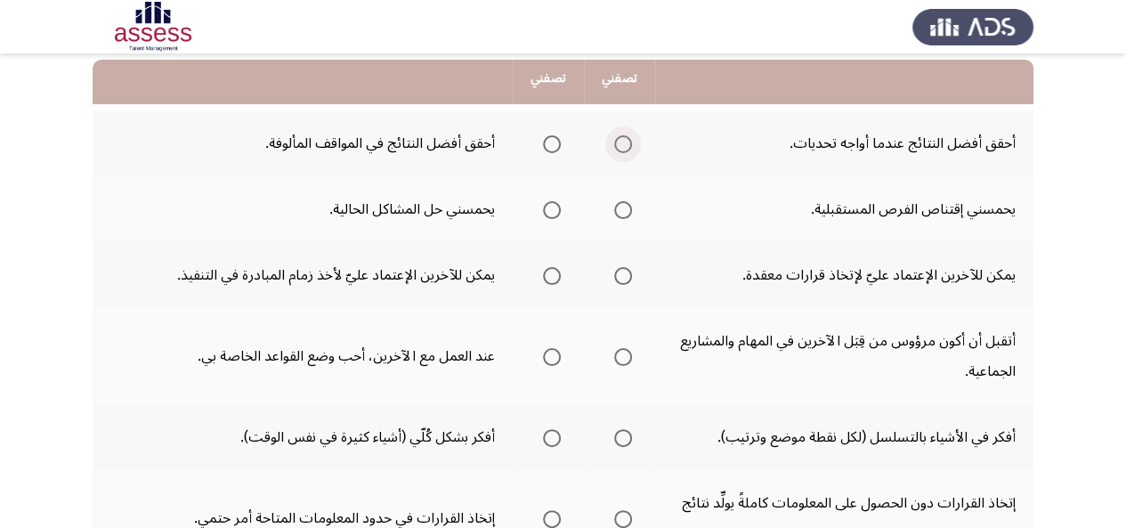
click at [624, 139] on span "Select an option" at bounding box center [623, 144] width 18 height 18
click at [624, 139] on input "Select an option" at bounding box center [623, 144] width 18 height 18
click at [621, 208] on span "Select an option" at bounding box center [623, 210] width 18 height 18
click at [621, 208] on input "Select an option" at bounding box center [623, 210] width 18 height 18
click at [620, 279] on span "Select an option" at bounding box center [623, 276] width 18 height 18
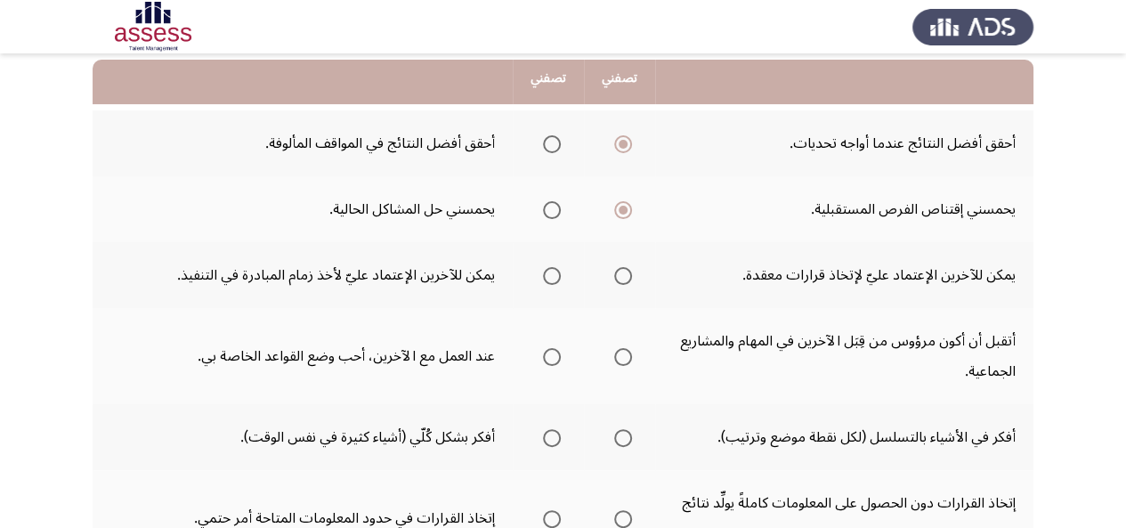
click at [620, 279] on input "Select an option" at bounding box center [623, 276] width 18 height 18
click at [545, 353] on span "Select an option" at bounding box center [552, 357] width 18 height 18
click at [545, 353] on input "Select an option" at bounding box center [552, 357] width 18 height 18
click at [626, 430] on span "Select an option" at bounding box center [623, 438] width 18 height 18
click at [626, 430] on input "Select an option" at bounding box center [623, 438] width 18 height 18
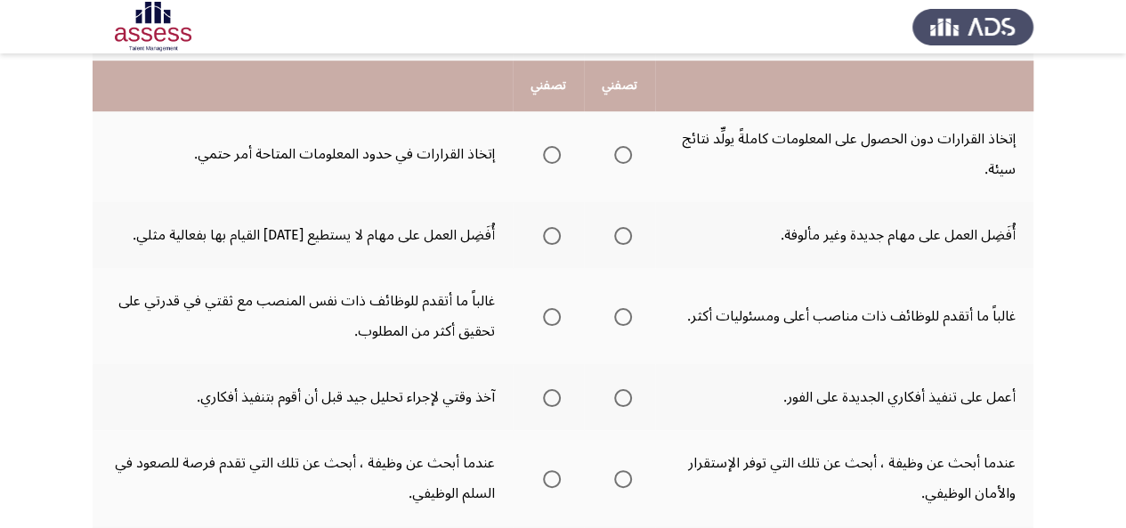
scroll to position [554, 0]
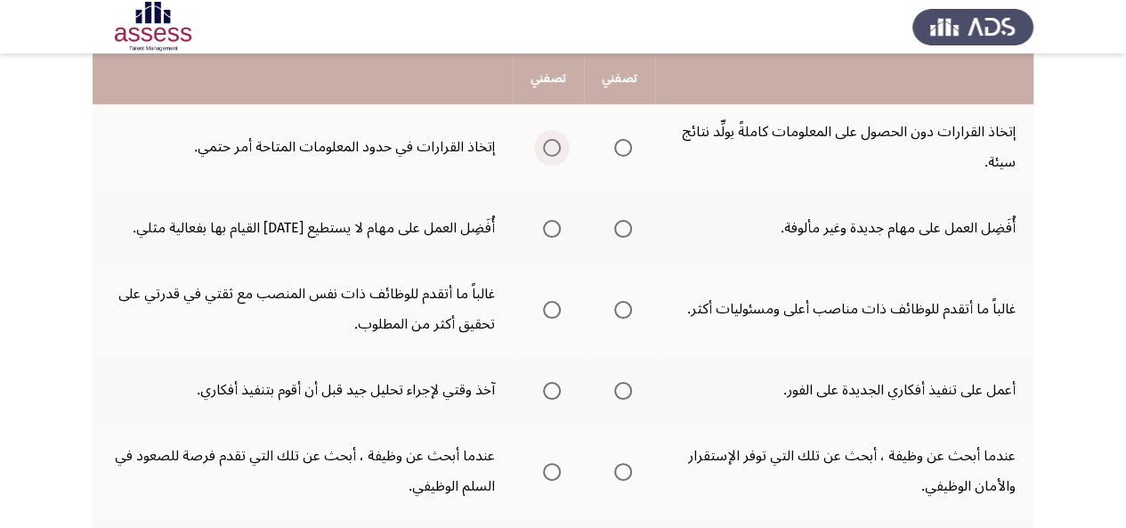
click at [554, 146] on span "Select an option" at bounding box center [552, 148] width 18 height 18
click at [554, 146] on input "Select an option" at bounding box center [552, 148] width 18 height 18
click at [626, 229] on span "Select an option" at bounding box center [623, 229] width 18 height 18
click at [626, 229] on input "Select an option" at bounding box center [623, 229] width 18 height 18
click at [623, 309] on span "Select an option" at bounding box center [623, 310] width 18 height 18
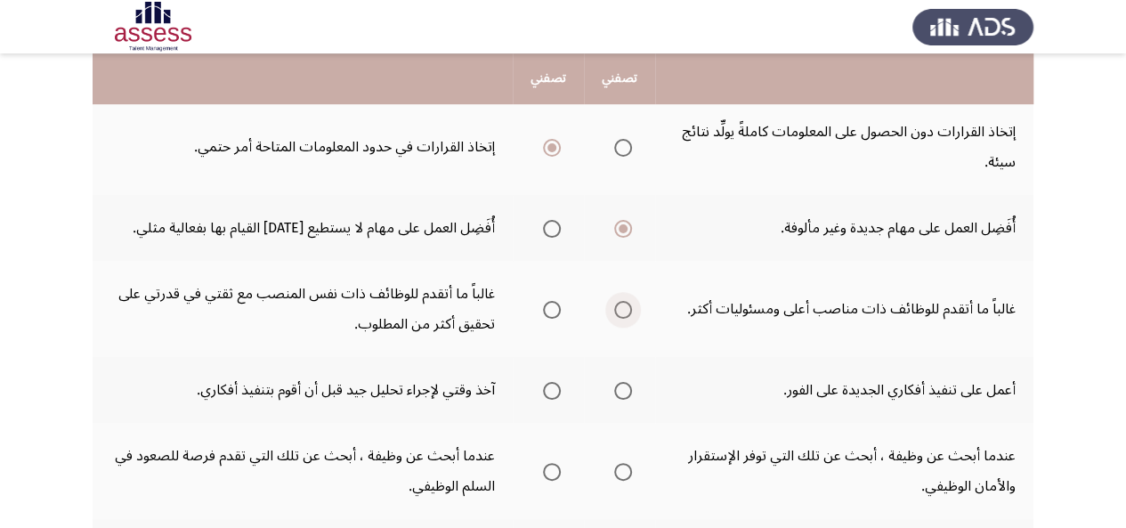
click at [623, 309] on input "Select an option" at bounding box center [623, 310] width 18 height 18
click at [554, 386] on span "Select an option" at bounding box center [552, 391] width 18 height 18
click at [554, 386] on input "Select an option" at bounding box center [552, 391] width 18 height 18
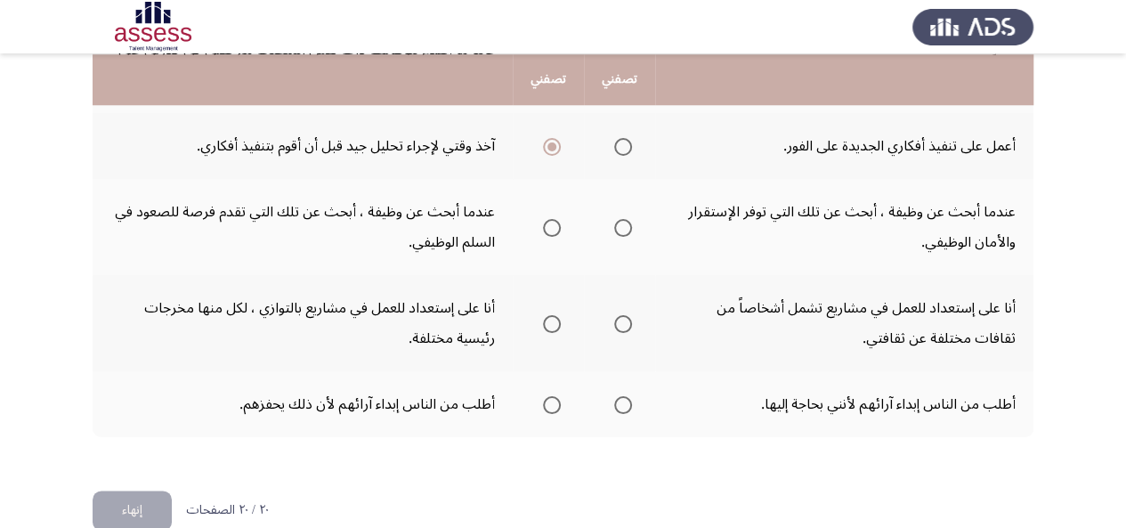
scroll to position [830, 0]
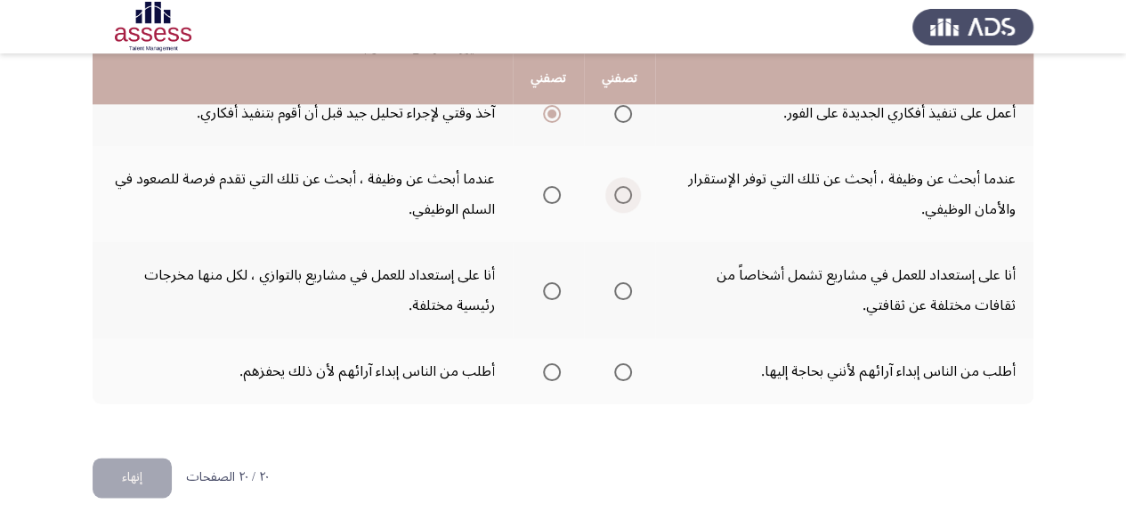
click at [623, 198] on span "Select an option" at bounding box center [623, 195] width 18 height 18
click at [623, 198] on input "Select an option" at bounding box center [623, 195] width 18 height 18
click at [543, 195] on span "Select an option" at bounding box center [552, 195] width 18 height 18
click at [543, 195] on input "Select an option" at bounding box center [552, 195] width 18 height 18
click at [623, 296] on span "Select an option" at bounding box center [623, 291] width 18 height 18
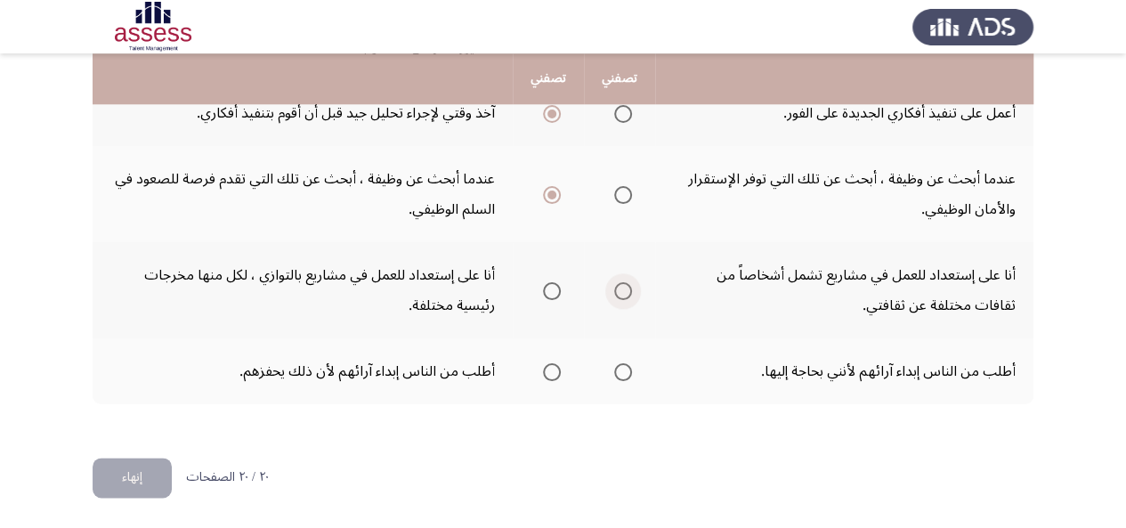
click at [623, 296] on input "Select an option" at bounding box center [623, 291] width 18 height 18
click at [553, 371] on span "Select an option" at bounding box center [552, 372] width 18 height 18
click at [553, 371] on input "Select an option" at bounding box center [552, 372] width 18 height 18
click at [148, 481] on button "إنهاء" at bounding box center [132, 477] width 79 height 40
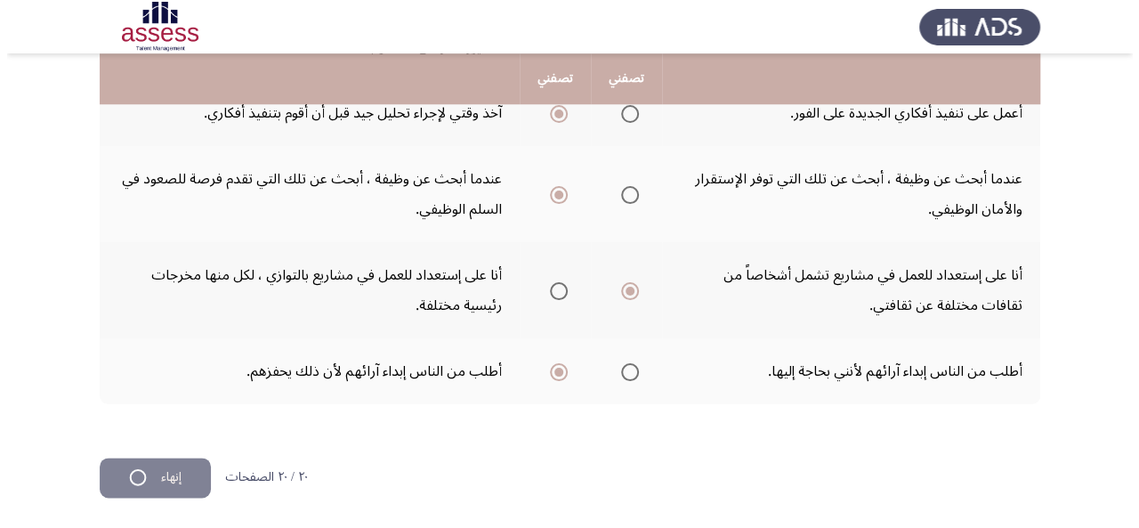
scroll to position [0, 0]
